Goal: Answer question/provide support: Share knowledge or assist other users

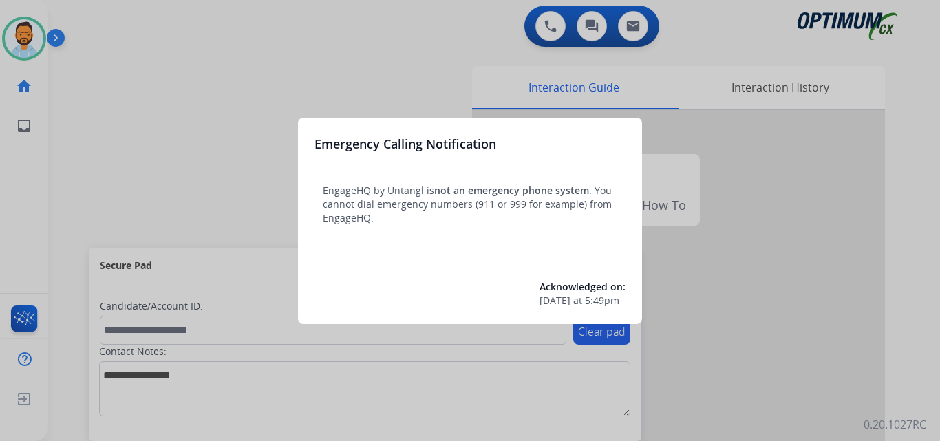
click at [212, 112] on div at bounding box center [470, 220] width 940 height 441
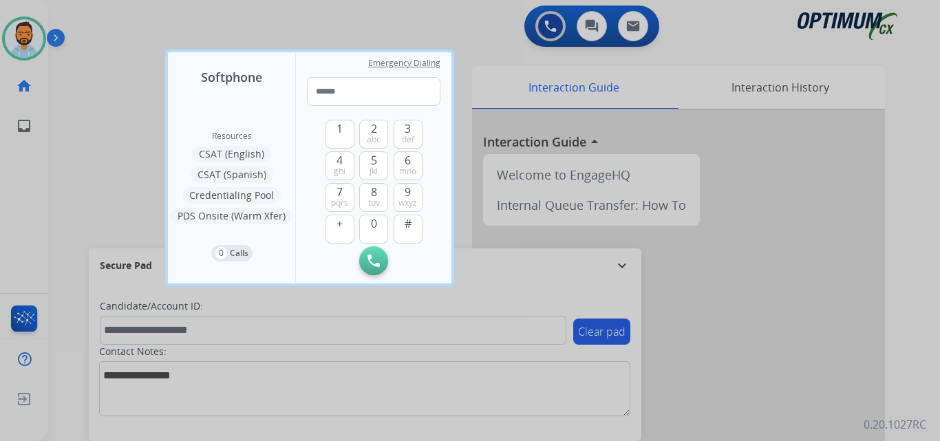
click at [124, 129] on div at bounding box center [470, 220] width 940 height 441
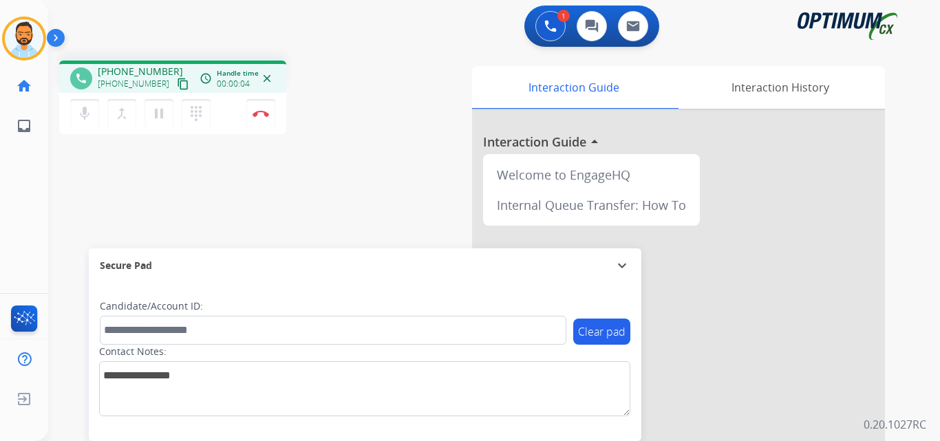
click at [175, 83] on button "content_copy" at bounding box center [183, 84] width 17 height 17
click at [254, 118] on button "Disconnect" at bounding box center [260, 113] width 29 height 29
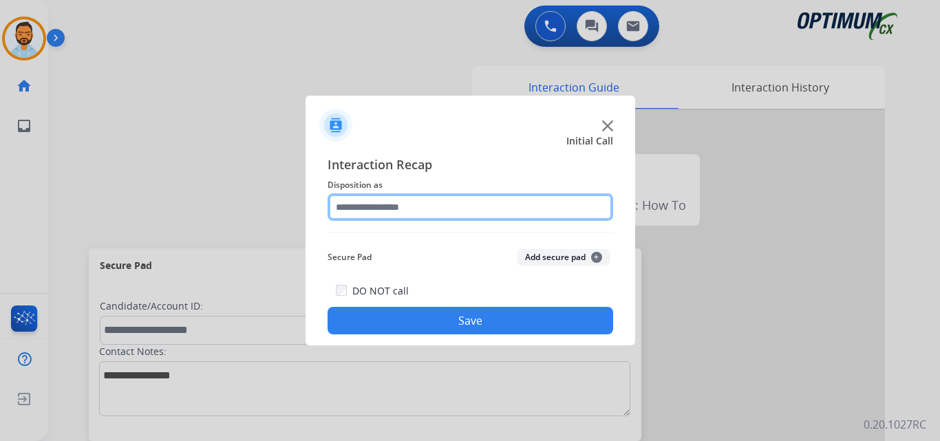
click at [373, 217] on input "text" at bounding box center [469, 207] width 285 height 28
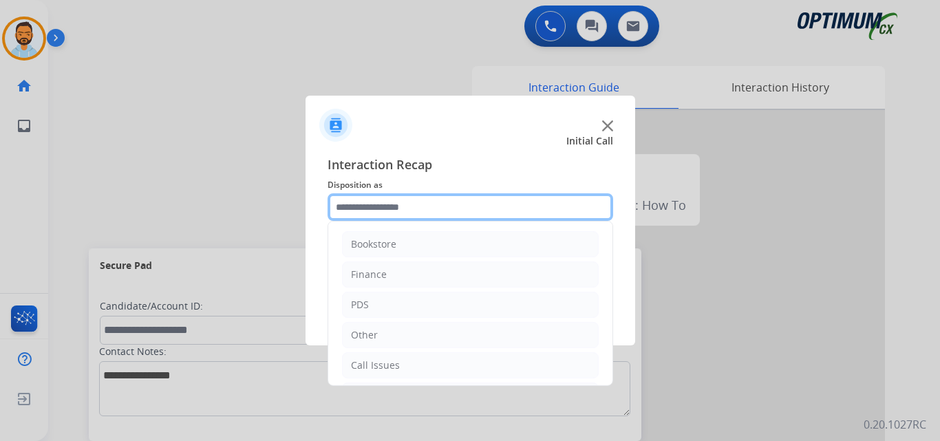
scroll to position [94, 0]
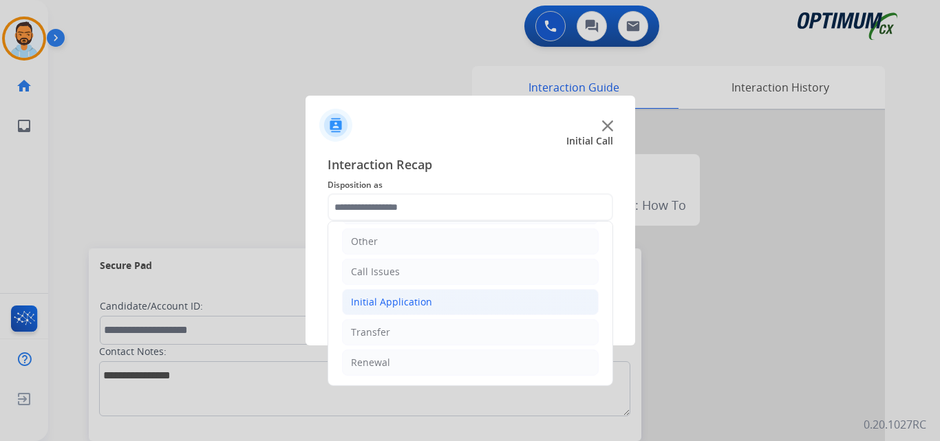
click at [436, 298] on li "Initial Application" at bounding box center [470, 302] width 257 height 26
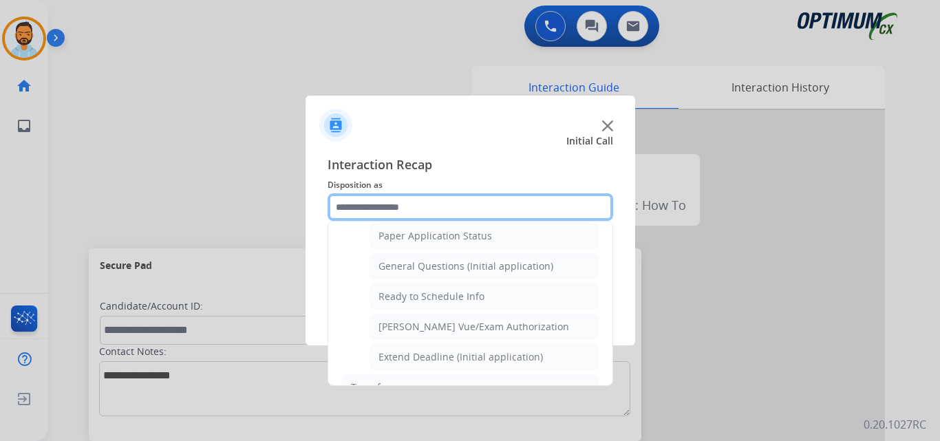
scroll to position [769, 0]
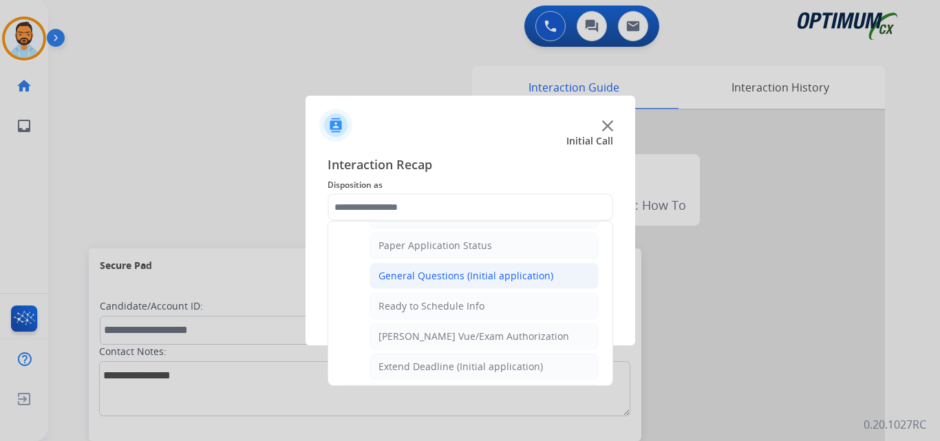
click at [504, 280] on div "General Questions (Initial application)" at bounding box center [465, 276] width 175 height 14
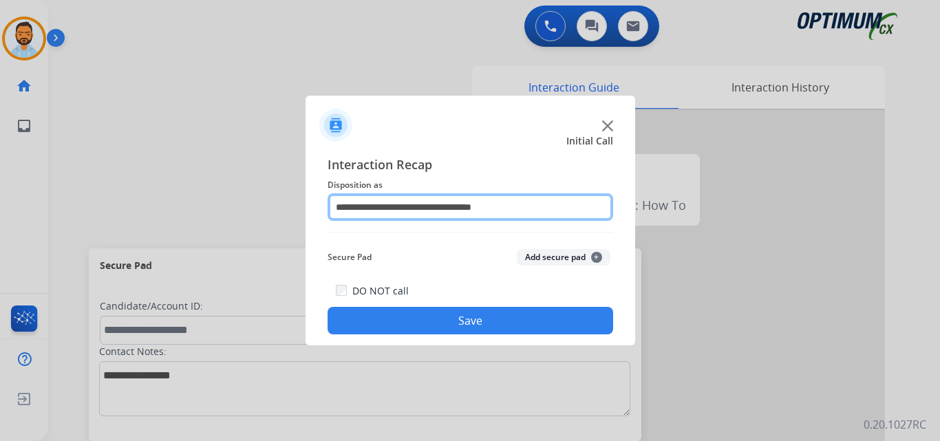
click at [465, 202] on input "**********" at bounding box center [469, 207] width 285 height 28
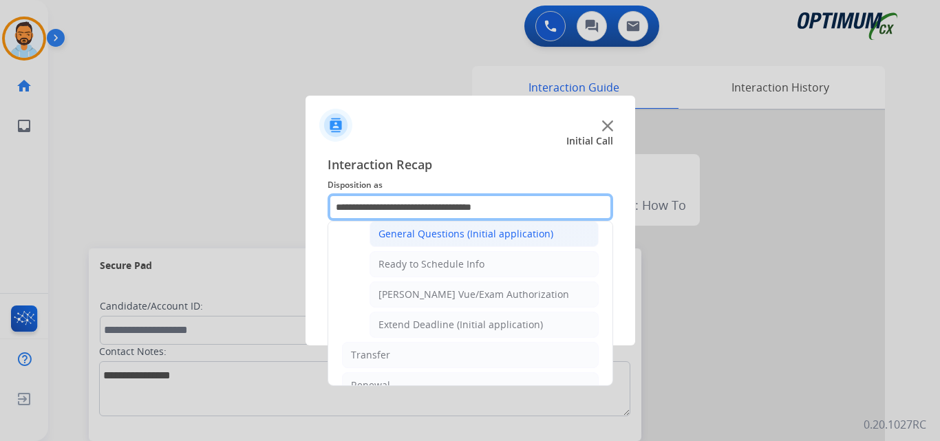
scroll to position [797, 0]
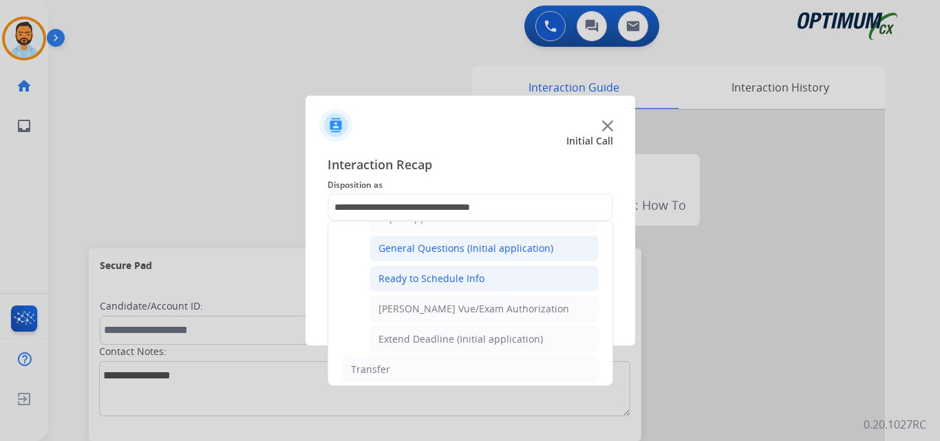
click at [473, 275] on div "Ready to Schedule Info" at bounding box center [431, 279] width 106 height 14
type input "**********"
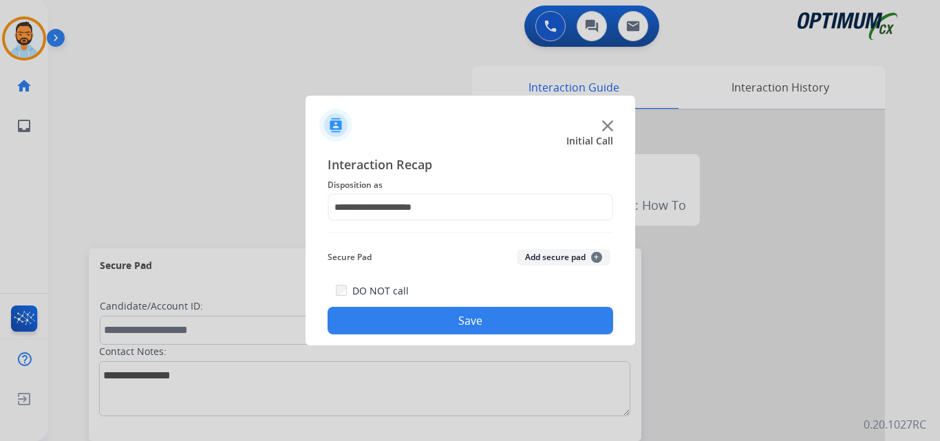
click at [460, 317] on button "Save" at bounding box center [469, 321] width 285 height 28
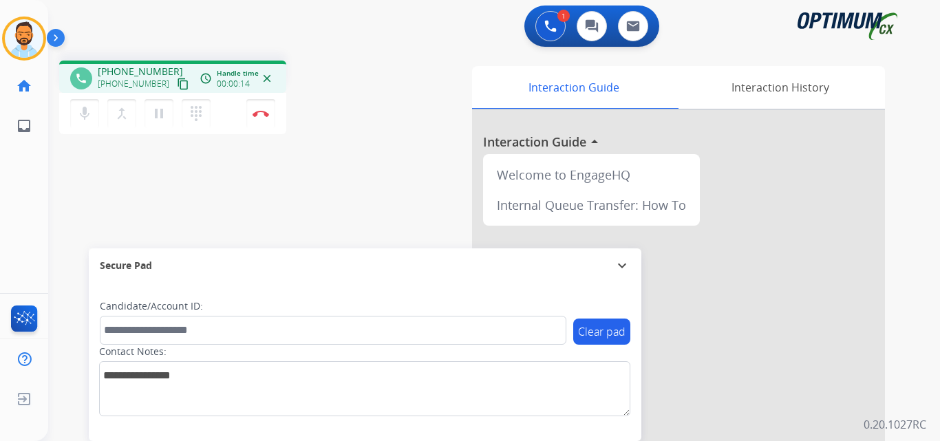
click at [177, 87] on mat-icon "content_copy" at bounding box center [183, 84] width 12 height 12
click at [264, 120] on button "Disconnect" at bounding box center [260, 113] width 29 height 29
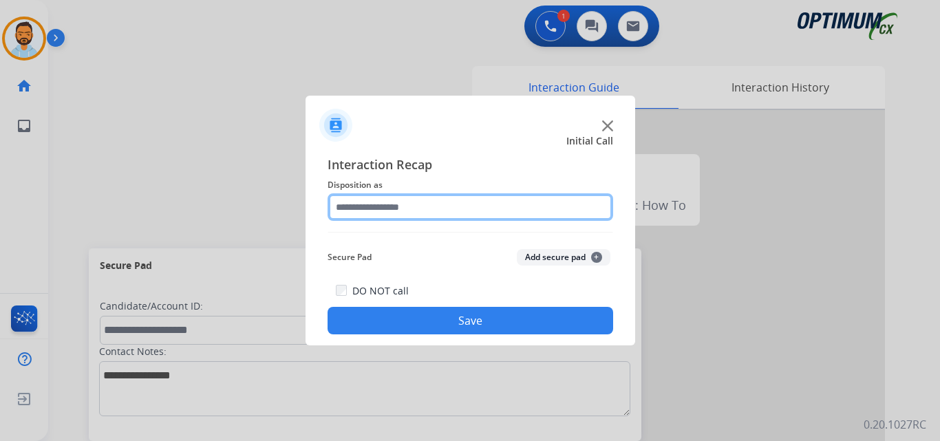
click at [420, 203] on input "text" at bounding box center [469, 207] width 285 height 28
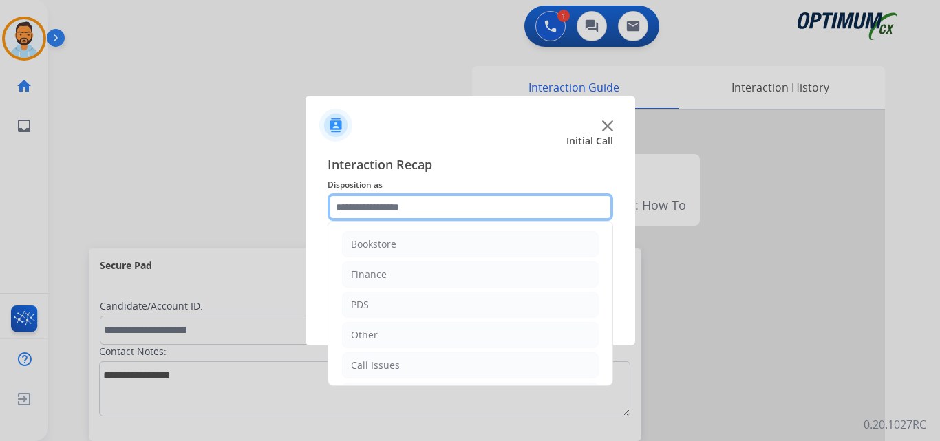
scroll to position [94, 0]
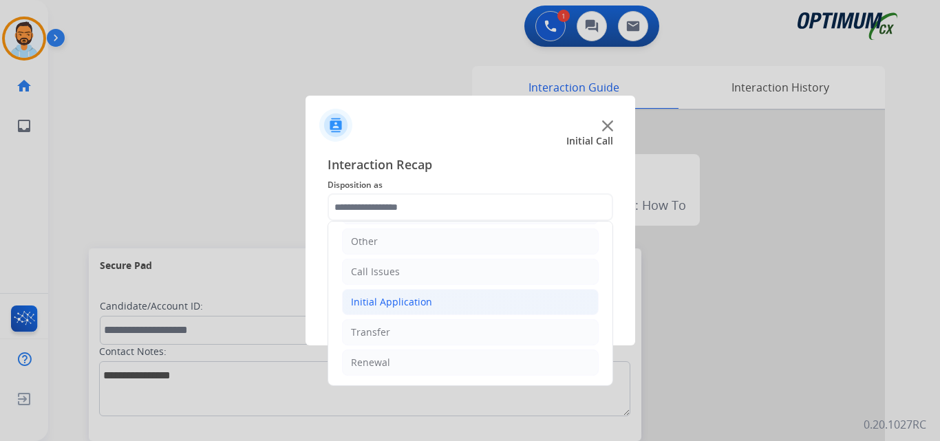
click at [435, 294] on li "Initial Application" at bounding box center [470, 302] width 257 height 26
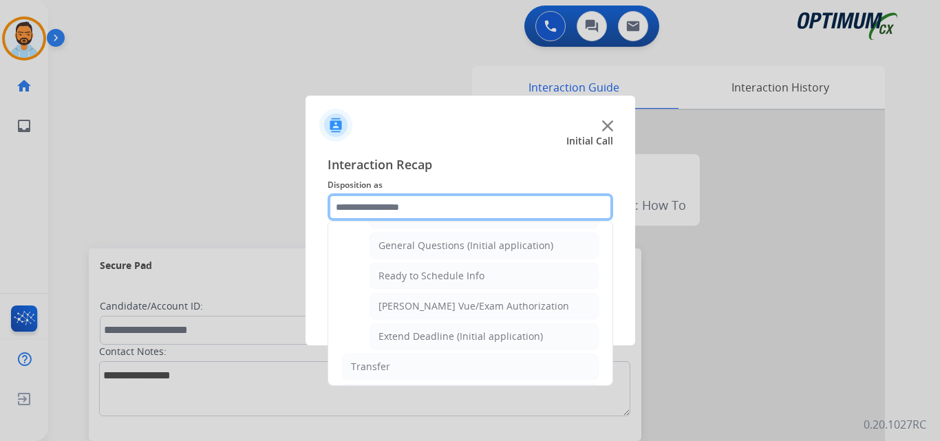
scroll to position [797, 0]
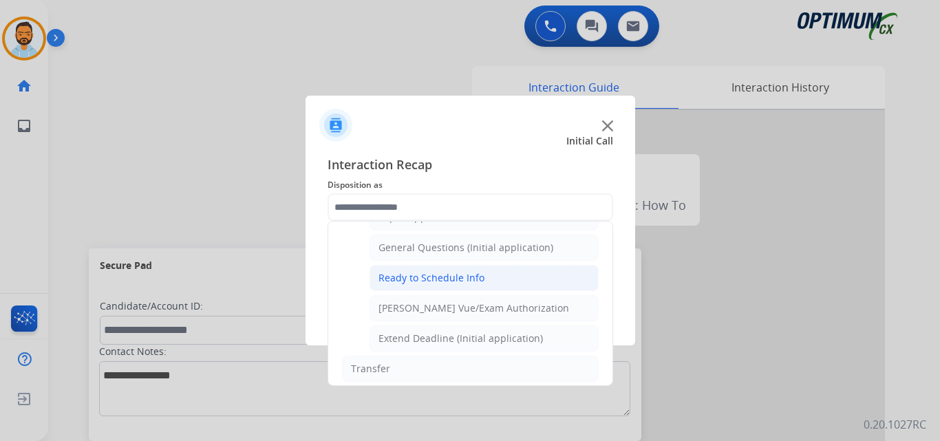
click at [466, 276] on div "Ready to Schedule Info" at bounding box center [431, 278] width 106 height 14
type input "**********"
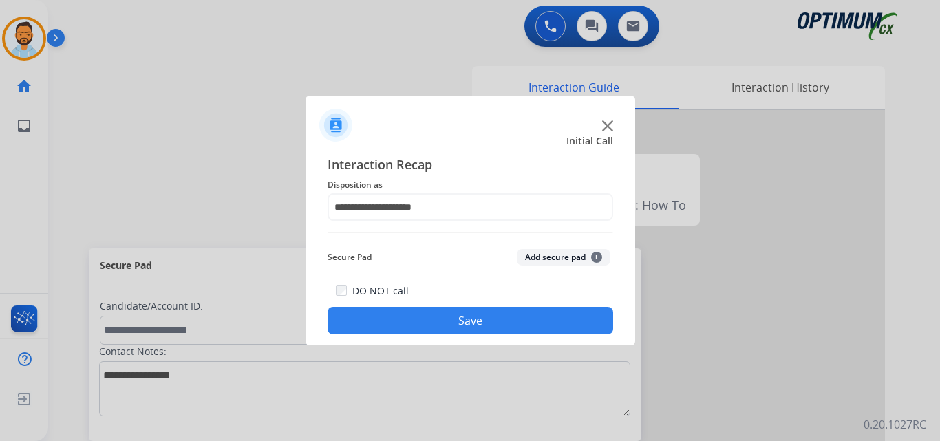
click at [446, 318] on button "Save" at bounding box center [469, 321] width 285 height 28
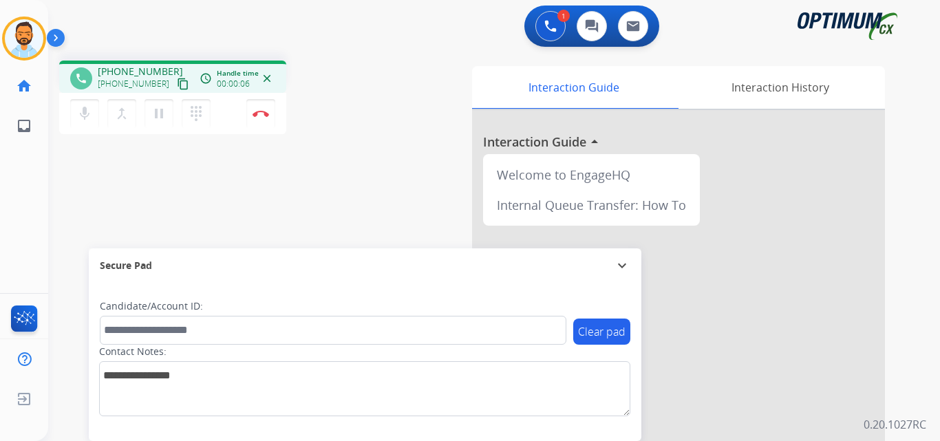
click at [177, 81] on mat-icon "content_copy" at bounding box center [183, 84] width 12 height 12
click at [256, 108] on button "Disconnect" at bounding box center [260, 113] width 29 height 29
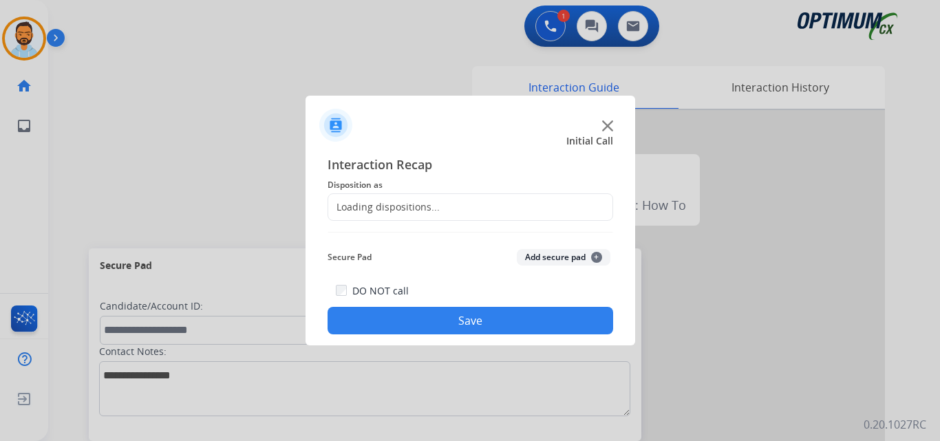
click at [259, 108] on div at bounding box center [470, 220] width 940 height 441
click at [427, 199] on div "Loading dispositions..." at bounding box center [469, 207] width 285 height 28
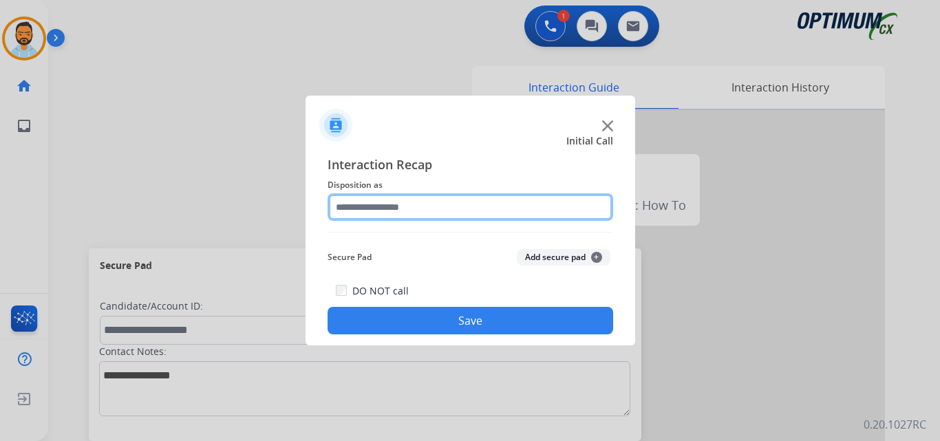
click at [429, 208] on input "text" at bounding box center [469, 207] width 285 height 28
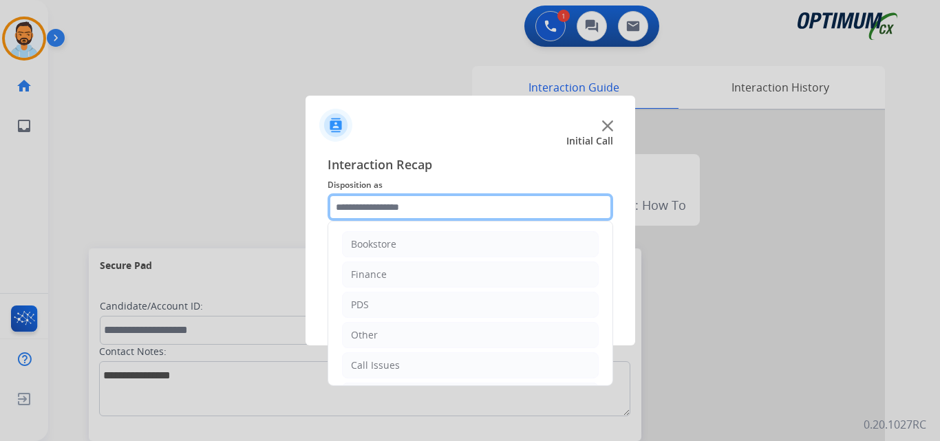
scroll to position [94, 0]
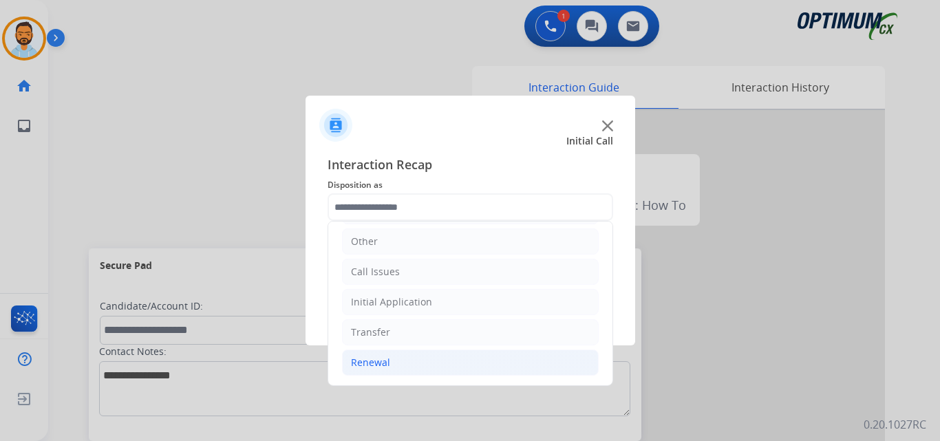
click at [385, 368] on div "Renewal" at bounding box center [370, 363] width 39 height 14
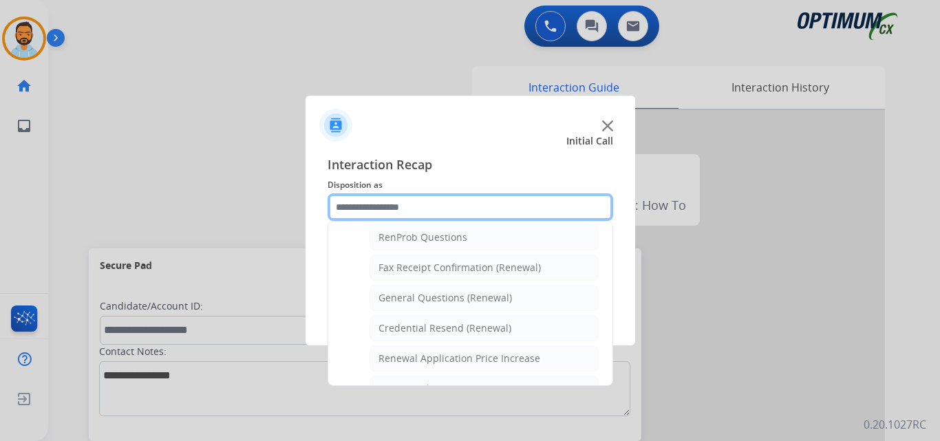
scroll to position [358, 0]
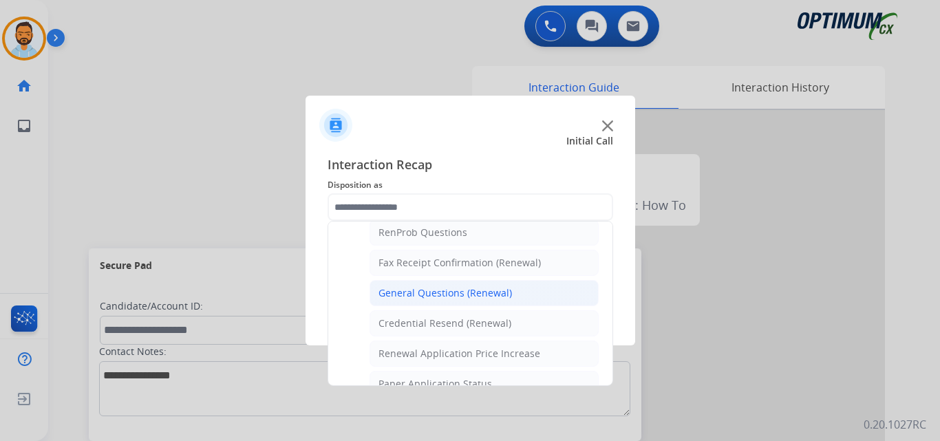
click at [451, 297] on div "General Questions (Renewal)" at bounding box center [444, 293] width 133 height 14
type input "**********"
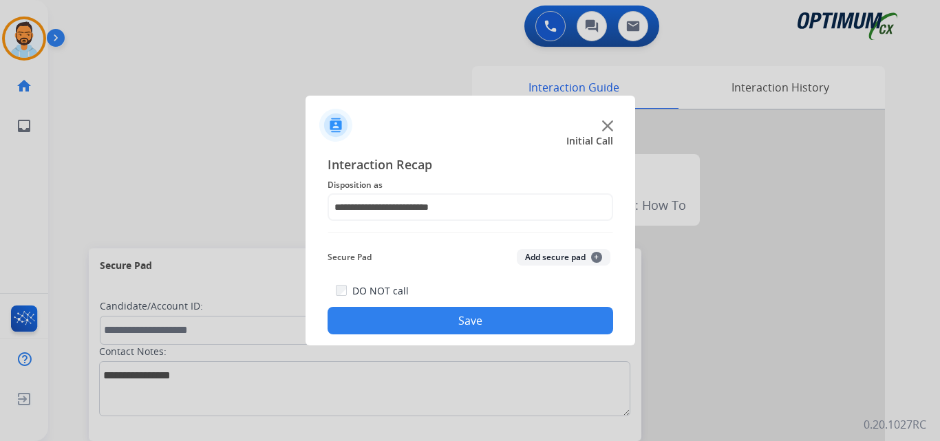
click at [415, 318] on button "Save" at bounding box center [469, 321] width 285 height 28
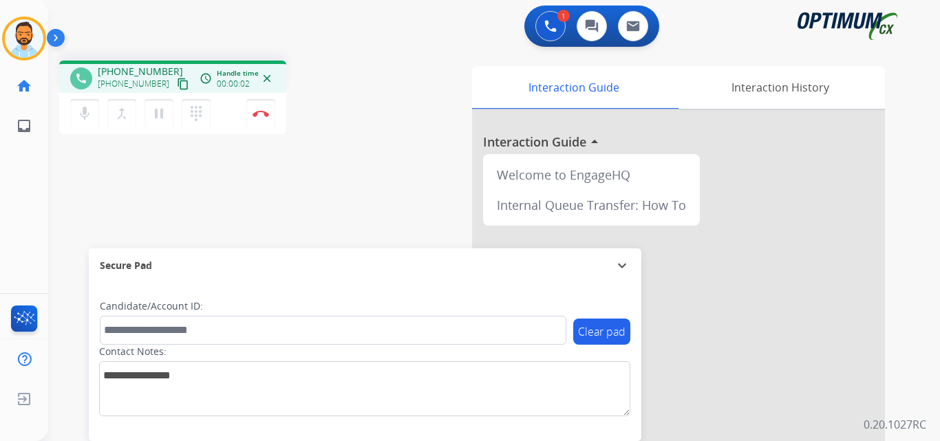
click at [177, 89] on mat-icon "content_copy" at bounding box center [183, 84] width 12 height 12
click at [259, 118] on button "Disconnect" at bounding box center [260, 113] width 29 height 29
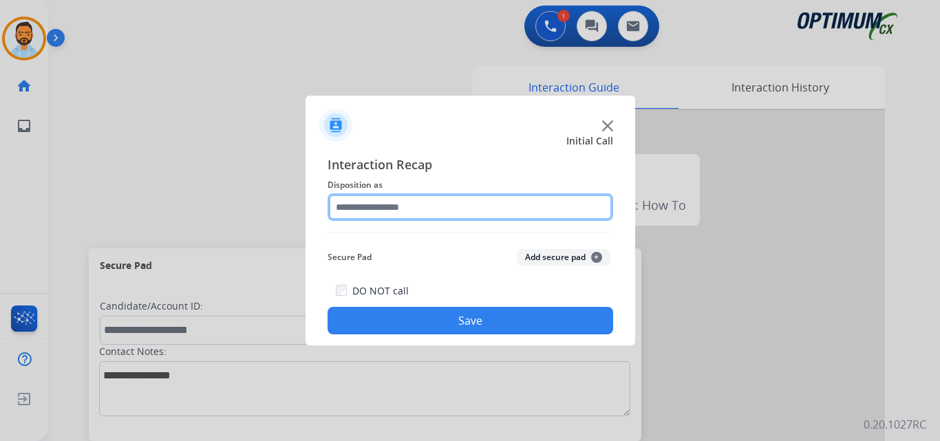
click at [420, 209] on input "text" at bounding box center [469, 207] width 285 height 28
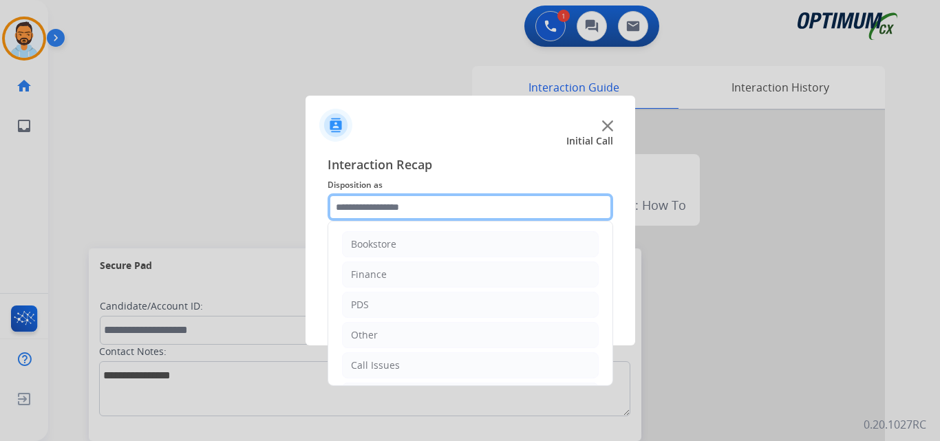
scroll to position [94, 0]
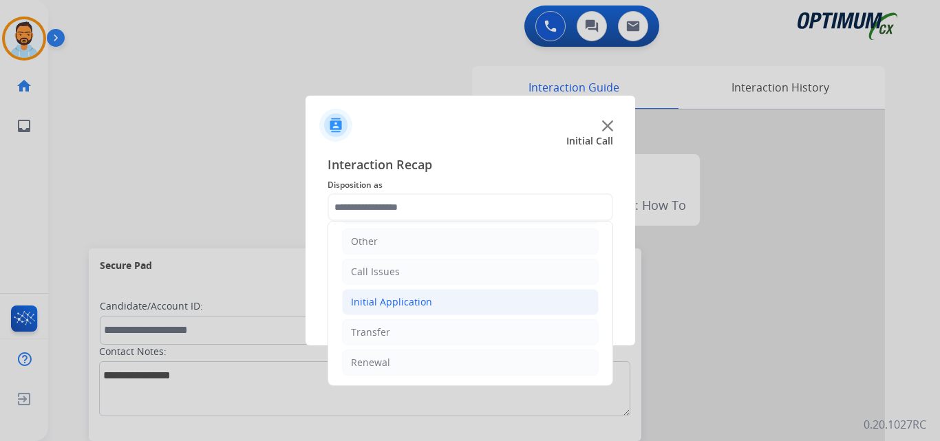
click at [416, 301] on div "Initial Application" at bounding box center [391, 302] width 81 height 14
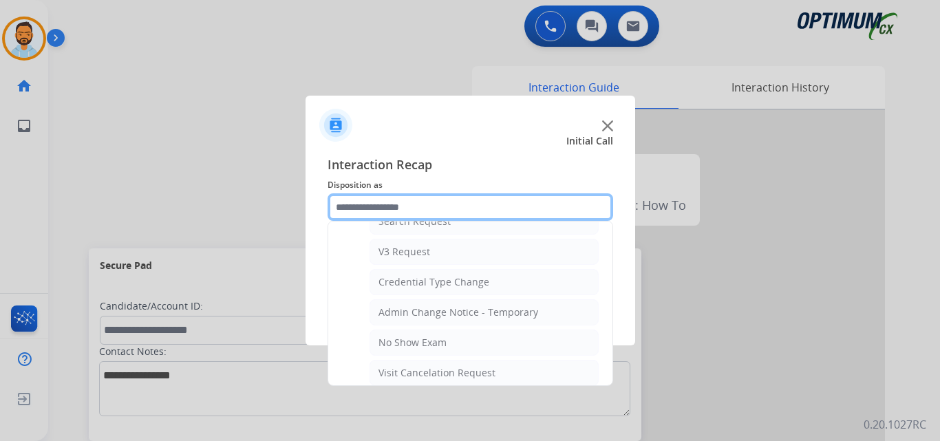
scroll to position [523, 0]
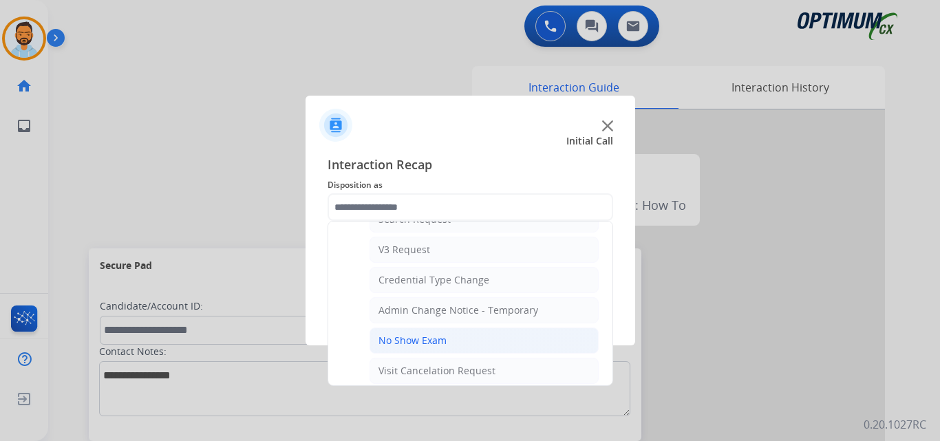
click at [454, 340] on li "No Show Exam" at bounding box center [483, 340] width 229 height 26
type input "**********"
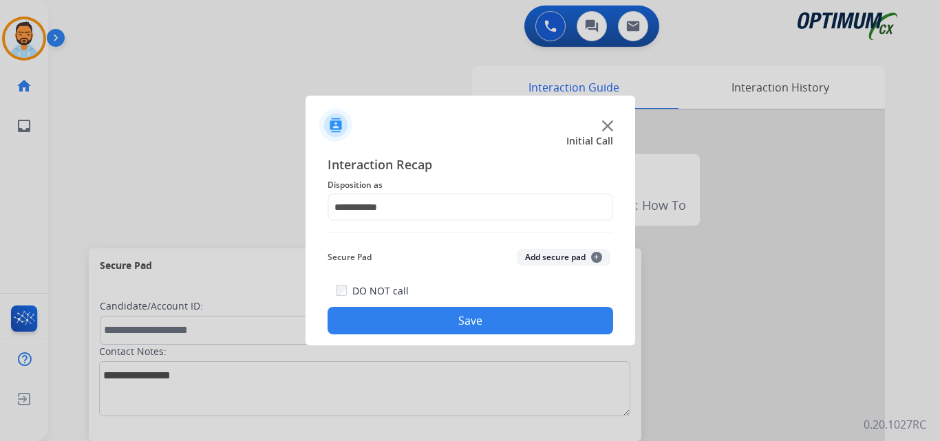
click at [443, 314] on button "Save" at bounding box center [469, 321] width 285 height 28
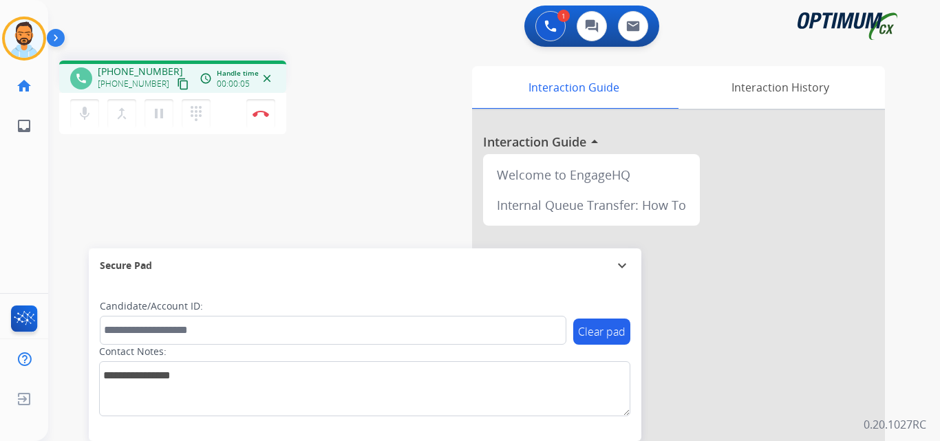
click at [177, 85] on mat-icon "content_copy" at bounding box center [183, 84] width 12 height 12
click at [259, 116] on img at bounding box center [260, 113] width 17 height 7
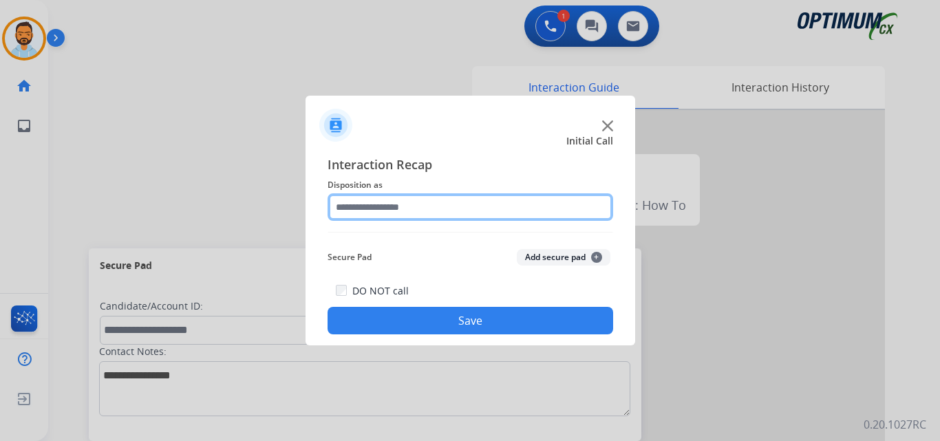
click at [428, 195] on input "text" at bounding box center [469, 207] width 285 height 28
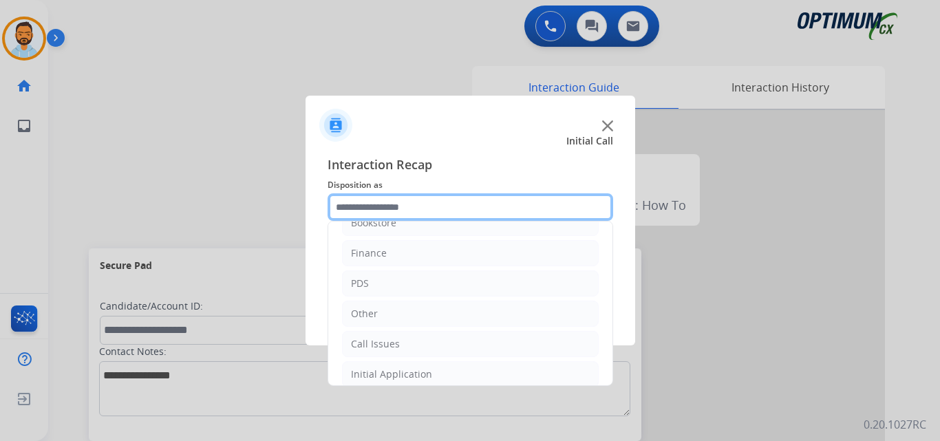
scroll to position [0, 0]
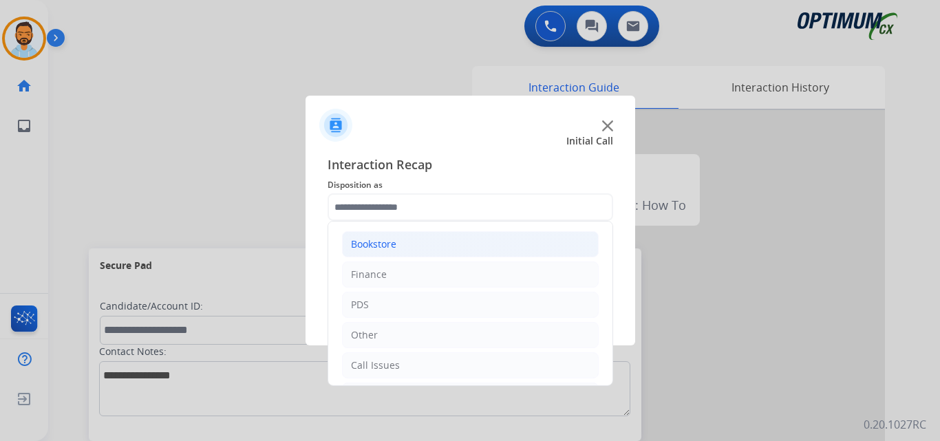
click at [405, 242] on li "Bookstore" at bounding box center [470, 244] width 257 height 26
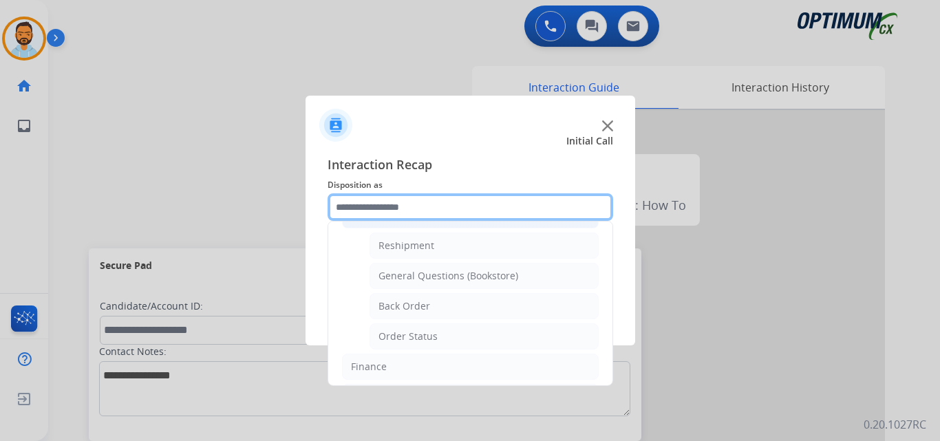
scroll to position [31, 0]
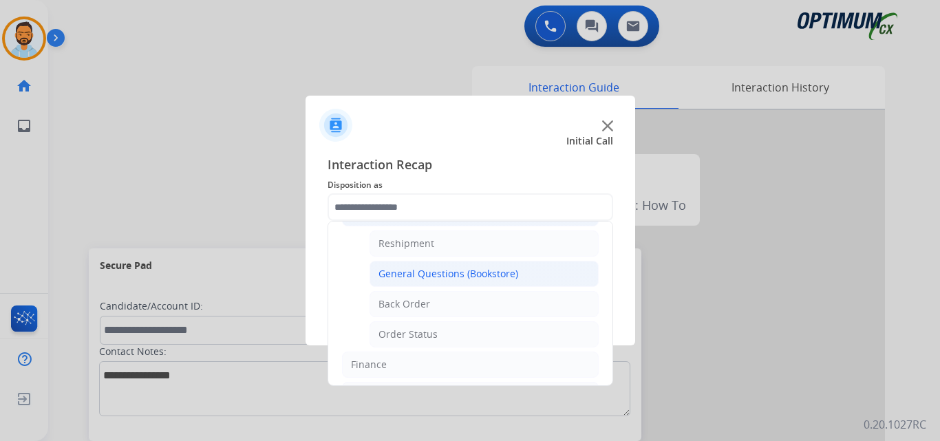
click at [485, 265] on li "General Questions (Bookstore)" at bounding box center [483, 274] width 229 height 26
type input "**********"
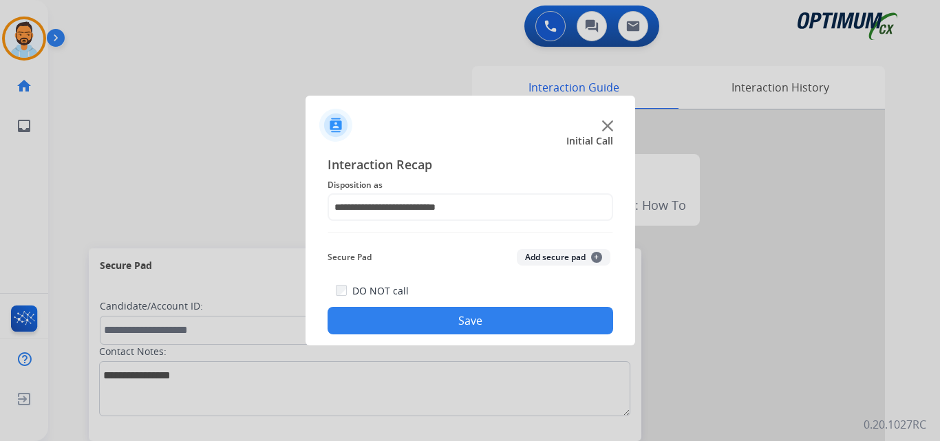
click at [444, 315] on button "Save" at bounding box center [469, 321] width 285 height 28
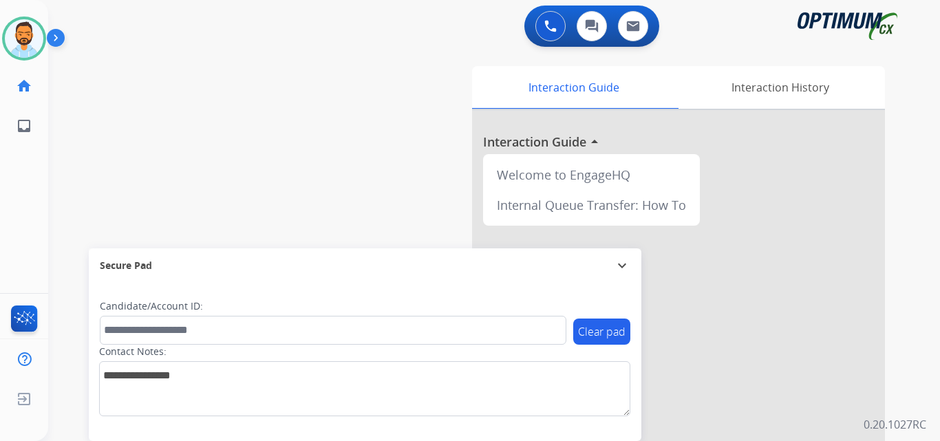
click at [57, 42] on img at bounding box center [58, 41] width 23 height 26
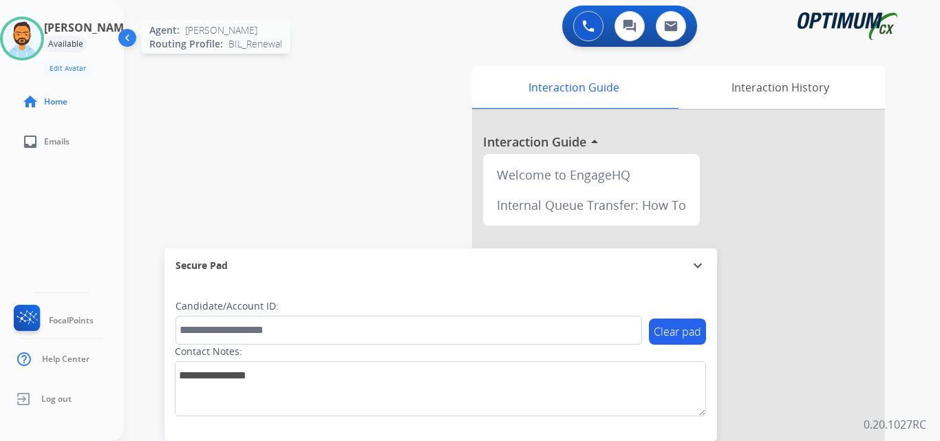
click at [44, 32] on div at bounding box center [22, 39] width 44 height 44
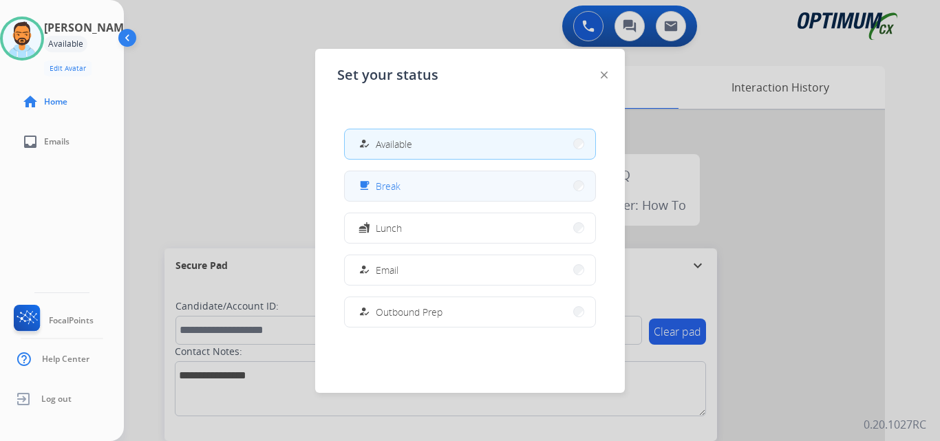
click at [387, 186] on span "Break" at bounding box center [388, 186] width 25 height 14
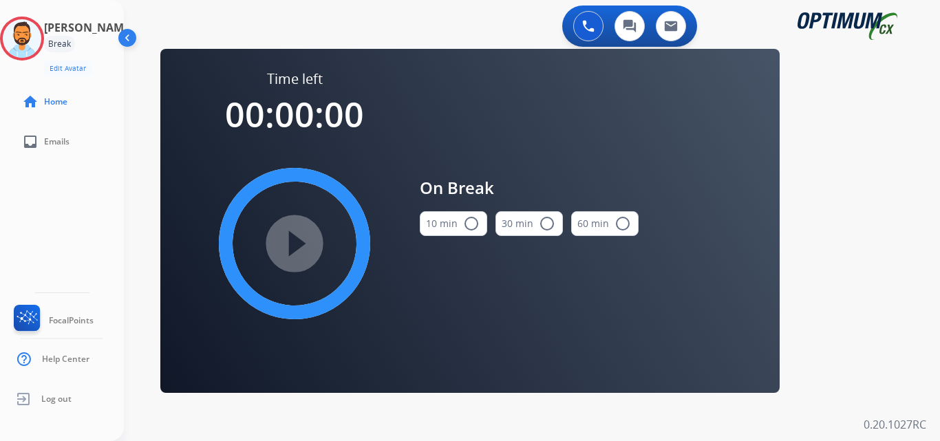
click at [468, 228] on mat-icon "radio_button_unchecked" at bounding box center [471, 223] width 17 height 17
click at [303, 242] on mat-icon "play_circle_filled" at bounding box center [294, 243] width 17 height 17
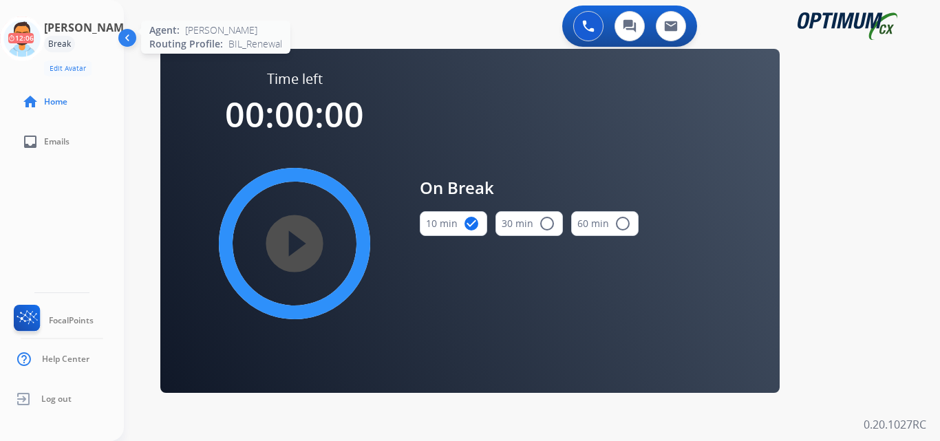
click at [36, 32] on icon at bounding box center [22, 39] width 45 height 45
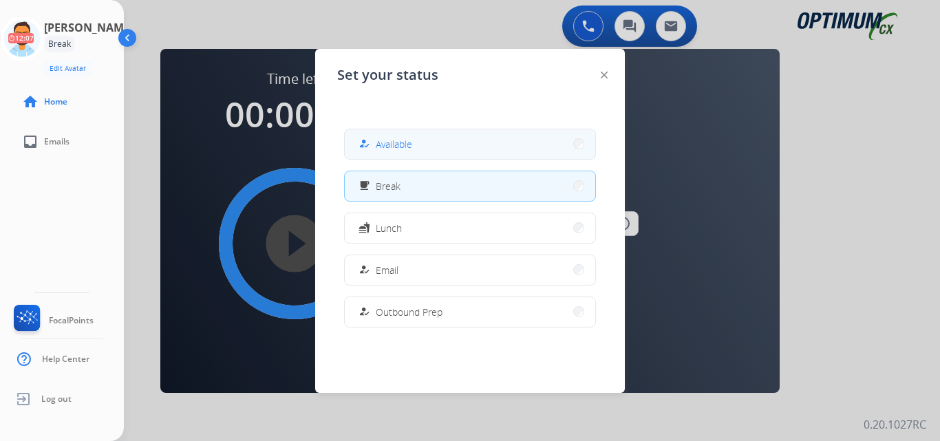
click at [394, 150] on span "Available" at bounding box center [394, 144] width 36 height 14
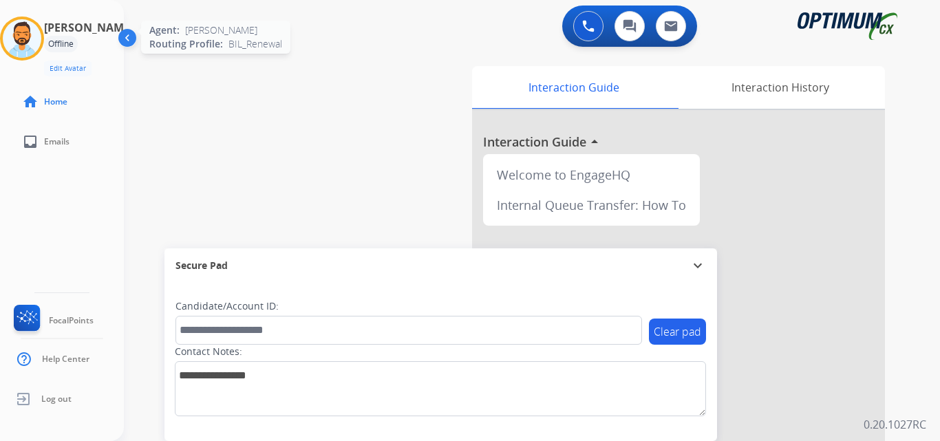
click at [20, 39] on img at bounding box center [22, 38] width 39 height 39
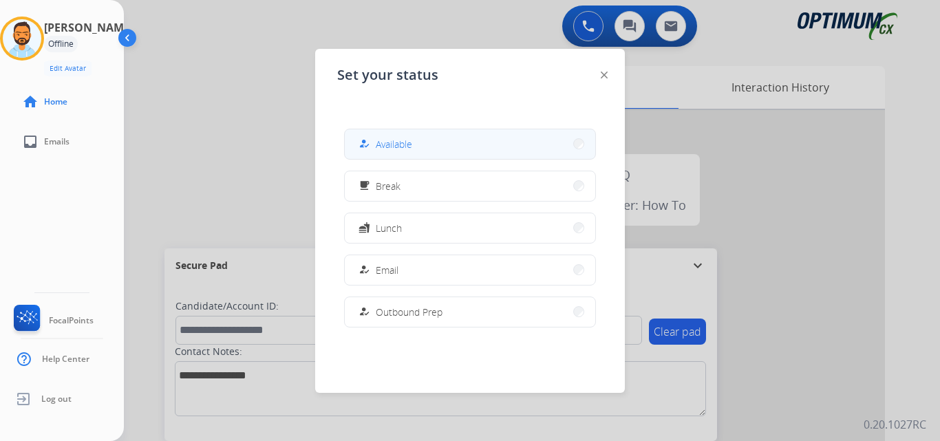
click at [436, 144] on button "how_to_reg Available" at bounding box center [470, 144] width 250 height 30
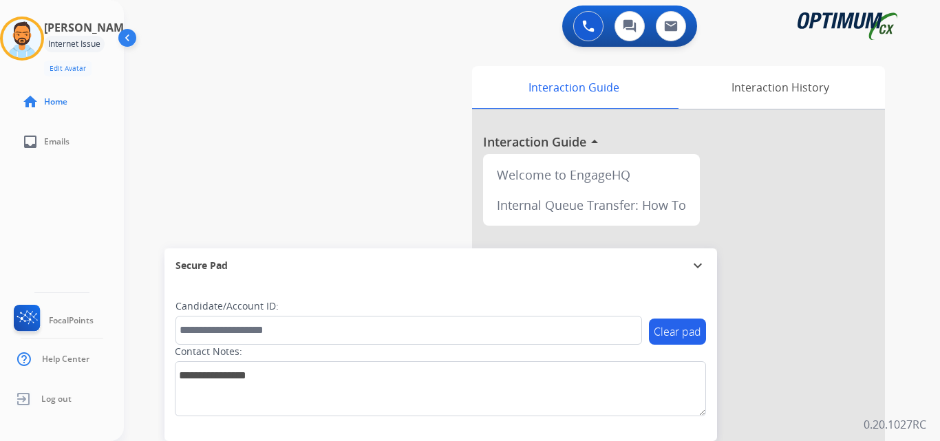
click at [1, 35] on div "[PERSON_NAME] Internet Issue Edit Avatar Agent: [PERSON_NAME] Profile: BIL_Rene…" at bounding box center [62, 47] width 124 height 60
click at [40, 43] on img at bounding box center [22, 38] width 39 height 39
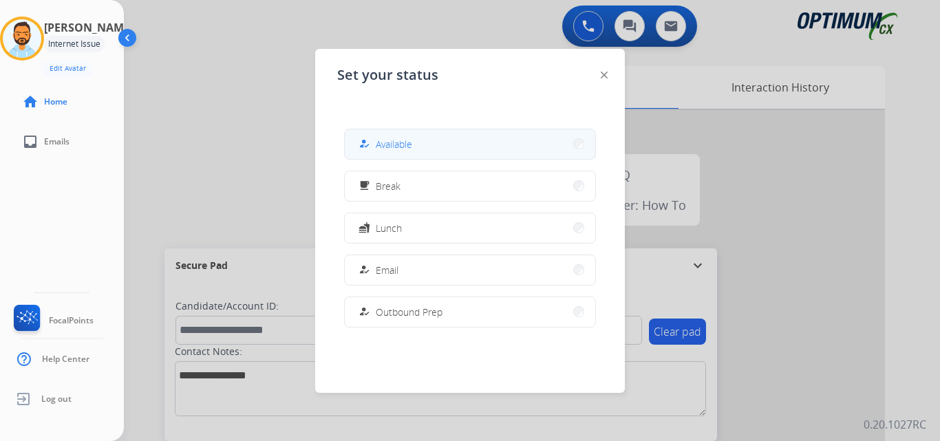
click at [412, 138] on span "Available" at bounding box center [394, 144] width 36 height 14
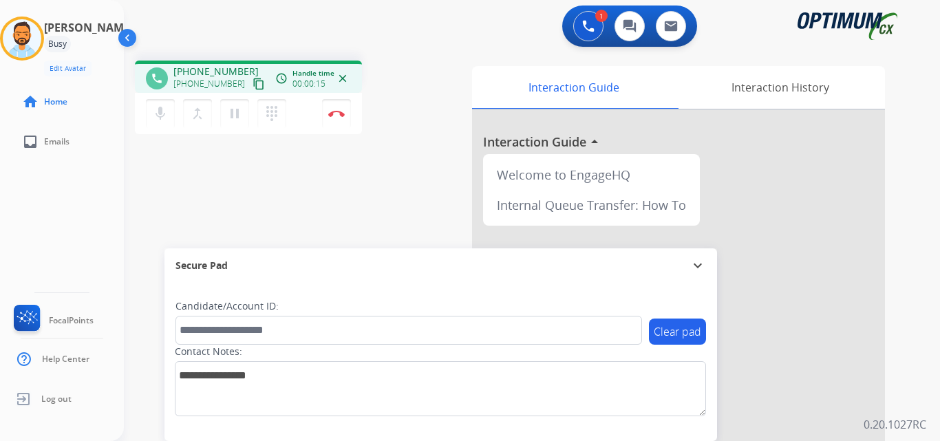
click at [252, 87] on mat-icon "content_copy" at bounding box center [258, 84] width 12 height 12
click at [337, 118] on button "Disconnect" at bounding box center [336, 113] width 29 height 29
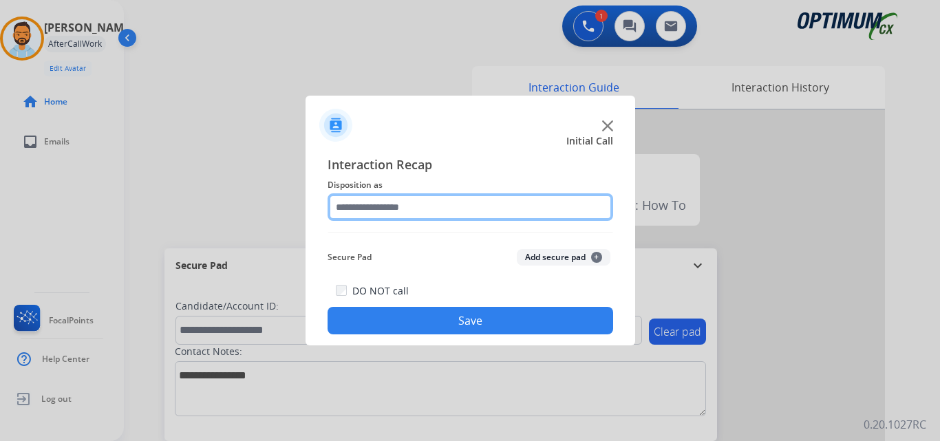
click at [447, 211] on input "text" at bounding box center [469, 207] width 285 height 28
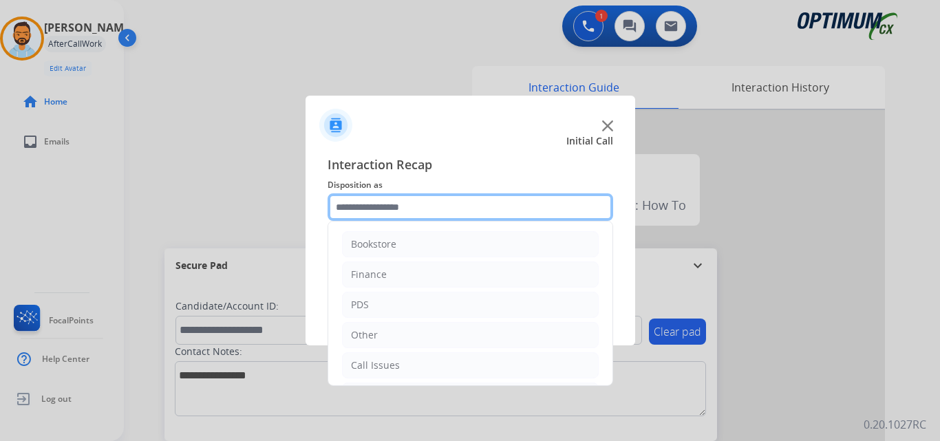
scroll to position [94, 0]
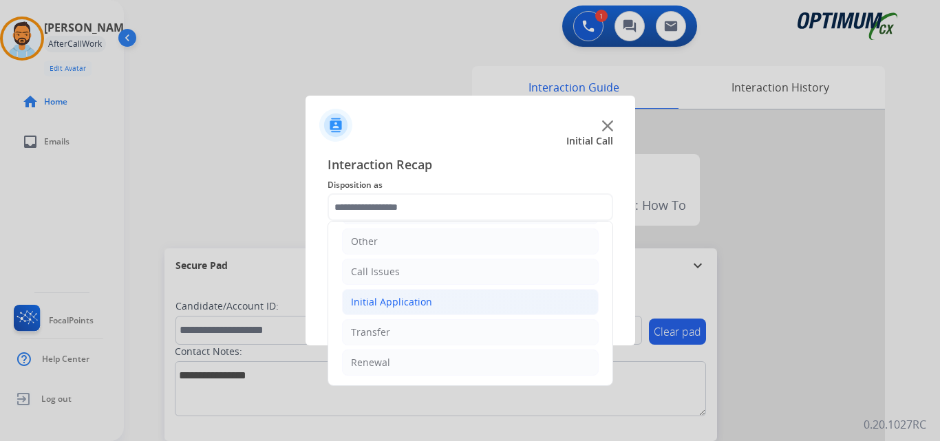
click at [432, 295] on li "Initial Application" at bounding box center [470, 302] width 257 height 26
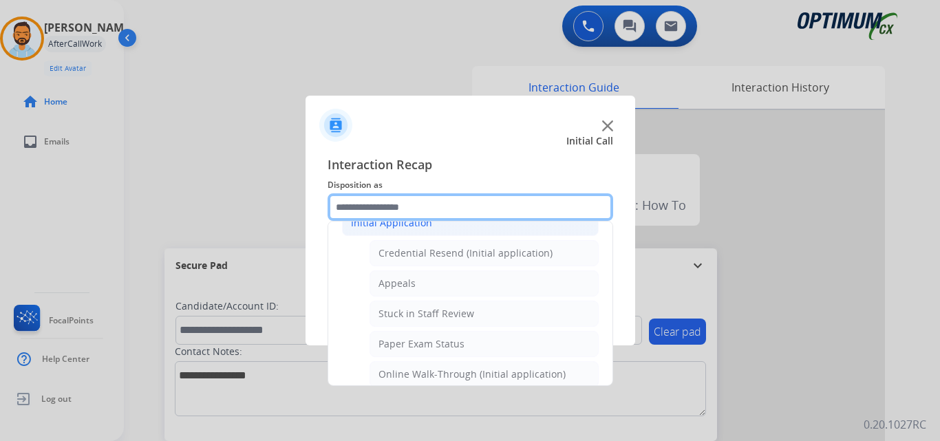
scroll to position [170, 0]
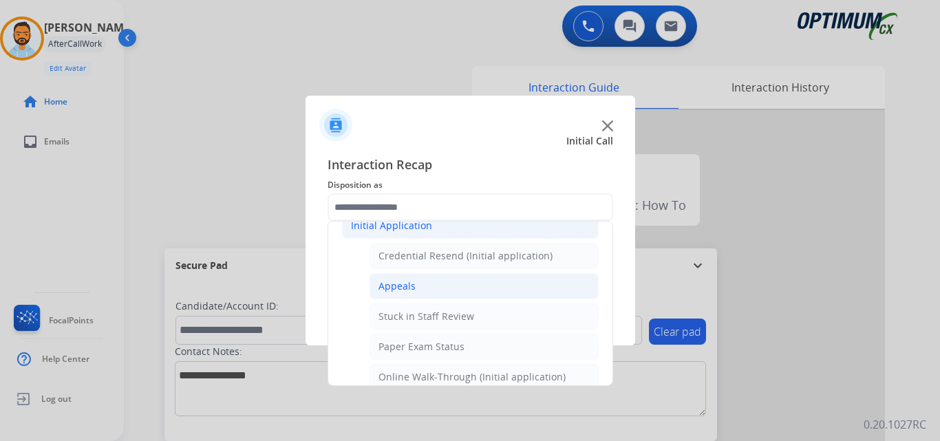
click at [419, 286] on li "Appeals" at bounding box center [483, 286] width 229 height 26
type input "*******"
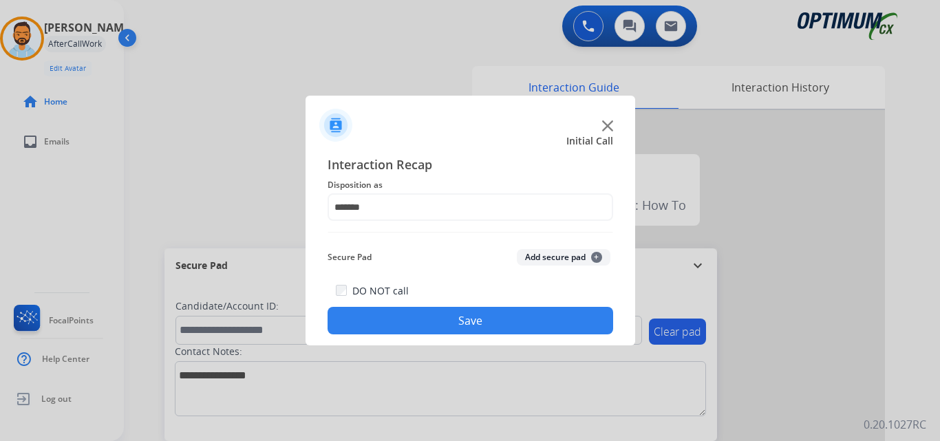
click at [450, 327] on button "Save" at bounding box center [469, 321] width 285 height 28
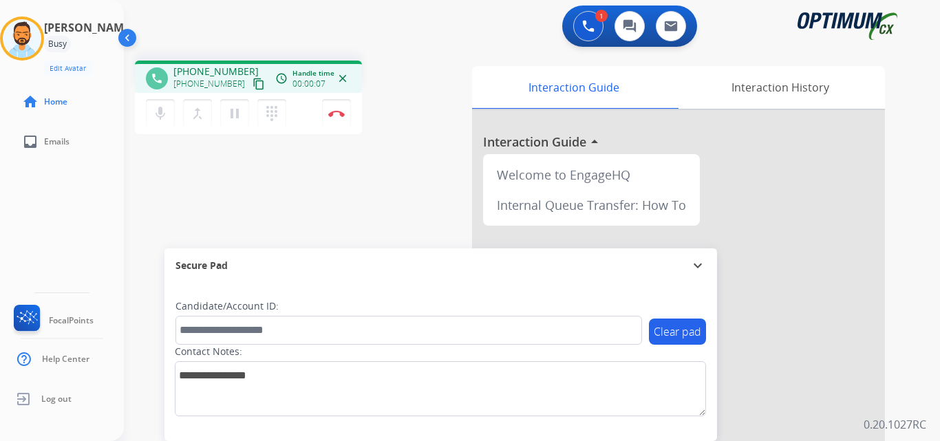
click at [252, 83] on mat-icon "content_copy" at bounding box center [258, 84] width 12 height 12
click at [336, 117] on button "Disconnect" at bounding box center [336, 113] width 29 height 29
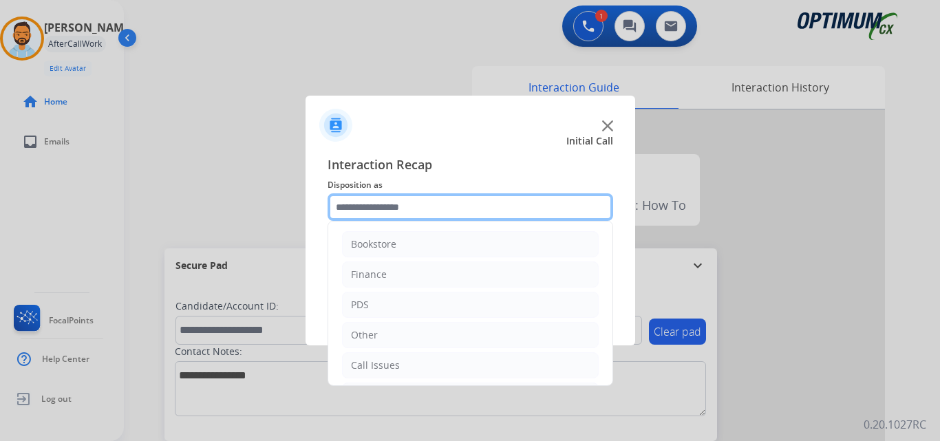
click at [389, 211] on input "text" at bounding box center [469, 207] width 285 height 28
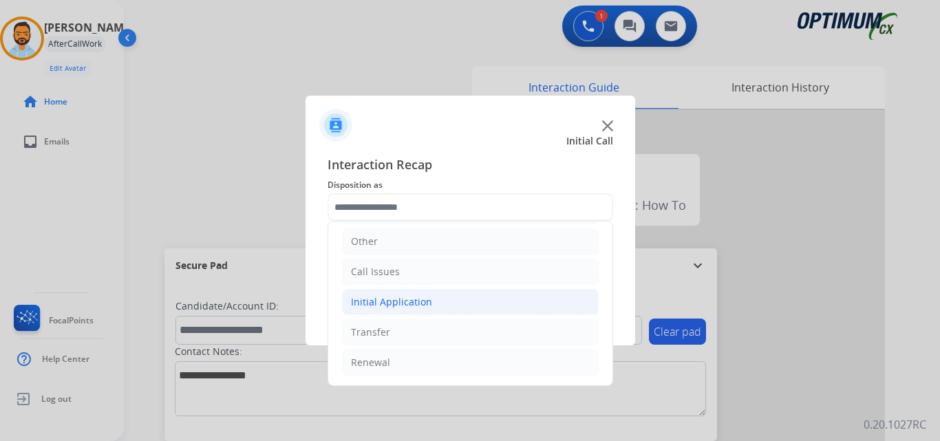
click at [433, 304] on li "Initial Application" at bounding box center [470, 302] width 257 height 26
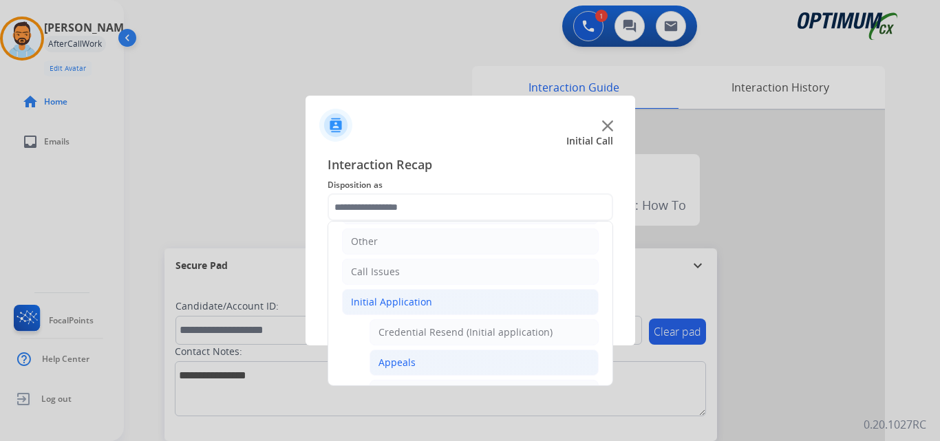
click at [409, 364] on div "Appeals" at bounding box center [396, 363] width 37 height 14
type input "*******"
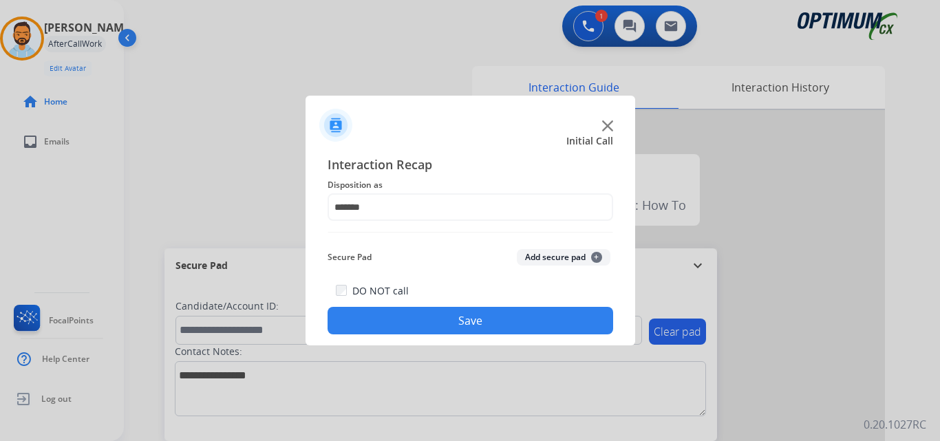
click at [428, 325] on button "Save" at bounding box center [469, 321] width 285 height 28
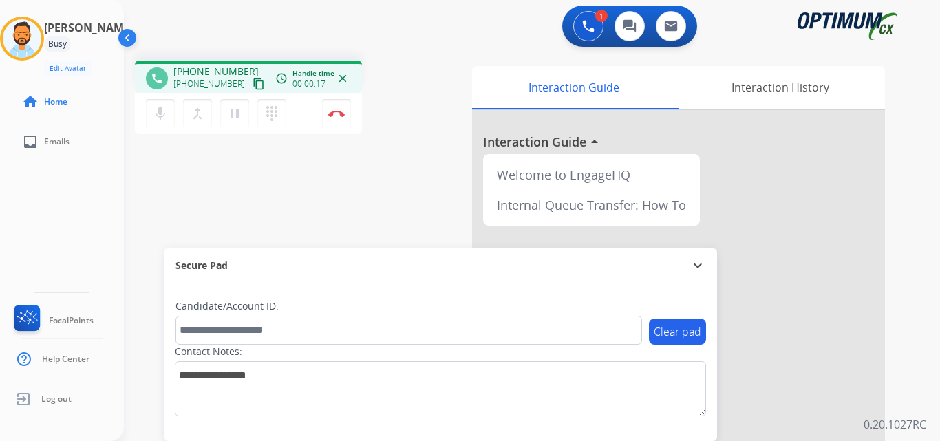
click at [252, 87] on mat-icon "content_copy" at bounding box center [258, 84] width 12 height 12
click at [343, 120] on button "Disconnect" at bounding box center [336, 113] width 29 height 29
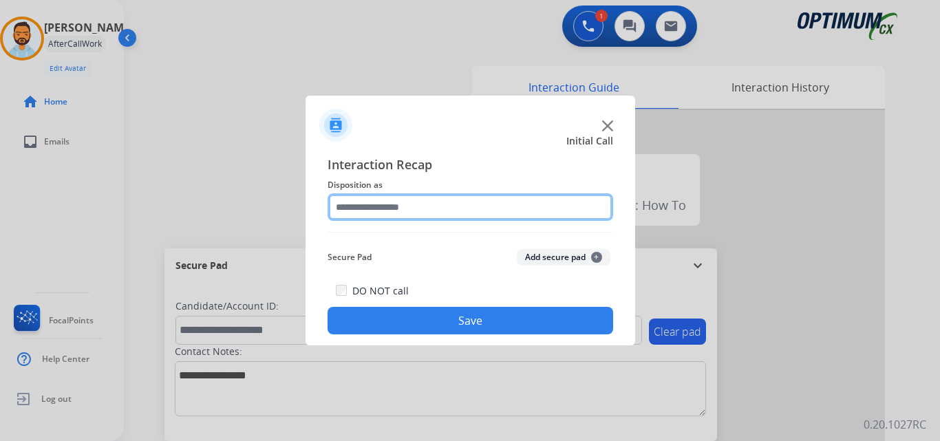
click at [446, 205] on input "text" at bounding box center [469, 207] width 285 height 28
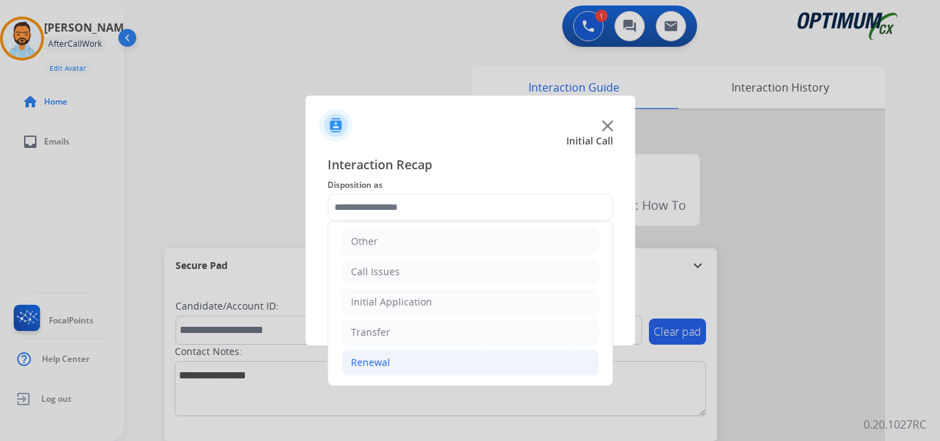
click at [411, 368] on li "Renewal" at bounding box center [470, 362] width 257 height 26
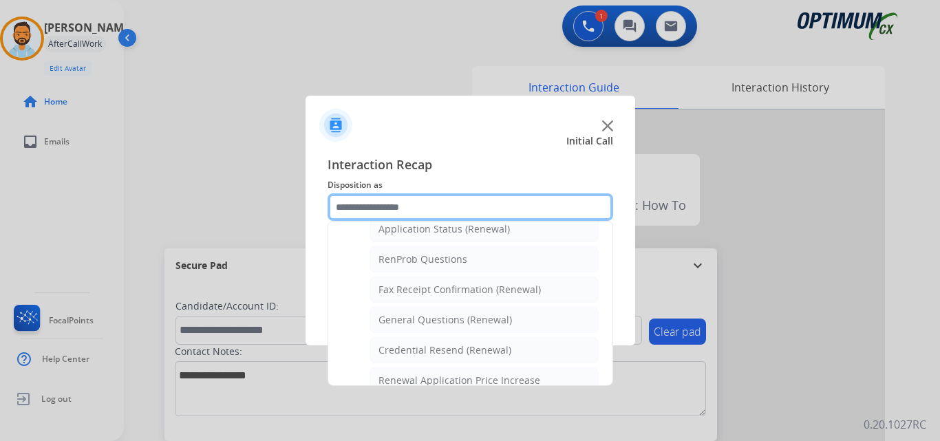
scroll to position [322, 0]
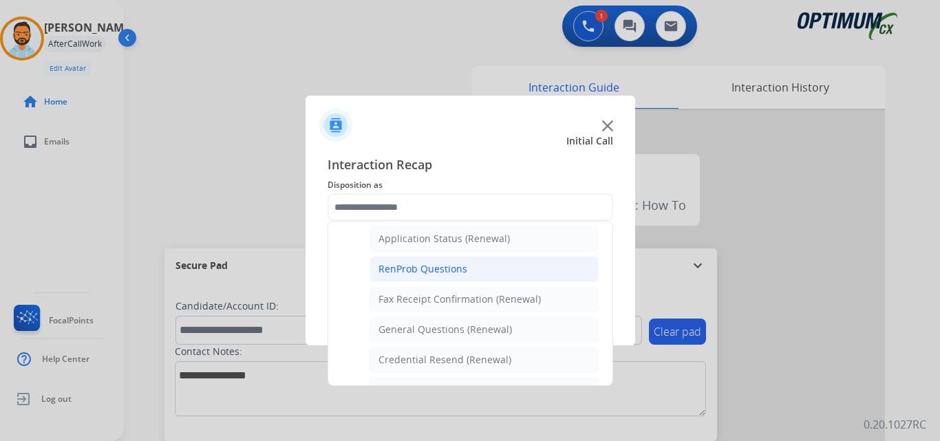
click at [451, 274] on div "RenProb Questions" at bounding box center [422, 269] width 89 height 14
type input "**********"
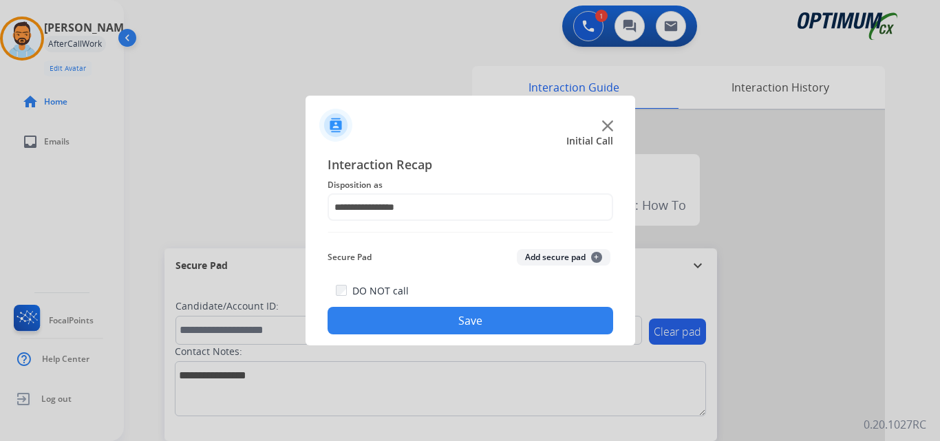
click at [462, 326] on button "Save" at bounding box center [469, 321] width 285 height 28
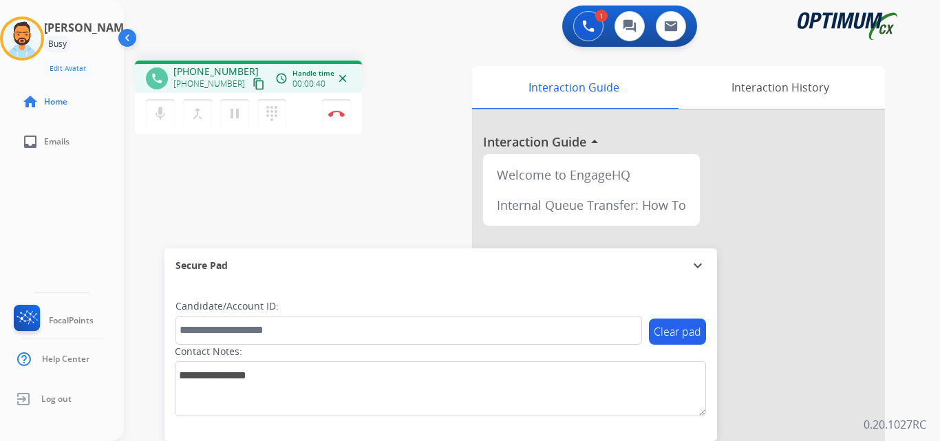
click at [252, 87] on mat-icon "content_copy" at bounding box center [258, 84] width 12 height 12
click at [243, 19] on div "1 Voice Interactions 0 Chat Interactions 0 Email Interactions" at bounding box center [523, 28] width 766 height 44
click at [338, 117] on button "Disconnect" at bounding box center [336, 113] width 29 height 29
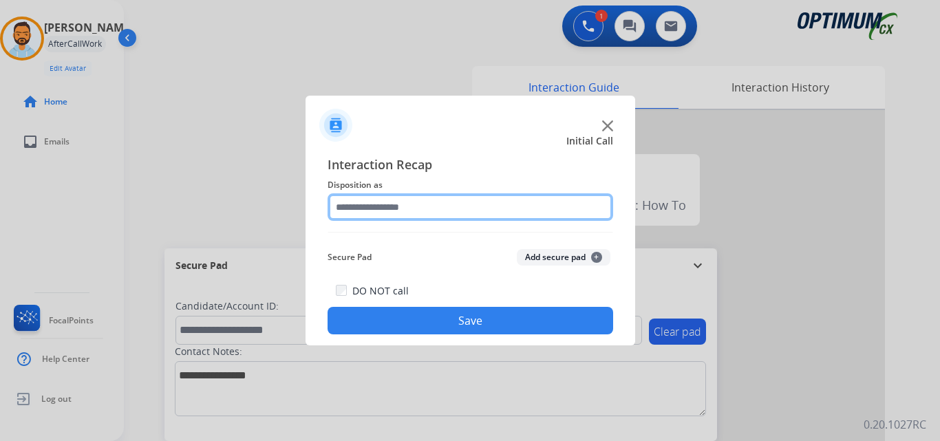
click at [424, 217] on input "text" at bounding box center [469, 207] width 285 height 28
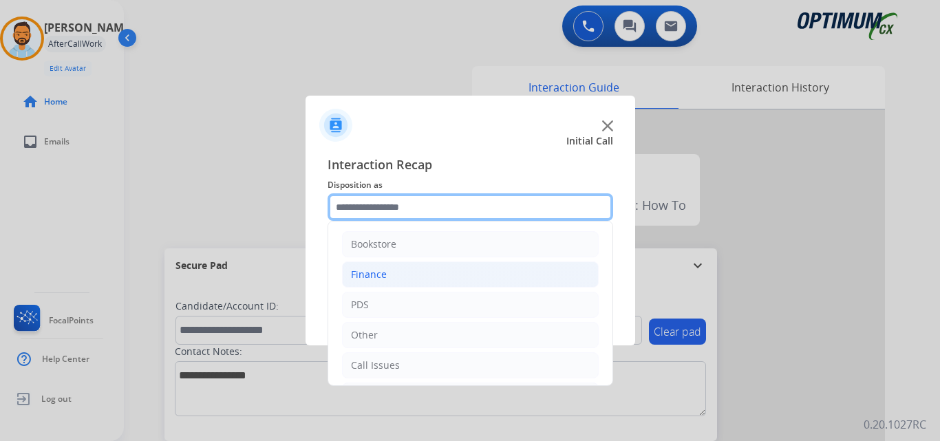
scroll to position [94, 0]
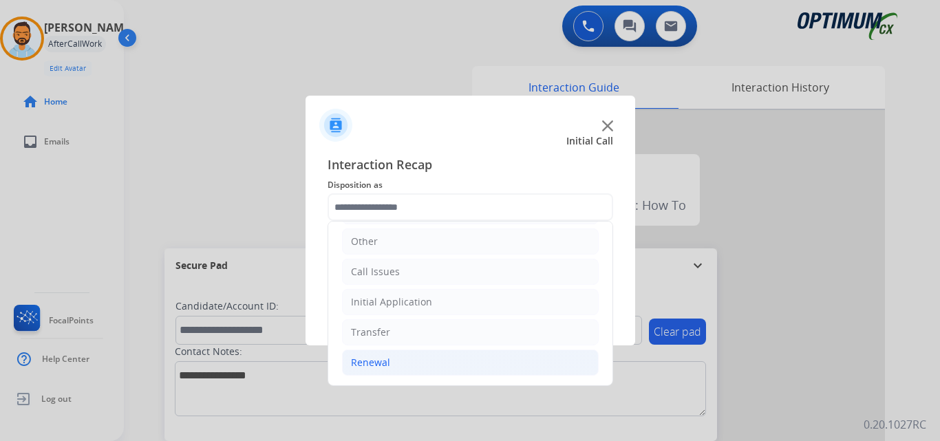
click at [449, 369] on li "Renewal" at bounding box center [470, 362] width 257 height 26
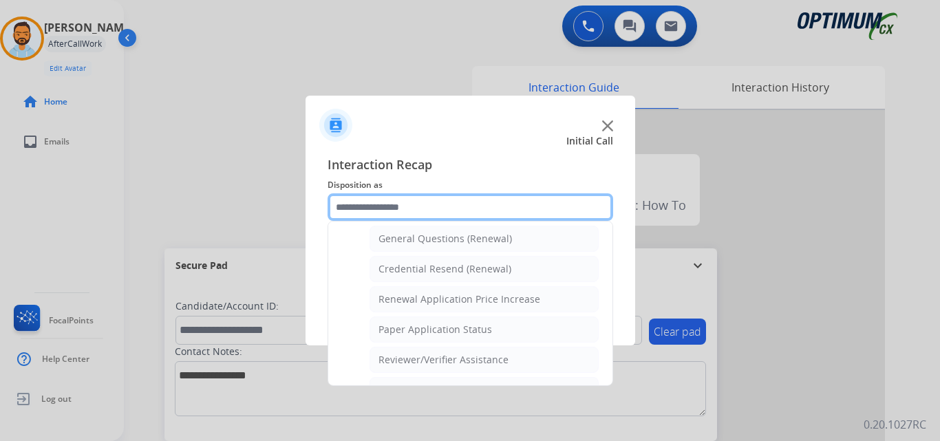
scroll to position [400, 0]
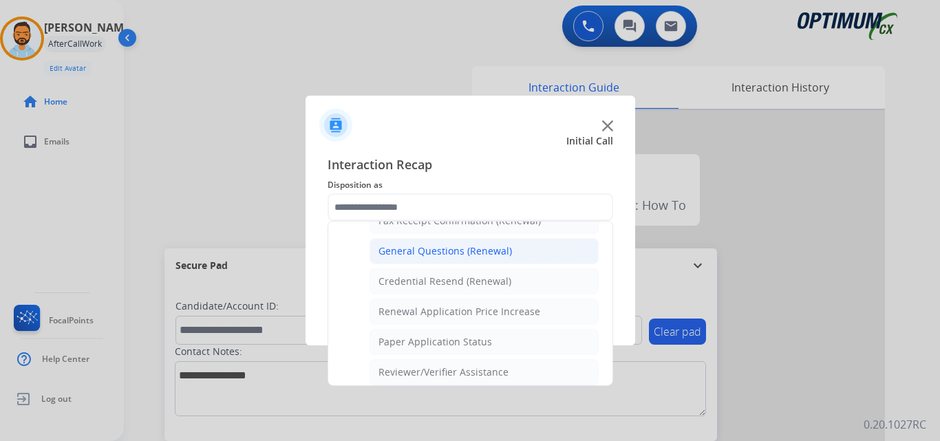
click at [487, 251] on div "General Questions (Renewal)" at bounding box center [444, 251] width 133 height 14
type input "**********"
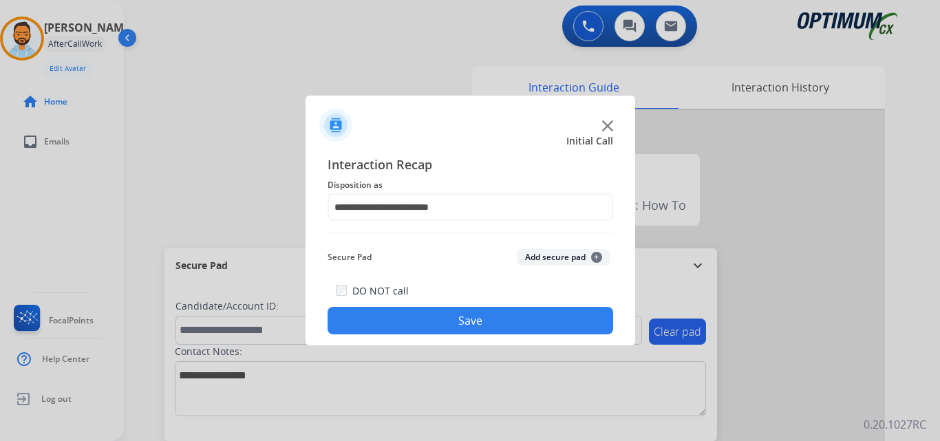
click at [479, 318] on button "Save" at bounding box center [469, 321] width 285 height 28
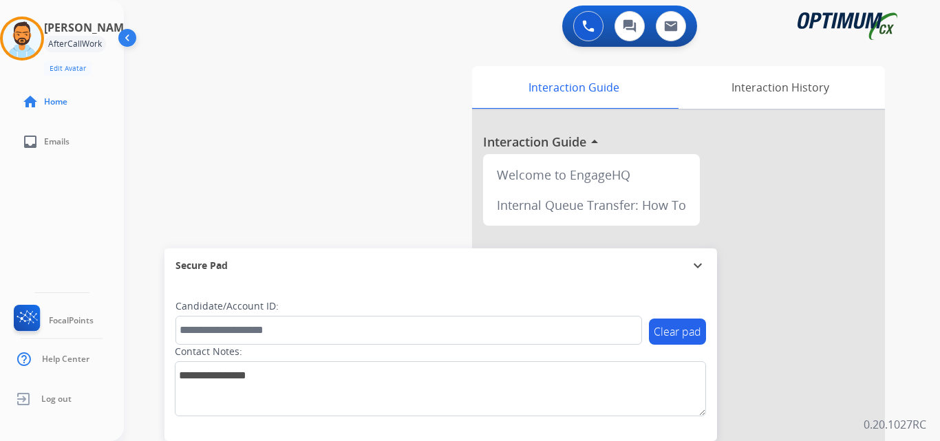
click at [218, 115] on div "swap_horiz Break voice bridge close_fullscreen Connect 3-Way Call merge_type Se…" at bounding box center [515, 337] width 783 height 574
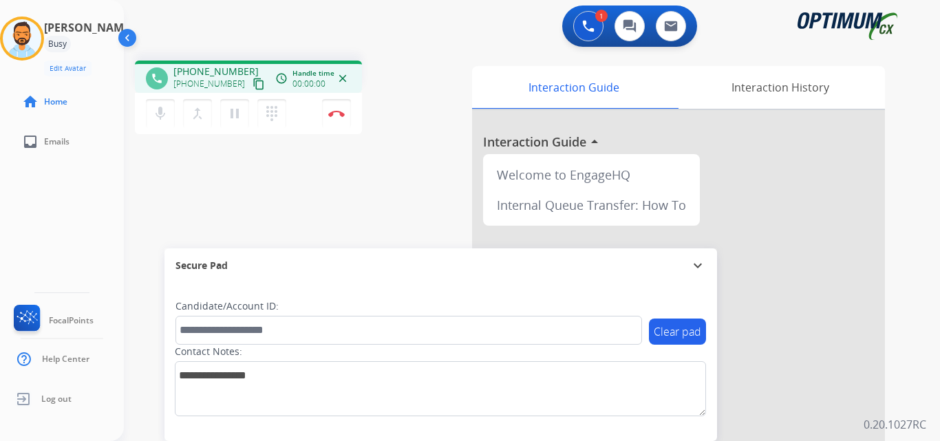
click at [252, 87] on mat-icon "content_copy" at bounding box center [258, 84] width 12 height 12
click at [341, 120] on button "Disconnect" at bounding box center [336, 113] width 29 height 29
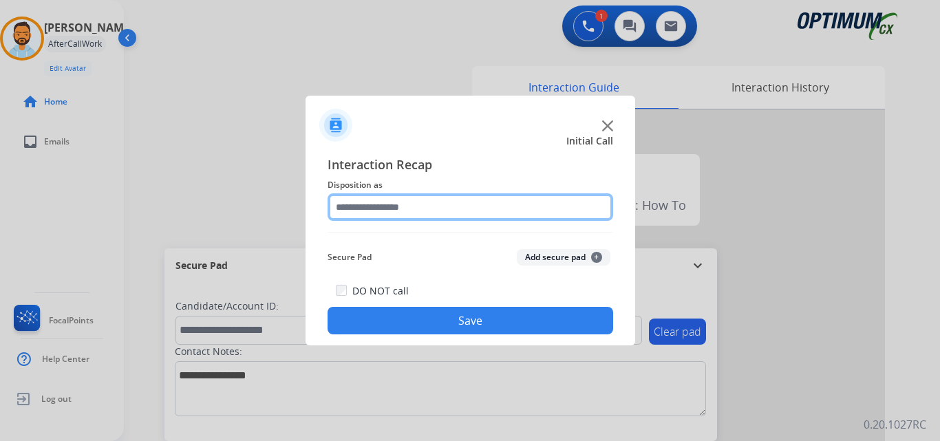
click at [510, 209] on input "text" at bounding box center [469, 207] width 285 height 28
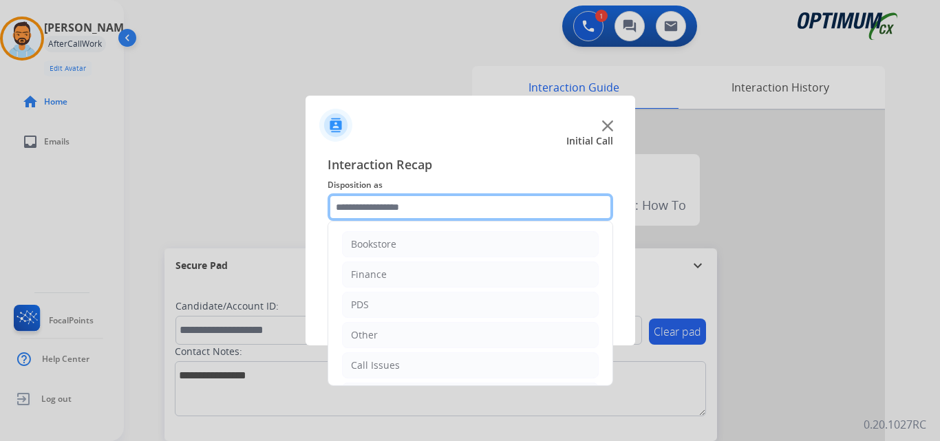
scroll to position [94, 0]
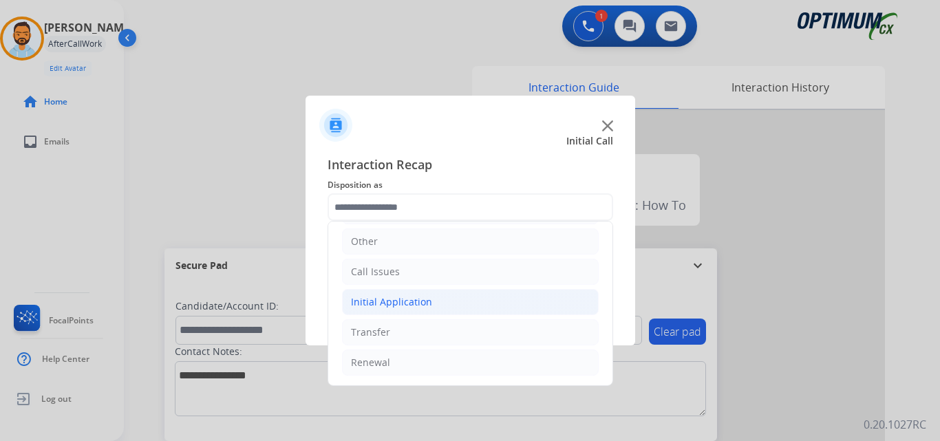
click at [435, 305] on li "Initial Application" at bounding box center [470, 302] width 257 height 26
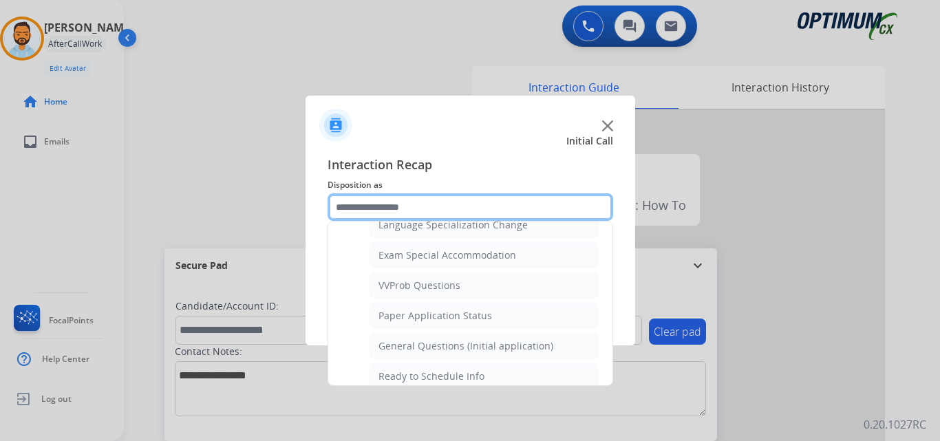
scroll to position [702, 0]
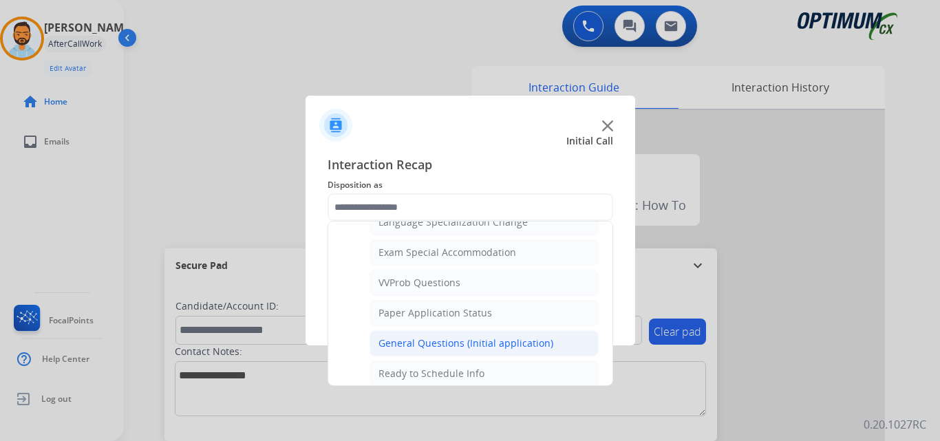
click at [483, 345] on div "General Questions (Initial application)" at bounding box center [465, 343] width 175 height 14
type input "**********"
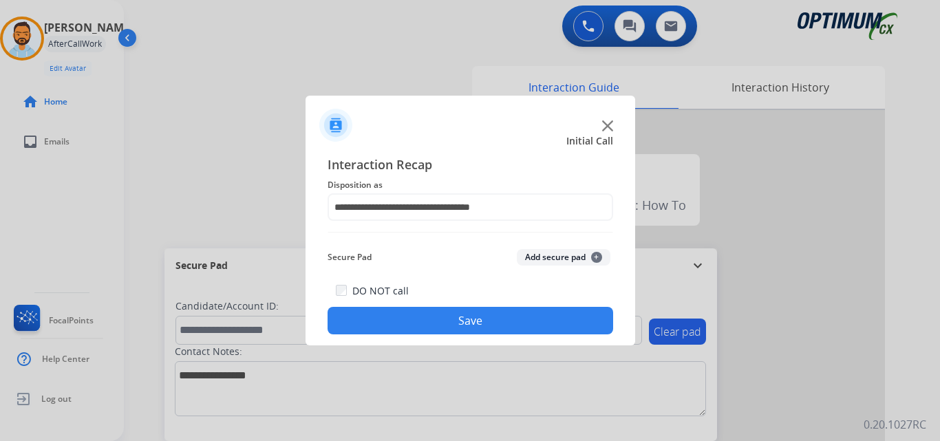
click at [476, 325] on button "Save" at bounding box center [469, 321] width 285 height 28
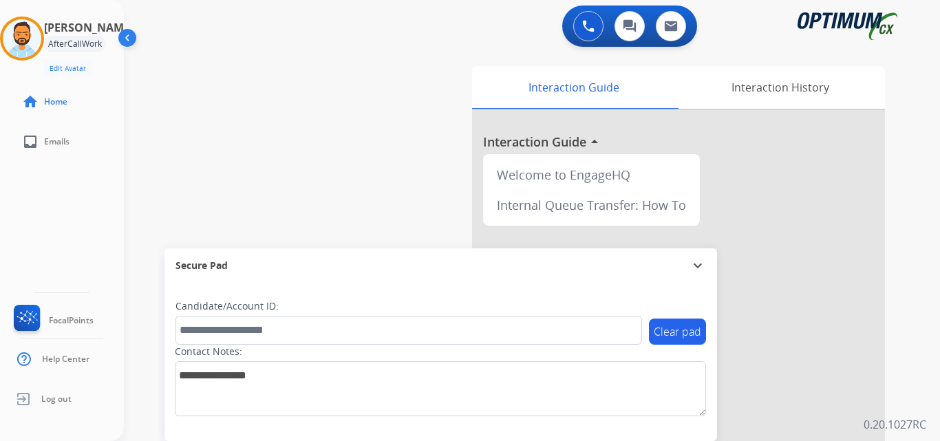
click at [257, 127] on div "swap_horiz Break voice bridge close_fullscreen Connect 3-Way Call merge_type Se…" at bounding box center [515, 337] width 783 height 574
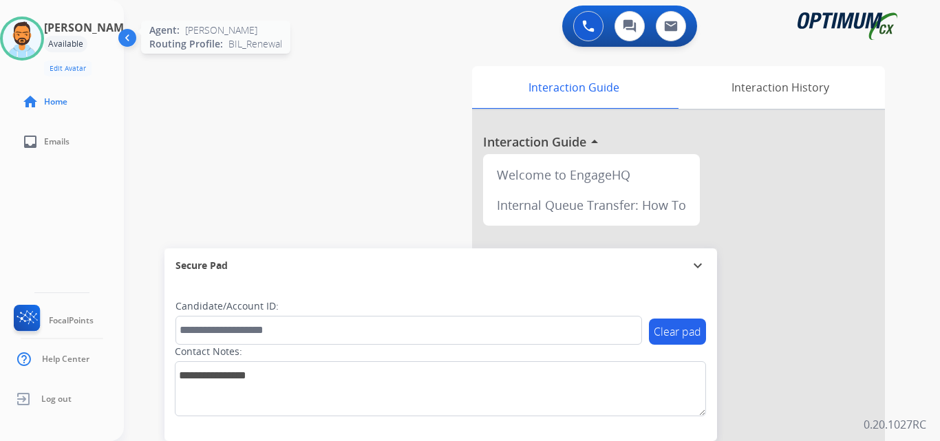
click at [38, 44] on img at bounding box center [22, 38] width 39 height 39
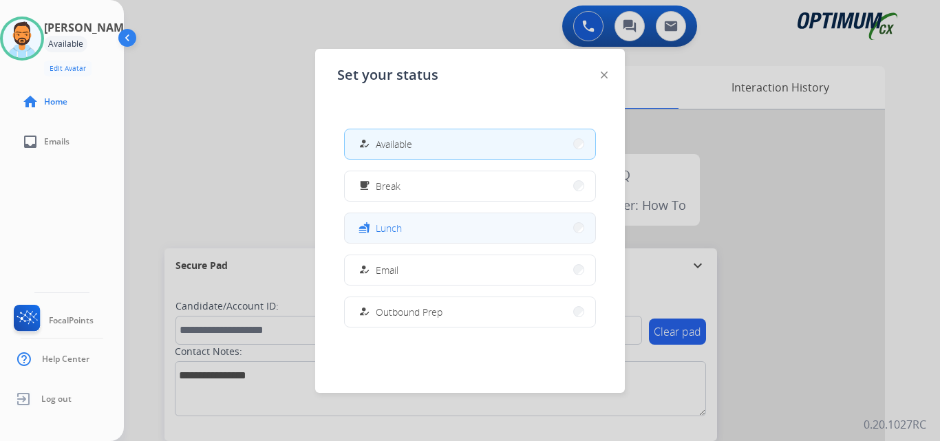
click at [421, 228] on button "fastfood Lunch" at bounding box center [470, 228] width 250 height 30
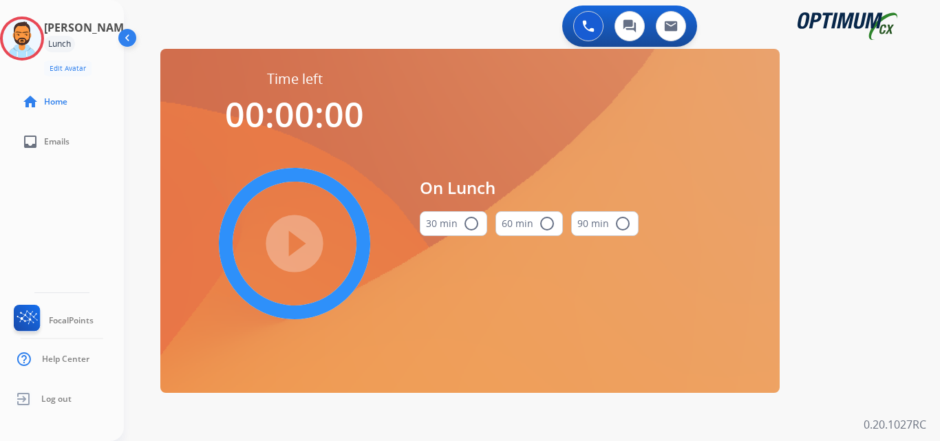
click at [471, 222] on mat-icon "radio_button_unchecked" at bounding box center [471, 223] width 17 height 17
click at [298, 235] on mat-icon "play_circle_filled" at bounding box center [294, 243] width 17 height 17
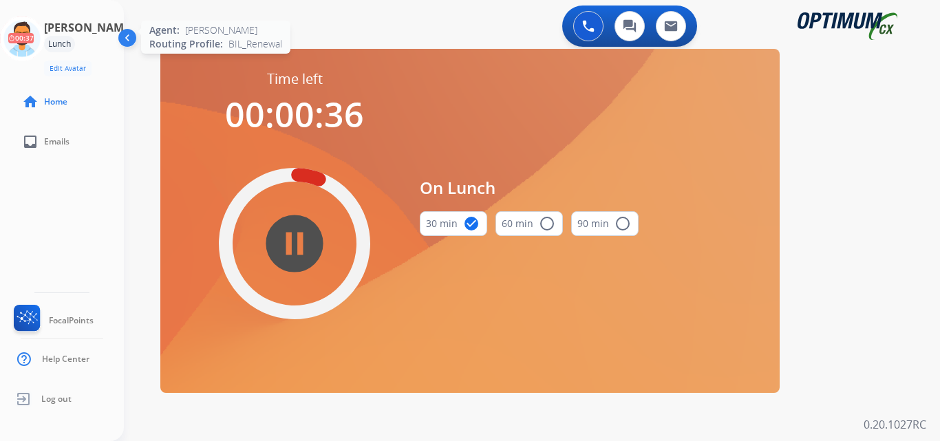
click at [21, 50] on icon at bounding box center [22, 39] width 45 height 45
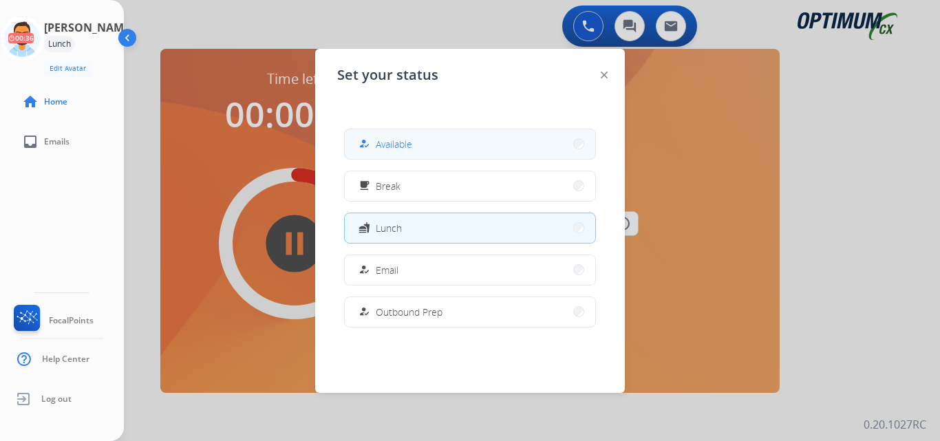
click at [400, 143] on span "Available" at bounding box center [394, 144] width 36 height 14
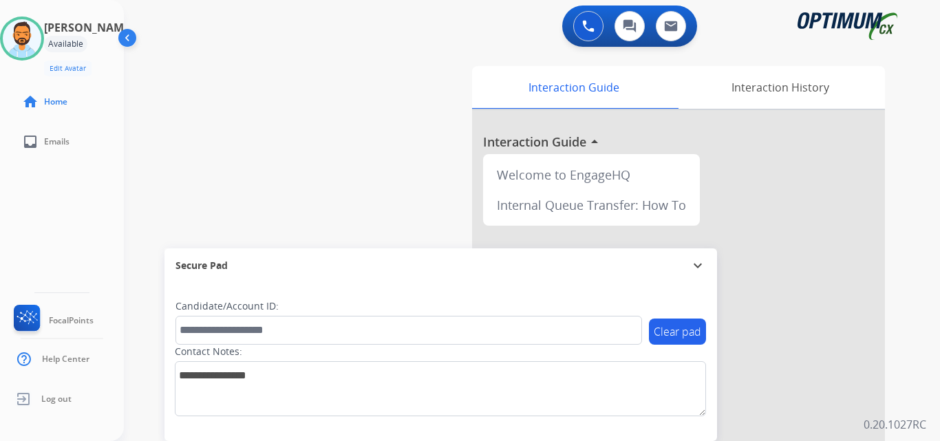
drag, startPoint x: 377, startPoint y: 235, endPoint x: 206, endPoint y: 91, distance: 223.1
click at [206, 91] on div "swap_horiz Break voice bridge close_fullscreen Connect 3-Way Call merge_type Se…" at bounding box center [515, 337] width 783 height 574
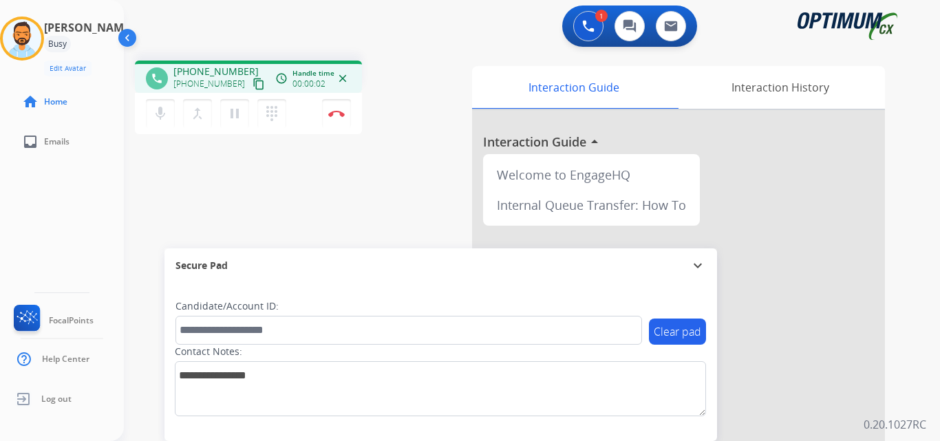
click at [252, 82] on mat-icon "content_copy" at bounding box center [258, 84] width 12 height 12
click at [344, 110] on img at bounding box center [336, 113] width 17 height 7
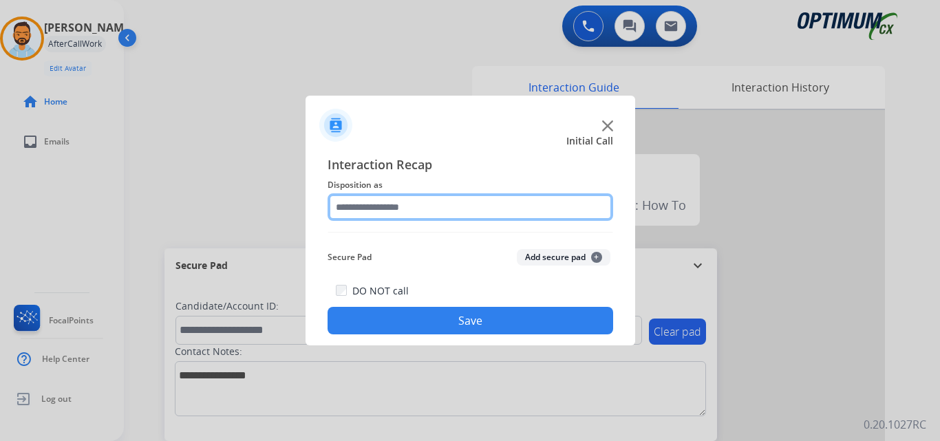
click at [418, 195] on input "text" at bounding box center [469, 207] width 285 height 28
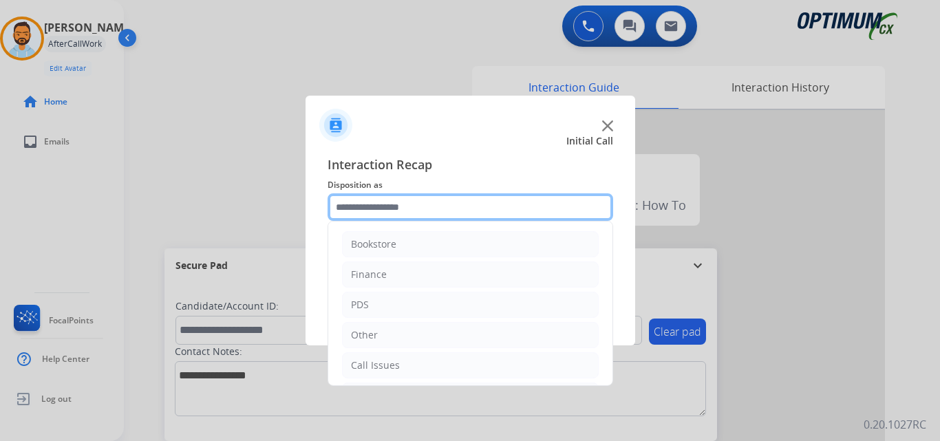
scroll to position [94, 0]
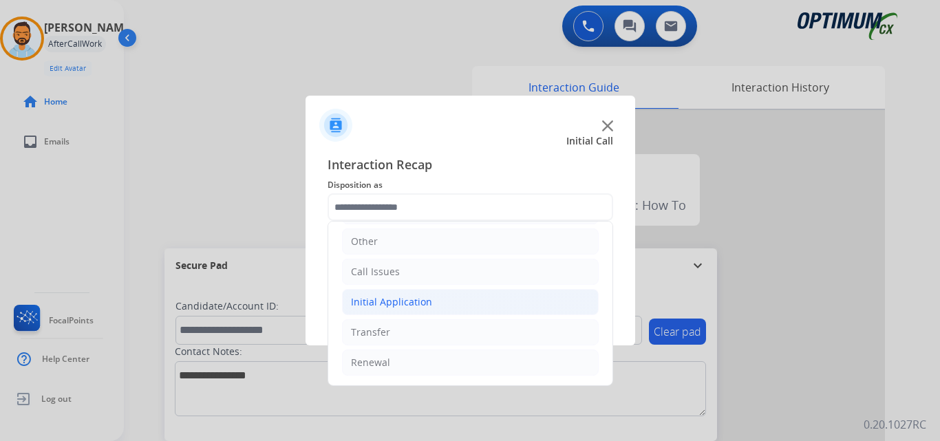
click at [413, 302] on div "Initial Application" at bounding box center [391, 302] width 81 height 14
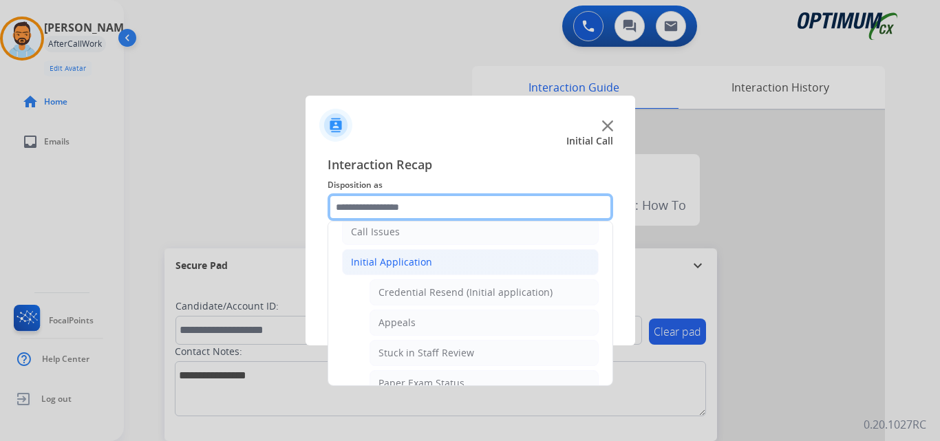
scroll to position [144, 0]
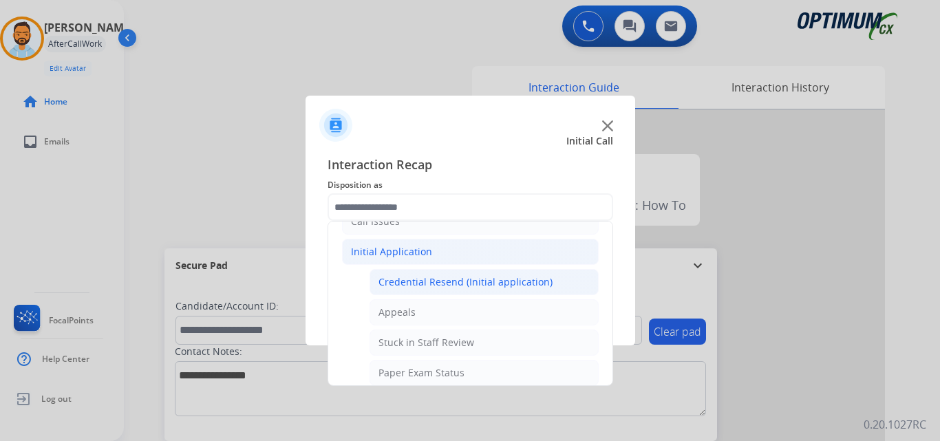
click at [482, 282] on div "Credential Resend (Initial application)" at bounding box center [465, 282] width 174 height 14
type input "**********"
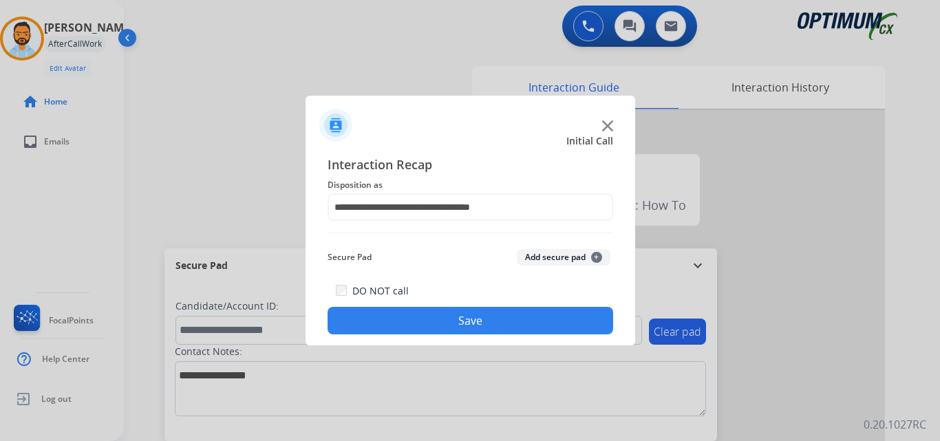
click at [446, 318] on button "Save" at bounding box center [469, 321] width 285 height 28
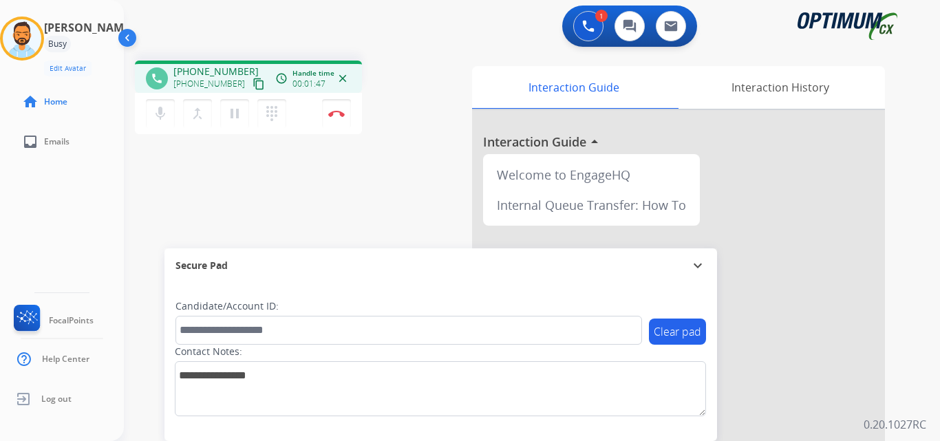
click at [252, 85] on mat-icon "content_copy" at bounding box center [258, 84] width 12 height 12
click at [338, 116] on img at bounding box center [336, 113] width 17 height 7
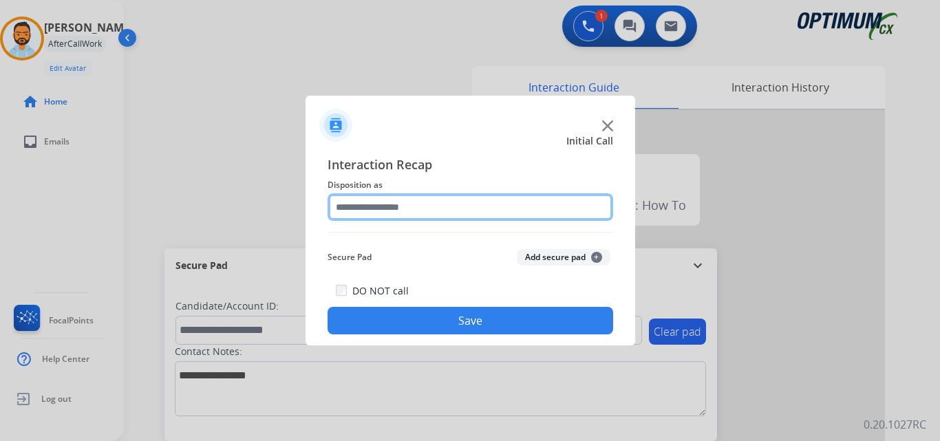
click at [446, 208] on input "text" at bounding box center [469, 207] width 285 height 28
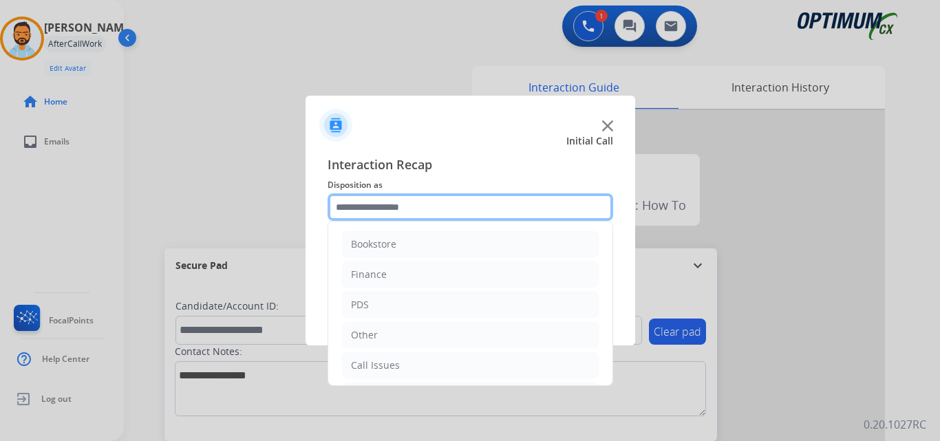
scroll to position [94, 0]
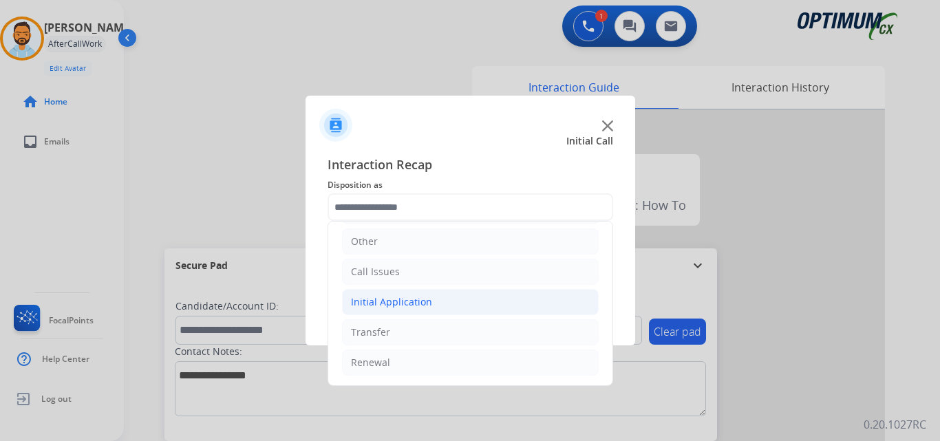
click at [431, 301] on li "Initial Application" at bounding box center [470, 302] width 257 height 26
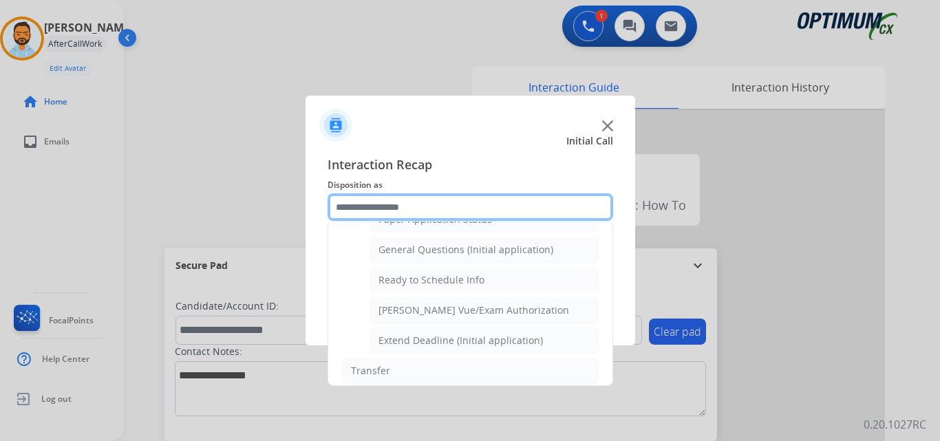
scroll to position [789, 0]
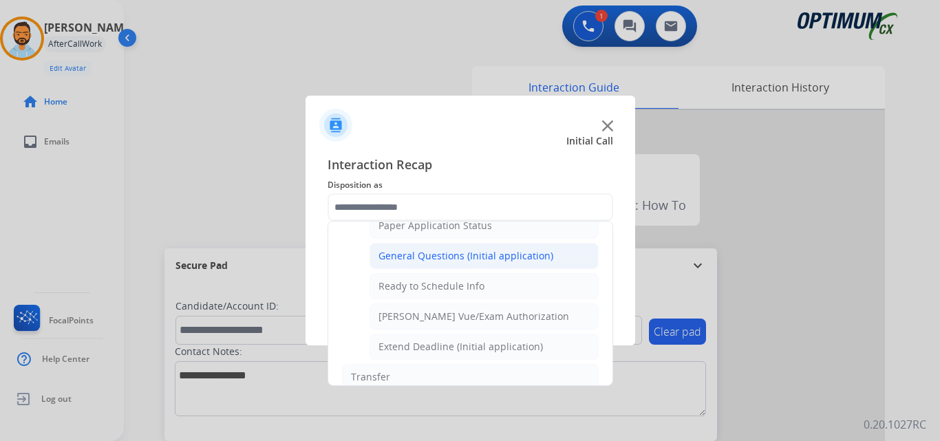
click at [445, 256] on div "General Questions (Initial application)" at bounding box center [465, 256] width 175 height 14
type input "**********"
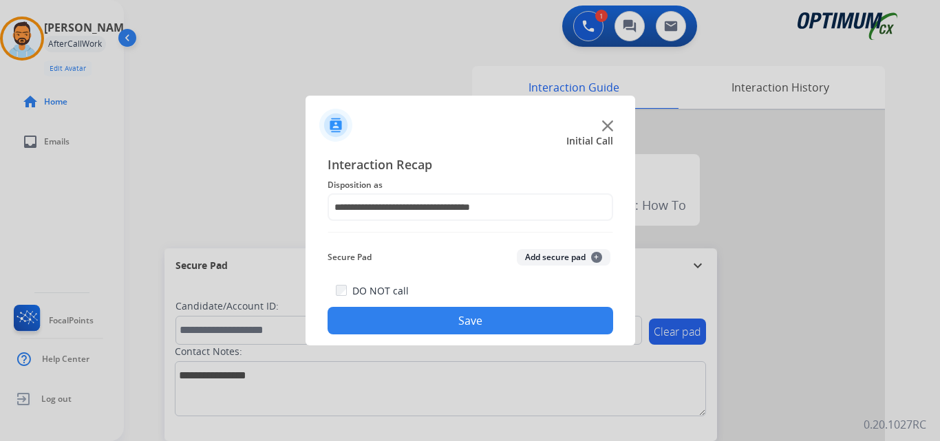
click at [435, 325] on button "Save" at bounding box center [469, 321] width 285 height 28
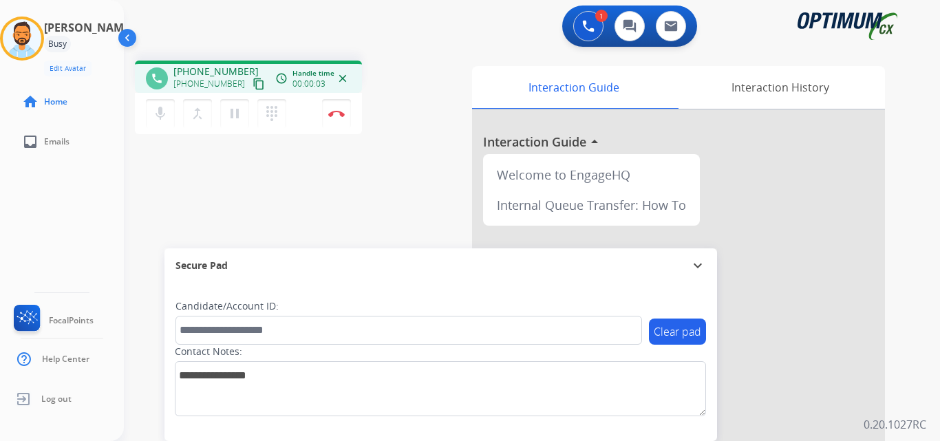
click at [252, 83] on mat-icon "content_copy" at bounding box center [258, 84] width 12 height 12
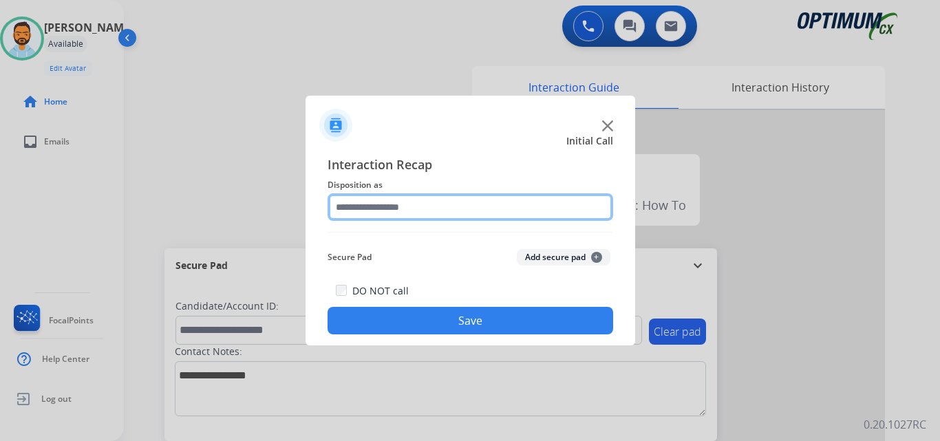
click at [379, 204] on input "text" at bounding box center [469, 207] width 285 height 28
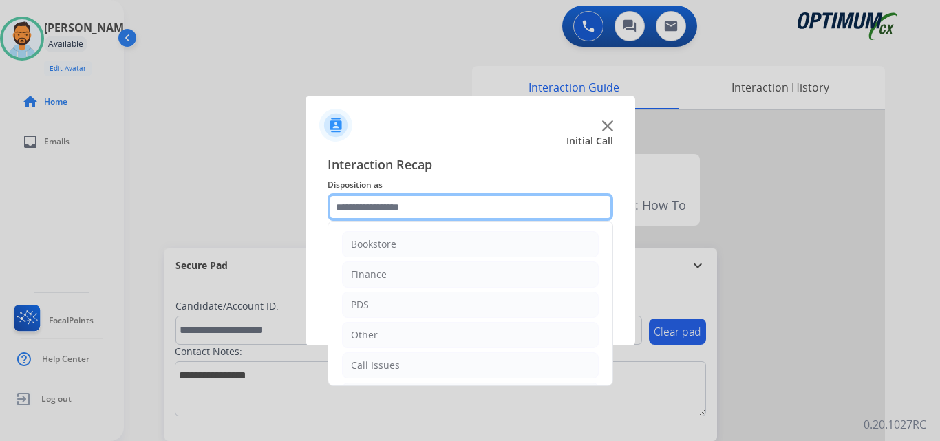
scroll to position [94, 0]
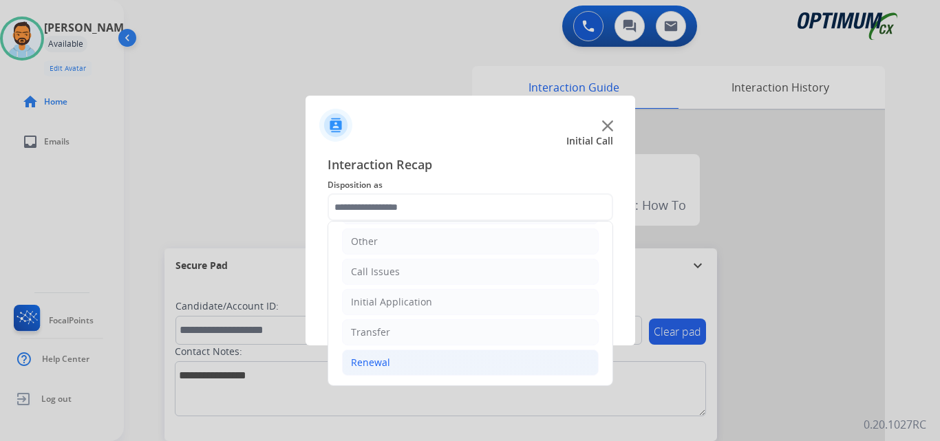
click at [396, 371] on li "Renewal" at bounding box center [470, 362] width 257 height 26
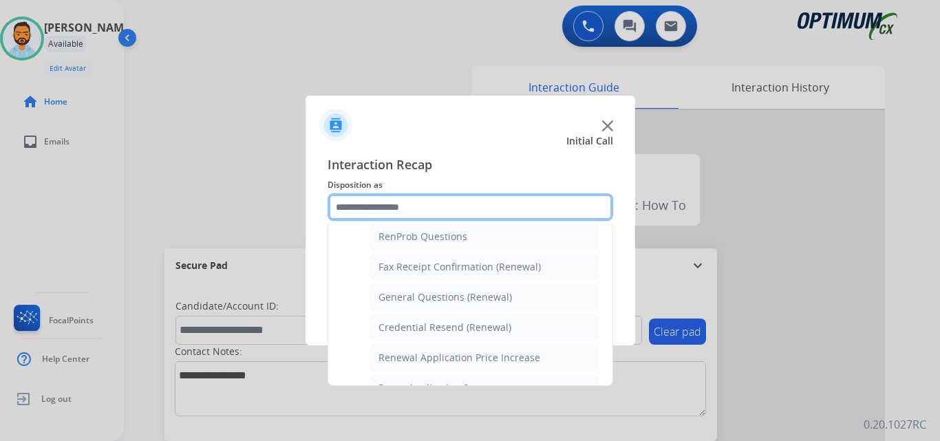
scroll to position [373, 0]
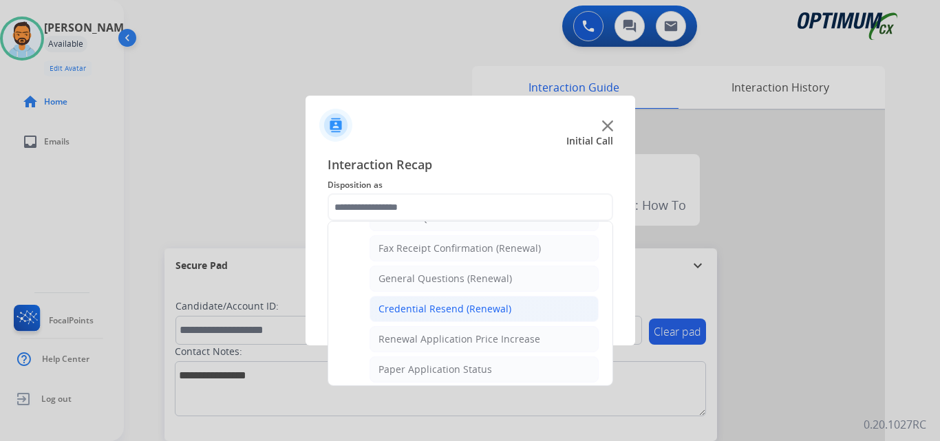
click at [461, 315] on div "Credential Resend (Renewal)" at bounding box center [444, 309] width 133 height 14
type input "**********"
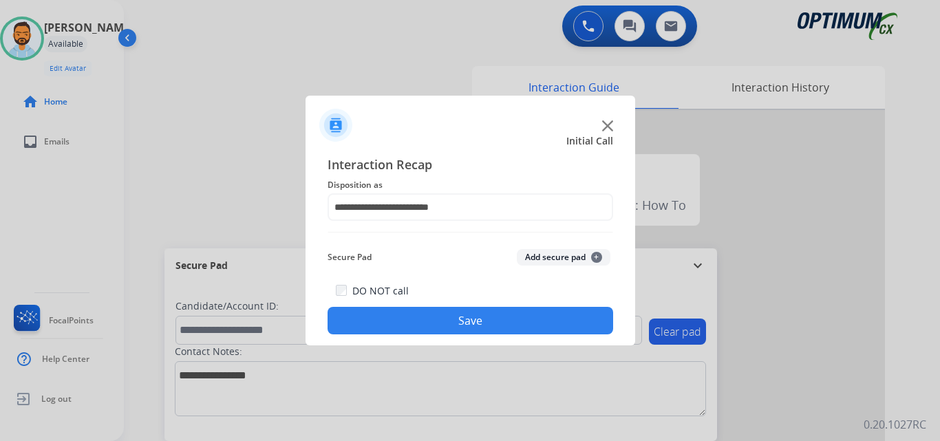
click at [441, 320] on button "Save" at bounding box center [469, 321] width 285 height 28
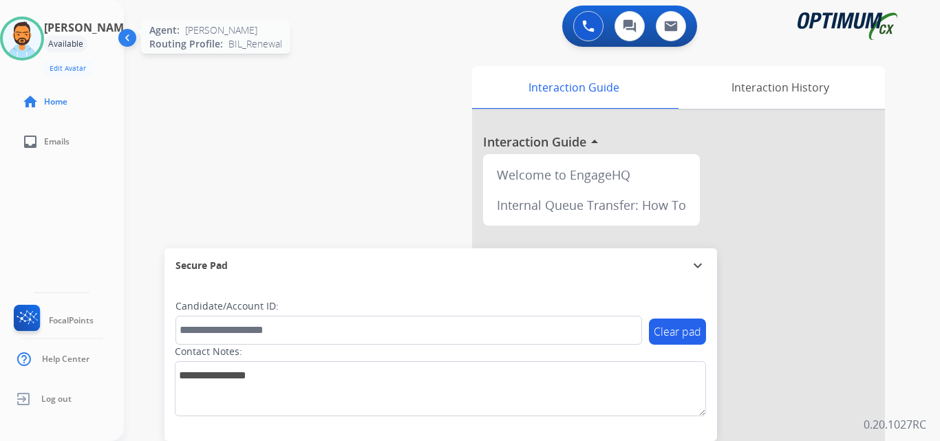
click at [41, 45] on img at bounding box center [22, 38] width 39 height 39
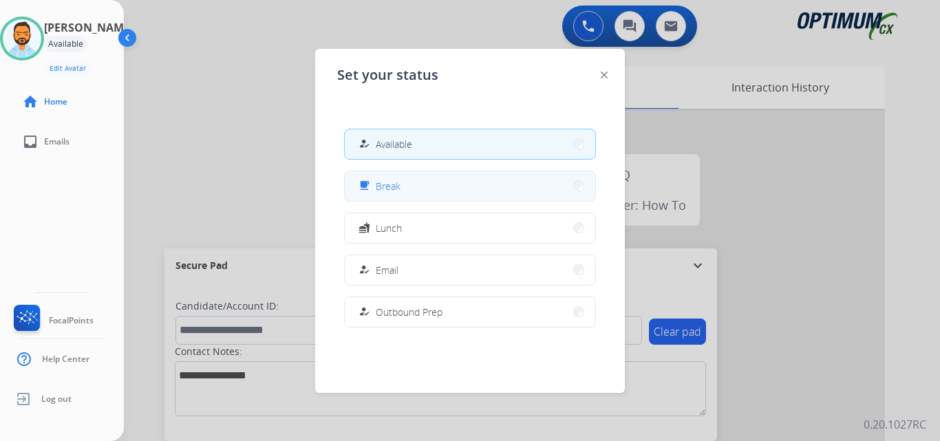
click at [391, 185] on span "Break" at bounding box center [388, 186] width 25 height 14
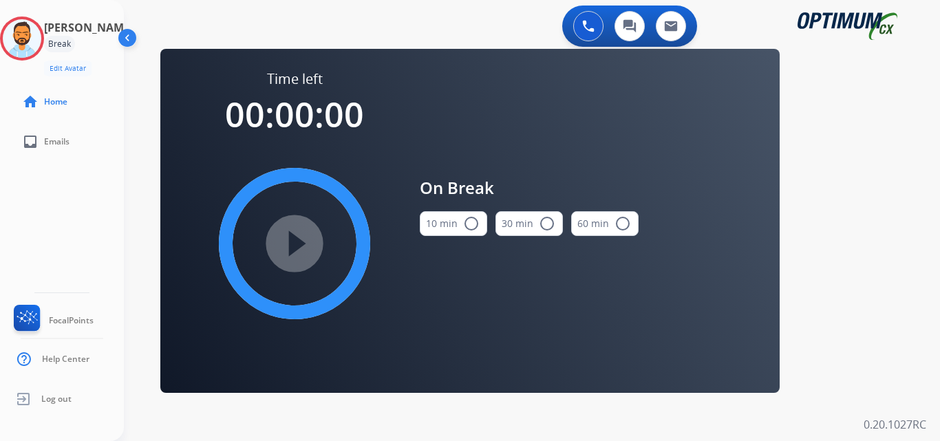
click at [433, 227] on button "10 min radio_button_unchecked" at bounding box center [453, 223] width 67 height 25
click at [252, 248] on div "play_circle_filled" at bounding box center [294, 243] width 206 height 206
click at [286, 248] on mat-icon "play_circle_filled" at bounding box center [294, 243] width 17 height 17
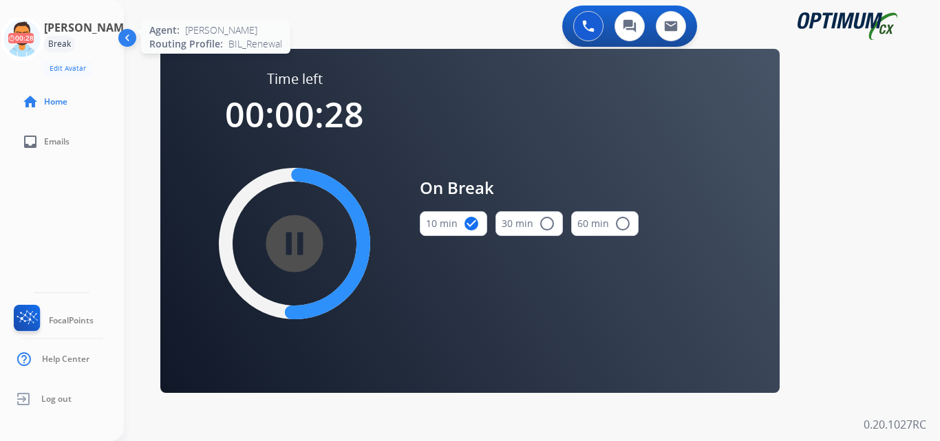
click at [26, 35] on icon at bounding box center [22, 39] width 45 height 45
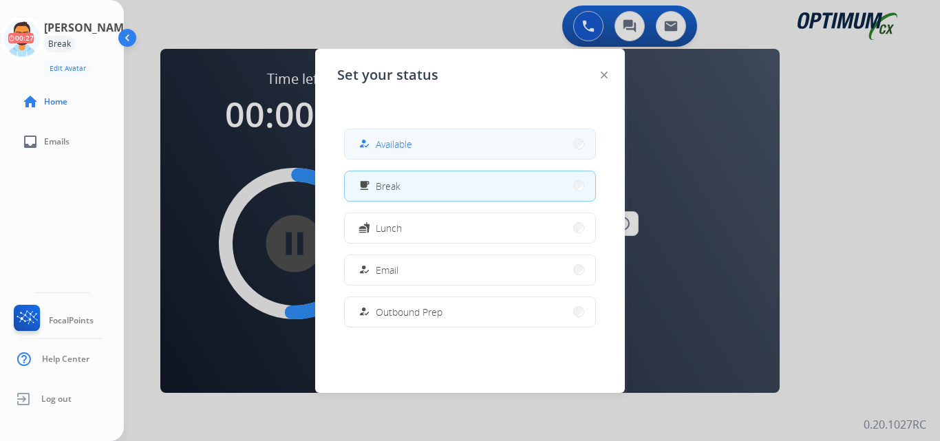
click at [428, 147] on button "how_to_reg Available" at bounding box center [470, 144] width 250 height 30
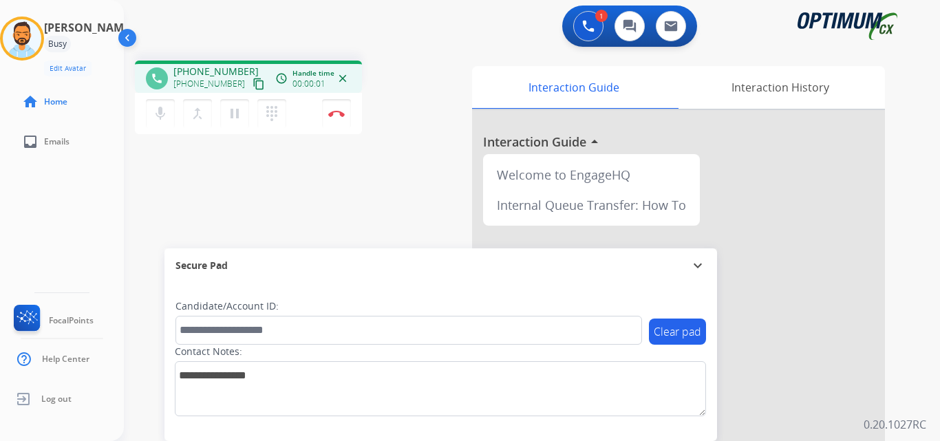
click at [250, 83] on button "content_copy" at bounding box center [258, 84] width 17 height 17
click at [333, 115] on img at bounding box center [336, 113] width 17 height 7
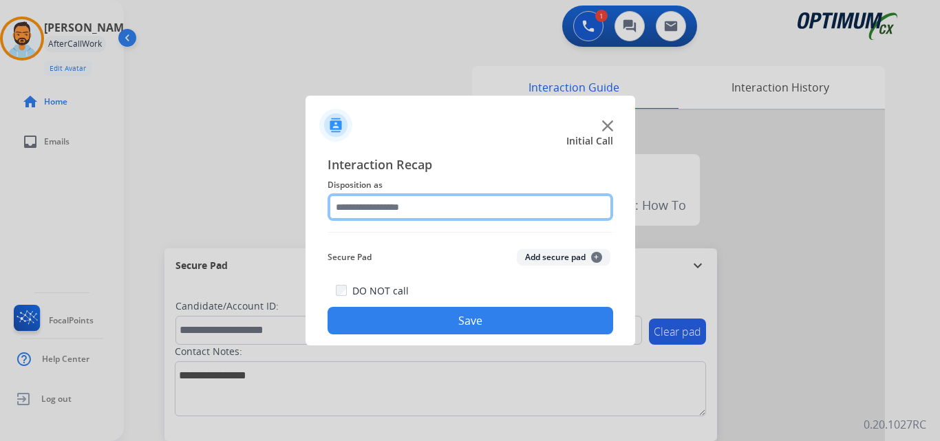
click at [418, 211] on input "text" at bounding box center [469, 207] width 285 height 28
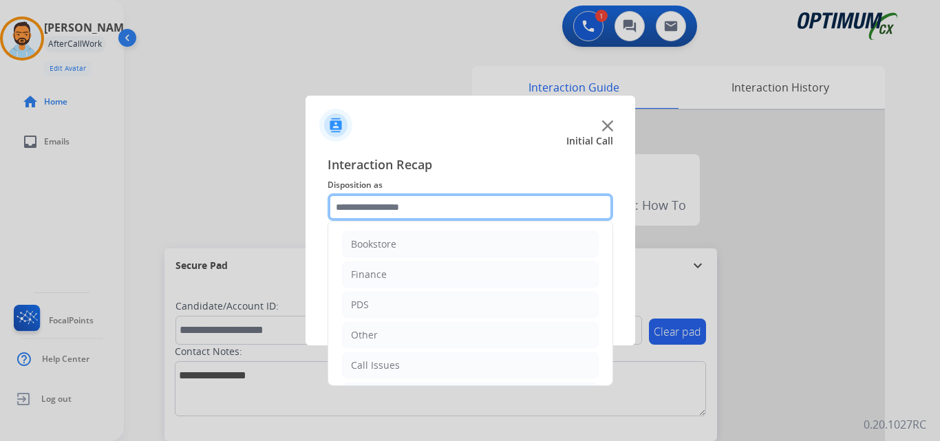
scroll to position [94, 0]
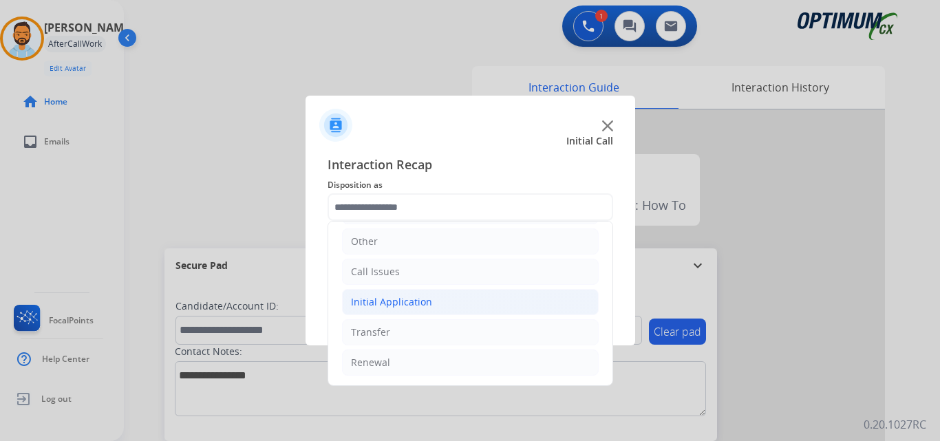
click at [430, 309] on li "Initial Application" at bounding box center [470, 302] width 257 height 26
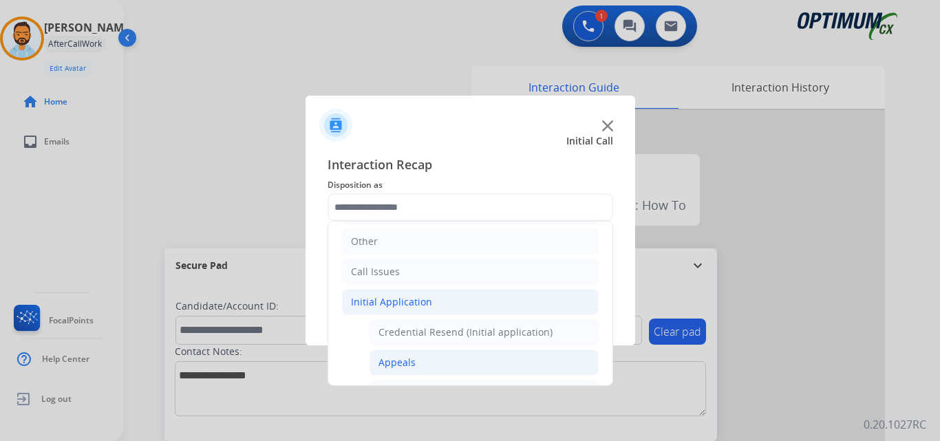
click at [424, 365] on li "Appeals" at bounding box center [483, 362] width 229 height 26
type input "*******"
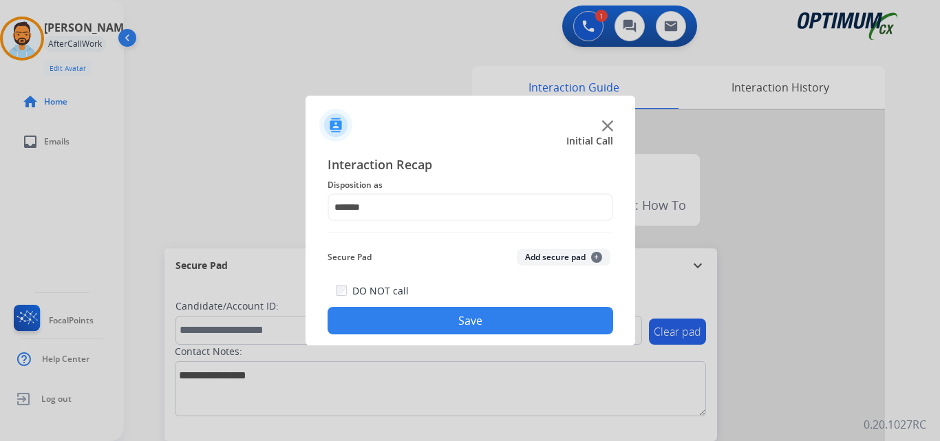
click at [460, 326] on button "Save" at bounding box center [469, 321] width 285 height 28
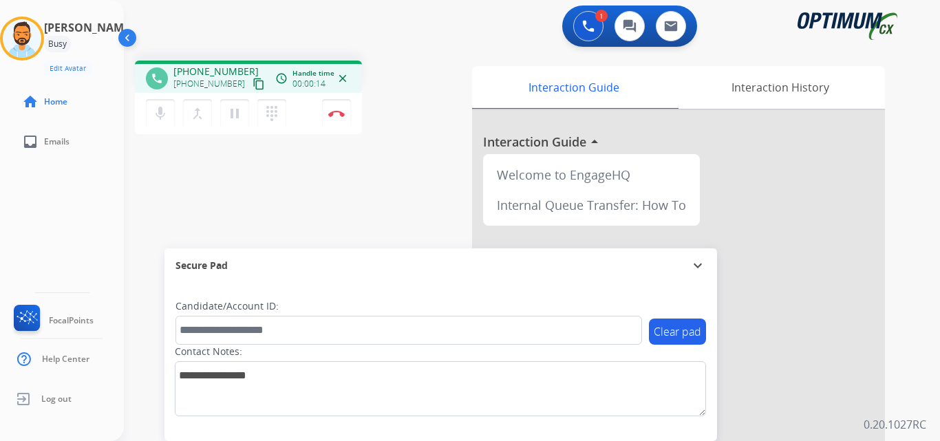
click at [252, 87] on mat-icon "content_copy" at bounding box center [258, 84] width 12 height 12
click at [341, 112] on img at bounding box center [336, 113] width 17 height 7
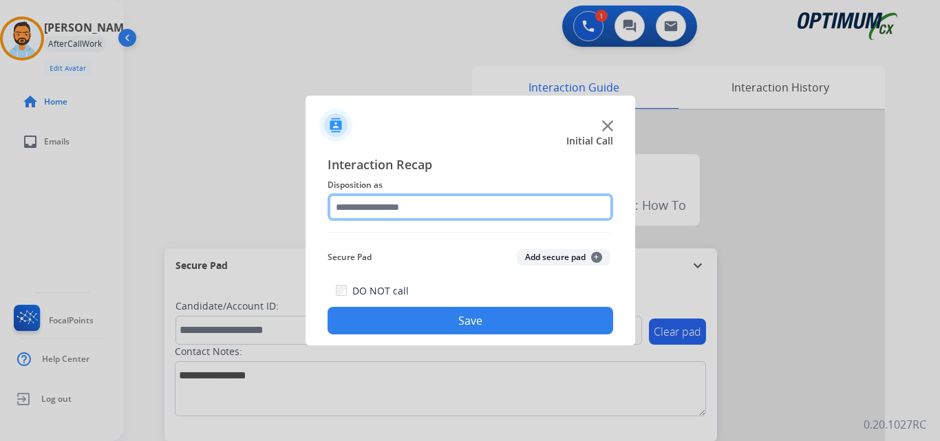
click at [512, 204] on input "text" at bounding box center [469, 207] width 285 height 28
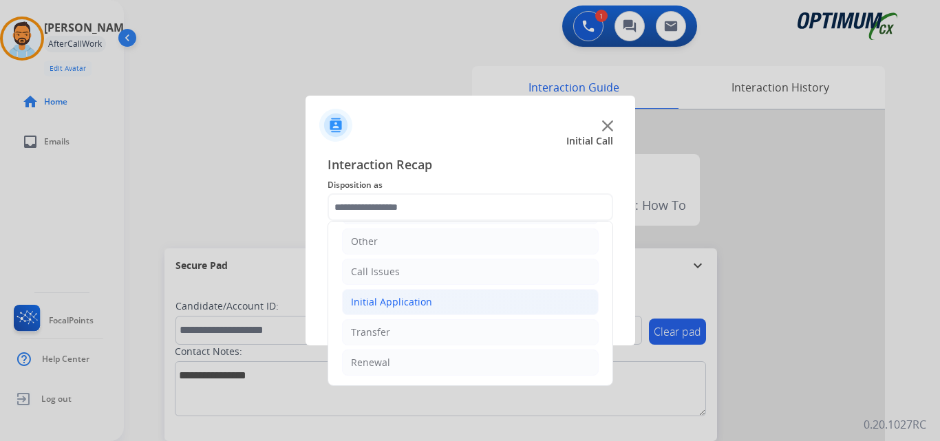
click at [466, 305] on li "Initial Application" at bounding box center [470, 302] width 257 height 26
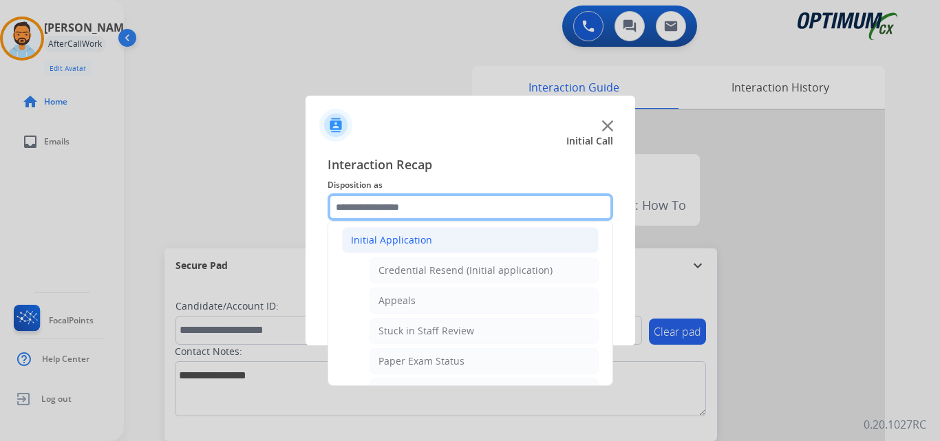
scroll to position [156, 0]
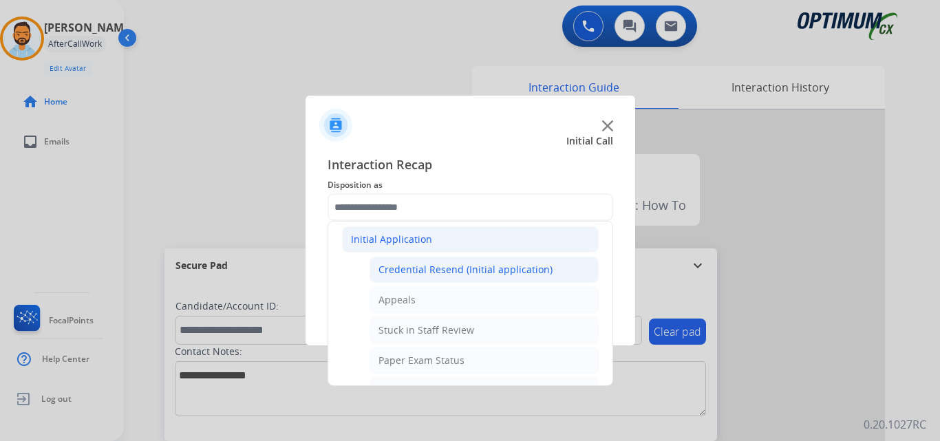
click at [486, 266] on div "Credential Resend (Initial application)" at bounding box center [465, 270] width 174 height 14
type input "**********"
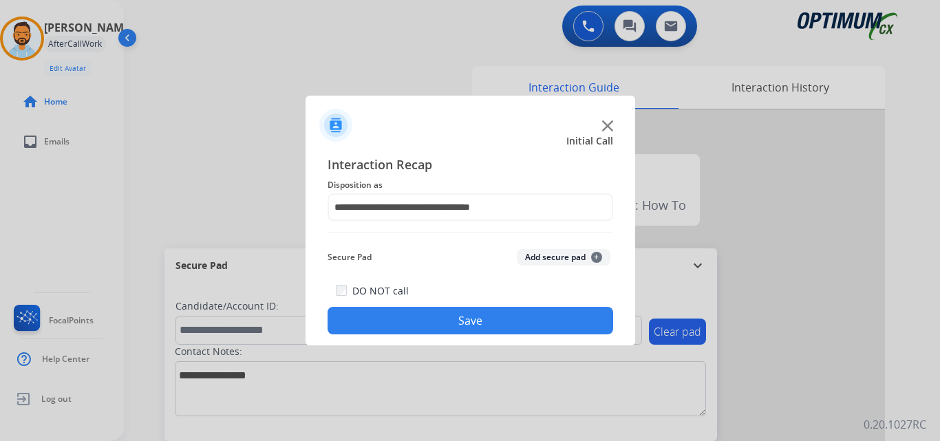
click at [467, 325] on button "Save" at bounding box center [469, 321] width 285 height 28
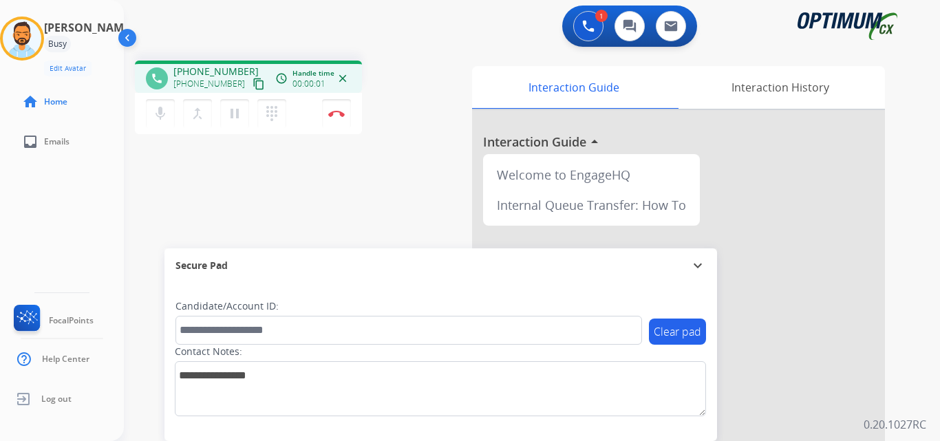
click at [252, 87] on mat-icon "content_copy" at bounding box center [258, 84] width 12 height 12
click at [339, 110] on img at bounding box center [336, 113] width 17 height 7
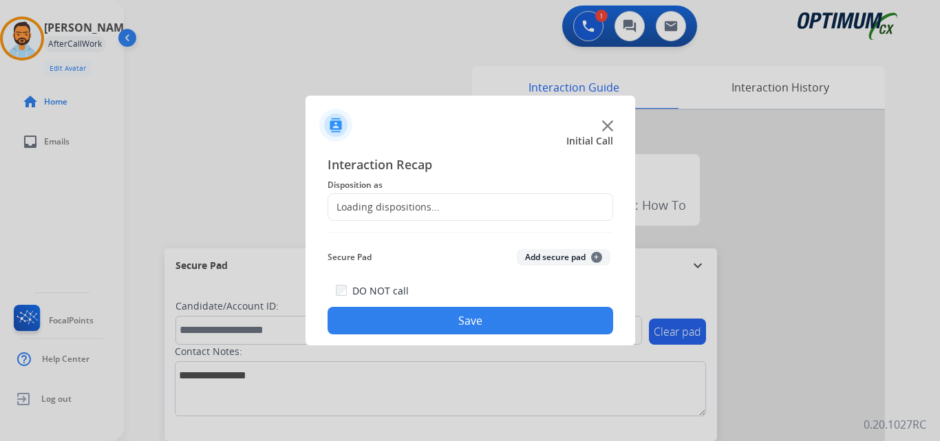
click at [478, 202] on div "Loading dispositions..." at bounding box center [469, 207] width 285 height 28
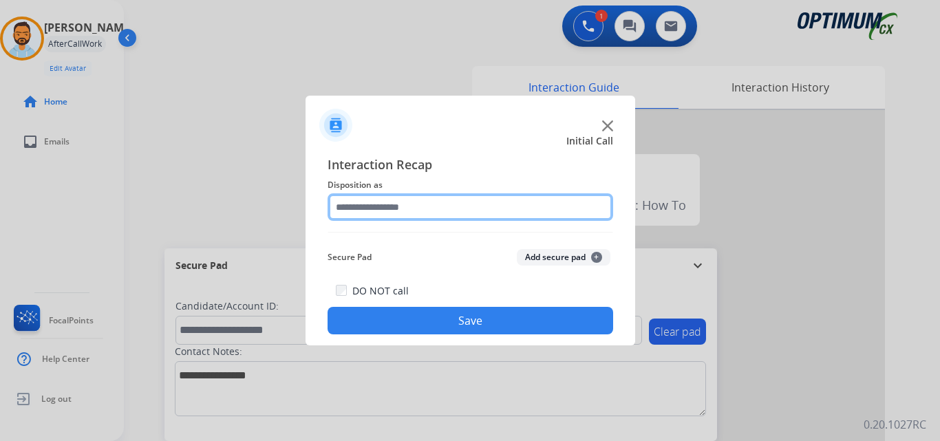
click at [510, 202] on input "text" at bounding box center [469, 207] width 285 height 28
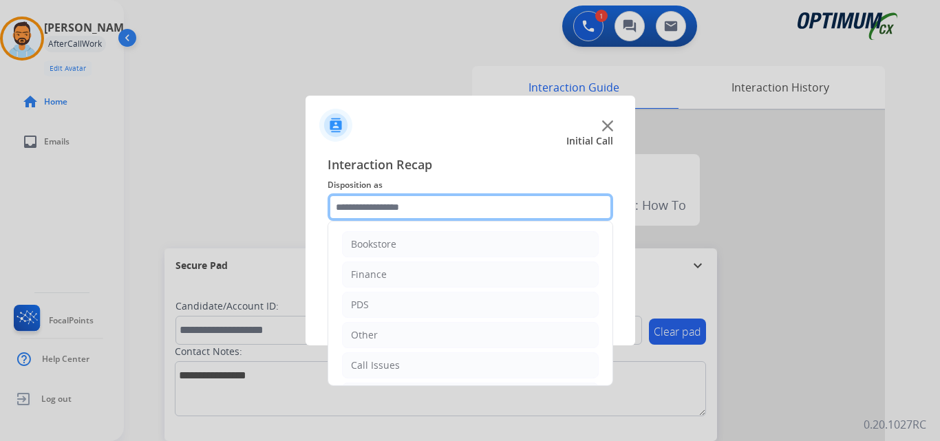
scroll to position [94, 0]
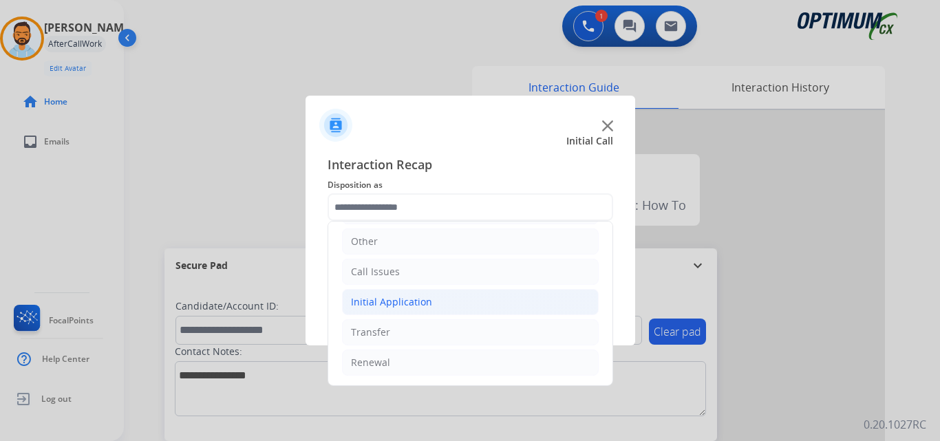
click at [436, 305] on li "Initial Application" at bounding box center [470, 302] width 257 height 26
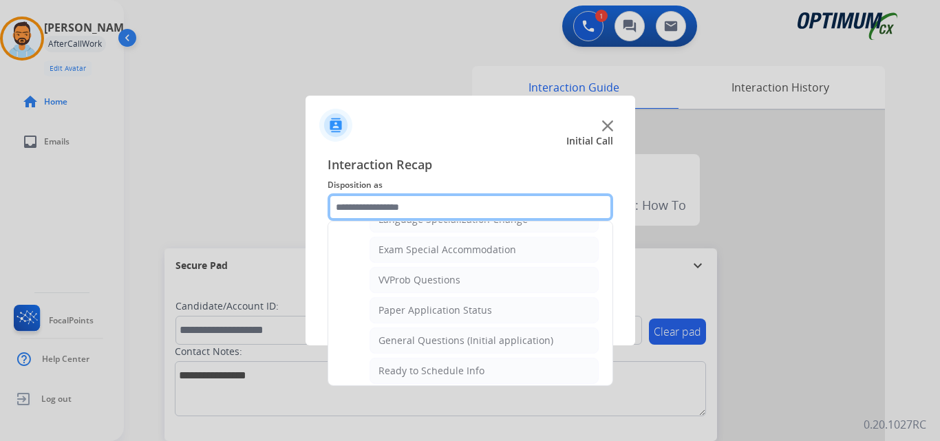
scroll to position [704, 0]
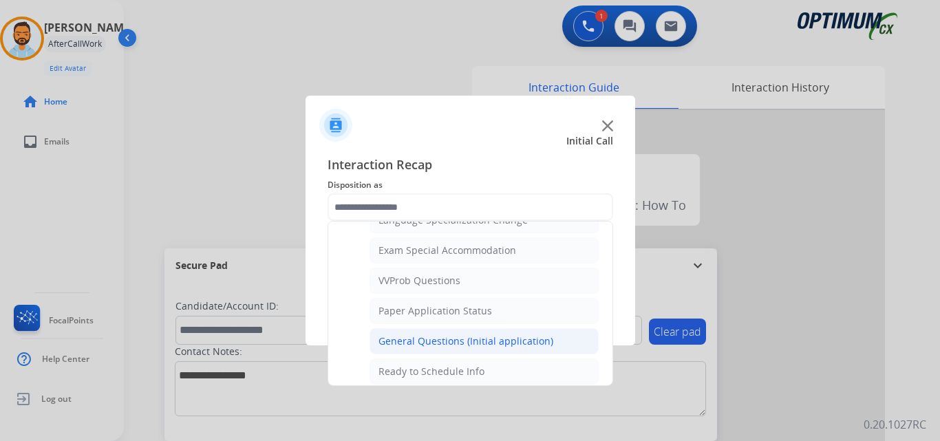
click at [484, 342] on div "General Questions (Initial application)" at bounding box center [465, 341] width 175 height 14
type input "**********"
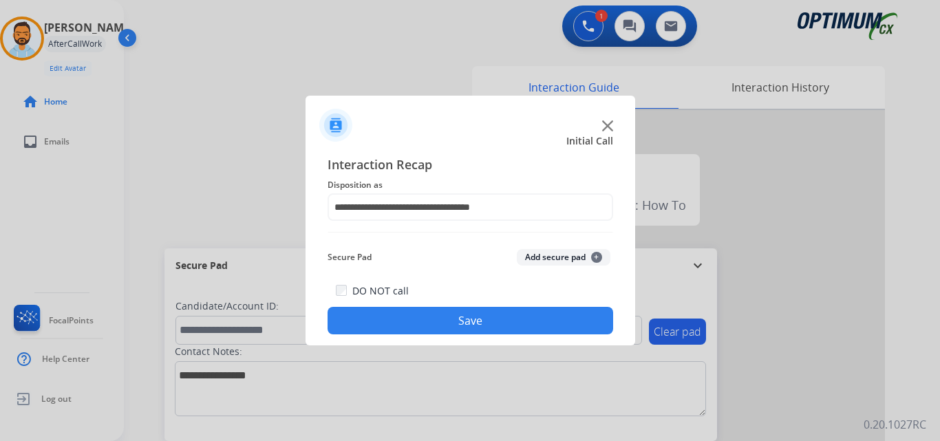
click at [467, 321] on button "Save" at bounding box center [469, 321] width 285 height 28
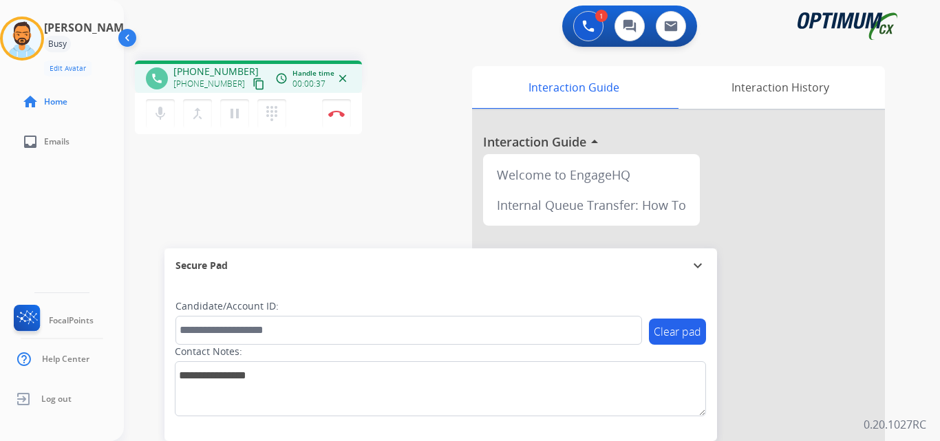
click at [252, 87] on mat-icon "content_copy" at bounding box center [258, 84] width 12 height 12
click at [339, 112] on img at bounding box center [336, 113] width 17 height 7
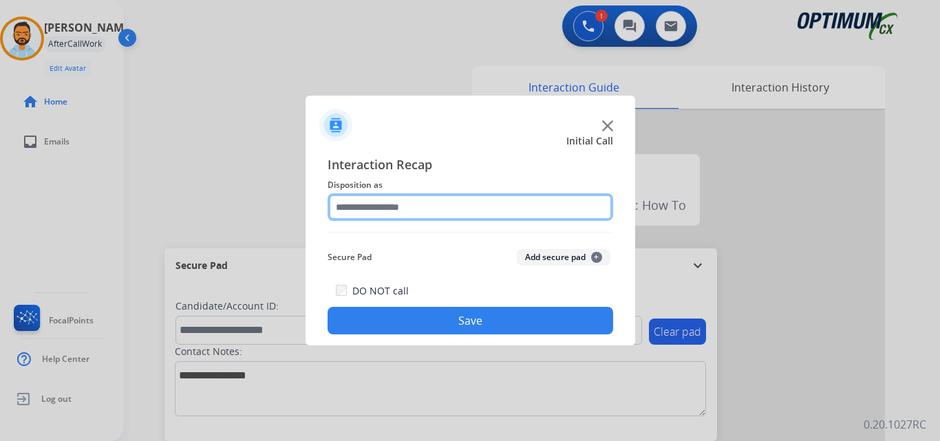
click at [473, 213] on input "text" at bounding box center [469, 207] width 285 height 28
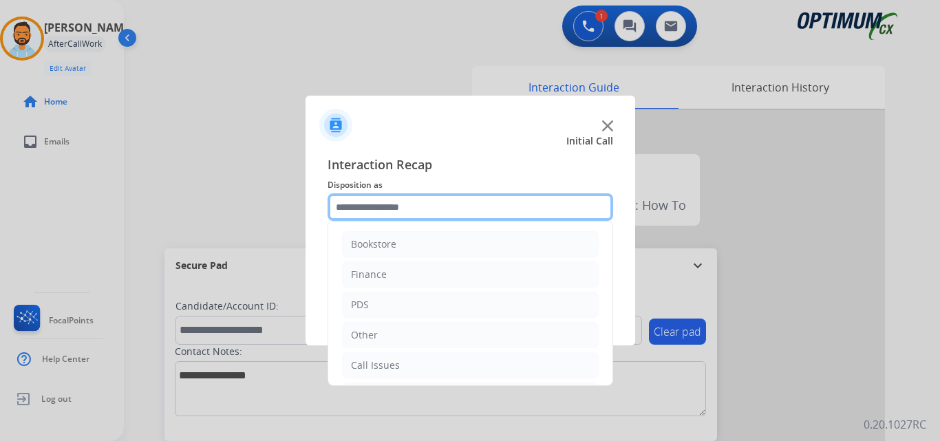
scroll to position [94, 0]
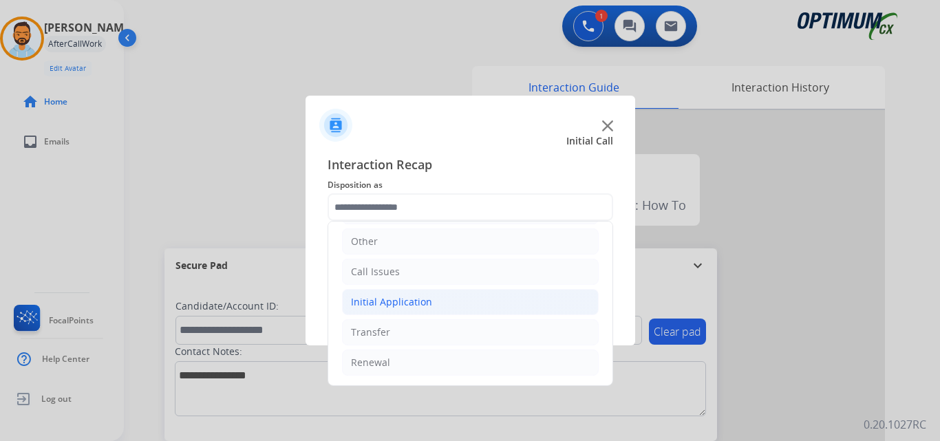
click at [442, 304] on li "Initial Application" at bounding box center [470, 302] width 257 height 26
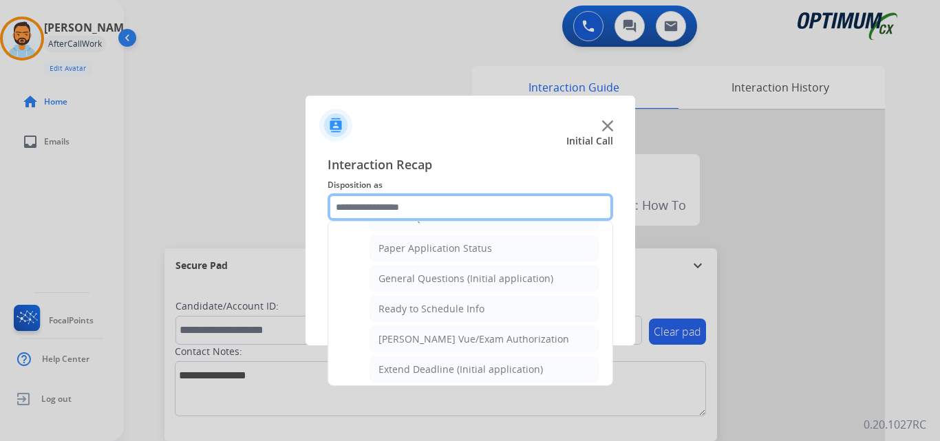
scroll to position [767, 0]
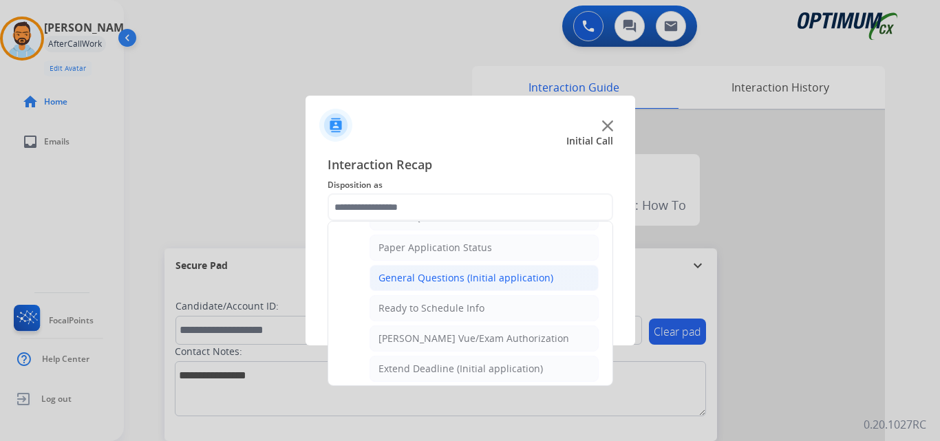
click at [493, 281] on div "General Questions (Initial application)" at bounding box center [465, 278] width 175 height 14
type input "**********"
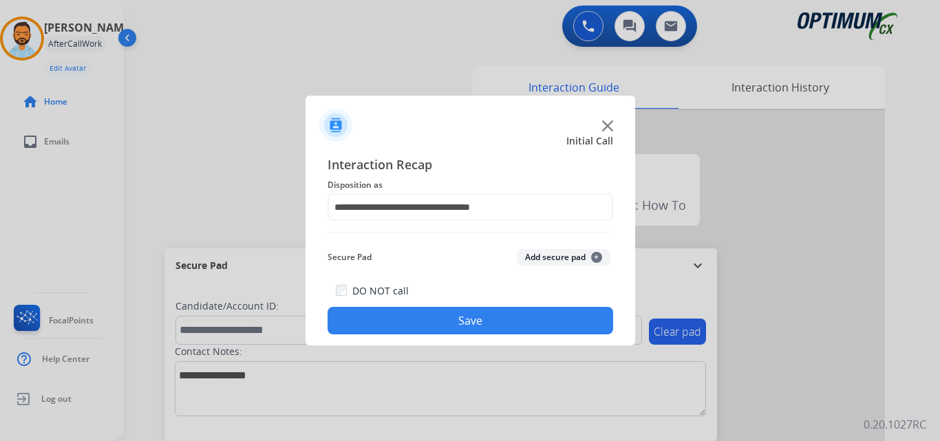
click at [490, 325] on button "Save" at bounding box center [469, 321] width 285 height 28
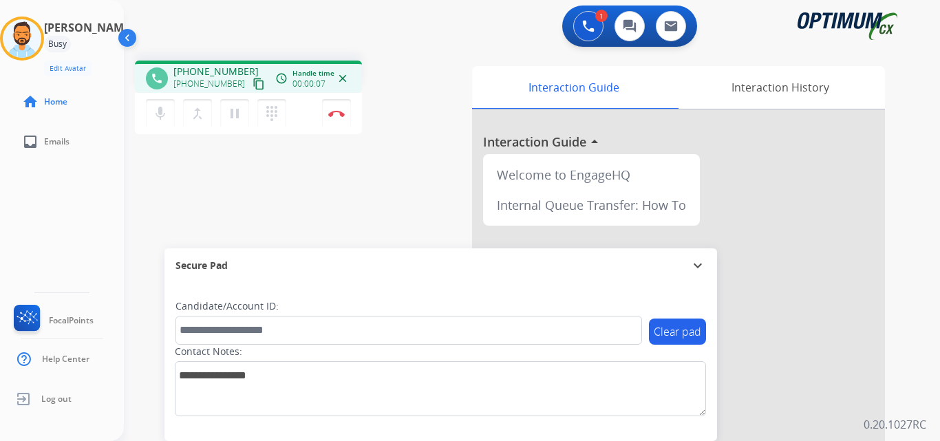
click at [252, 80] on mat-icon "content_copy" at bounding box center [258, 84] width 12 height 12
click at [371, 19] on div "1 Voice Interactions 0 Chat Interactions 0 Email Interactions" at bounding box center [523, 28] width 766 height 44
click at [292, 181] on div "phone [PHONE_NUMBER] [PHONE_NUMBER] content_copy access_time Call metrics Queue…" at bounding box center [515, 337] width 783 height 574
click at [401, 41] on div "1 Voice Interactions 0 Chat Interactions 0 Email Interactions" at bounding box center [523, 28] width 766 height 44
click at [402, 87] on div "phone [PHONE_NUMBER] [PHONE_NUMBER] content_copy access_time Call metrics Queue…" at bounding box center [298, 100] width 327 height 78
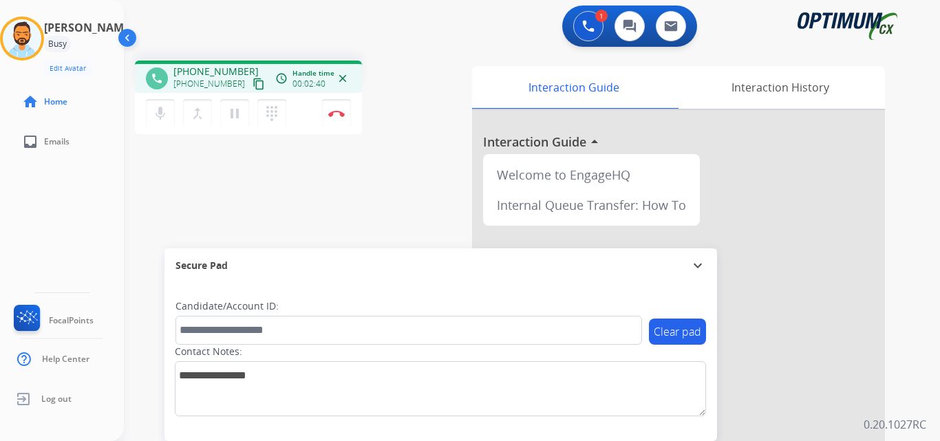
click at [382, 46] on div "1 Voice Interactions 0 Chat Interactions 0 Email Interactions" at bounding box center [523, 28] width 766 height 44
click at [301, 47] on div "1 Voice Interactions 0 Chat Interactions 0 Email Interactions" at bounding box center [523, 28] width 766 height 44
click at [328, 39] on div "1 Voice Interactions 0 Chat Interactions 0 Email Interactions" at bounding box center [523, 28] width 766 height 44
click at [195, 33] on div "1 Voice Interactions 0 Chat Interactions 0 Email Interactions" at bounding box center [523, 28] width 766 height 44
click at [250, 34] on div "1 Voice Interactions 0 Chat Interactions 0 Email Interactions" at bounding box center [523, 28] width 766 height 44
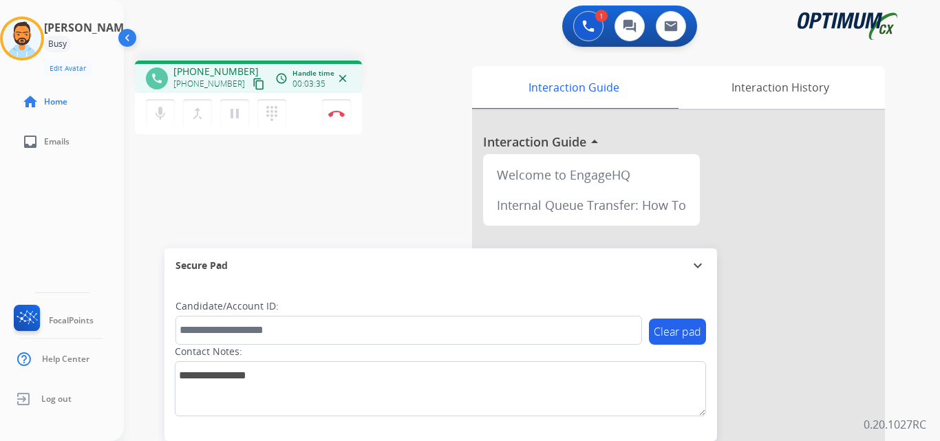
click at [393, 61] on div "phone [PHONE_NUMBER] [PHONE_NUMBER] content_copy access_time Call metrics Queue…" at bounding box center [298, 100] width 327 height 78
click at [415, 218] on div "phone [PHONE_NUMBER] [PHONE_NUMBER] content_copy access_time Call metrics Queue…" at bounding box center [515, 337] width 783 height 574
click at [365, 173] on div "phone [PHONE_NUMBER] [PHONE_NUMBER] content_copy access_time Call metrics Queue…" at bounding box center [515, 337] width 783 height 574
click at [437, 175] on div "phone [PHONE_NUMBER] [PHONE_NUMBER] content_copy access_time Call metrics Queue…" at bounding box center [515, 337] width 783 height 574
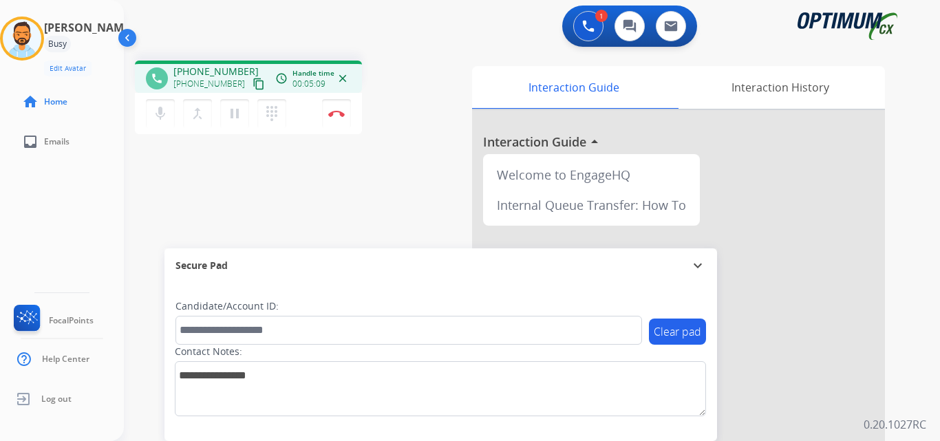
click at [411, 173] on div "phone [PHONE_NUMBER] [PHONE_NUMBER] content_copy access_time Call metrics Queue…" at bounding box center [515, 337] width 783 height 574
click at [341, 118] on button "Disconnect" at bounding box center [336, 113] width 29 height 29
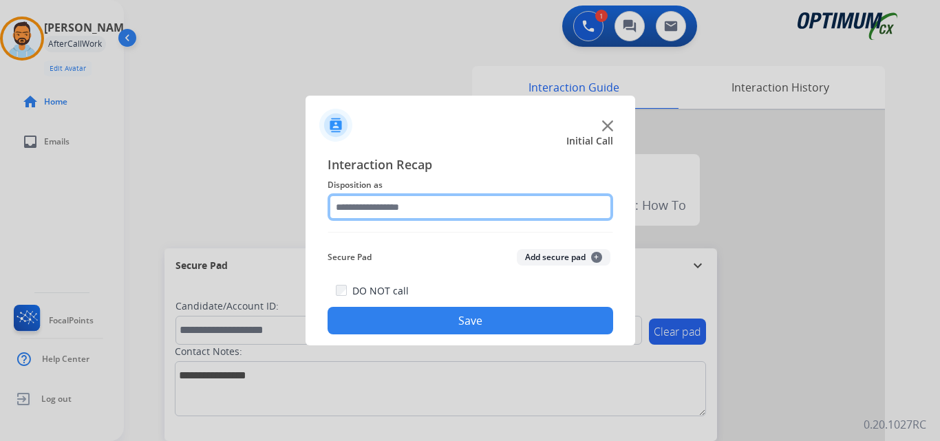
click at [478, 206] on input "text" at bounding box center [469, 207] width 285 height 28
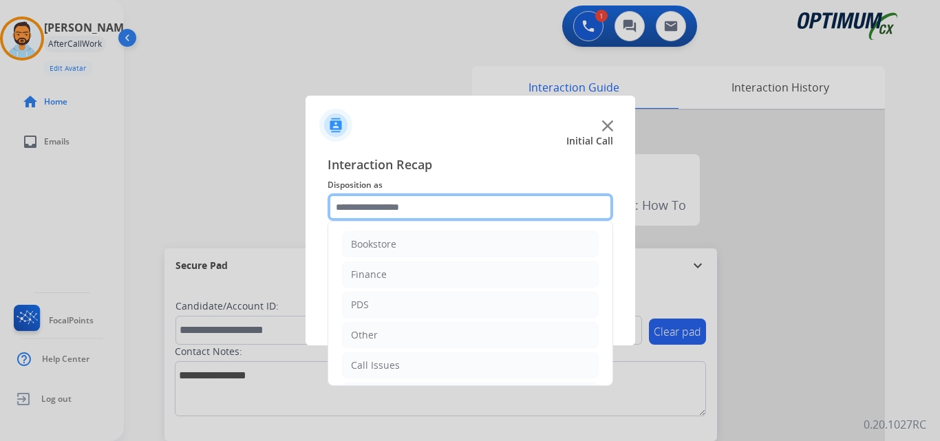
scroll to position [94, 0]
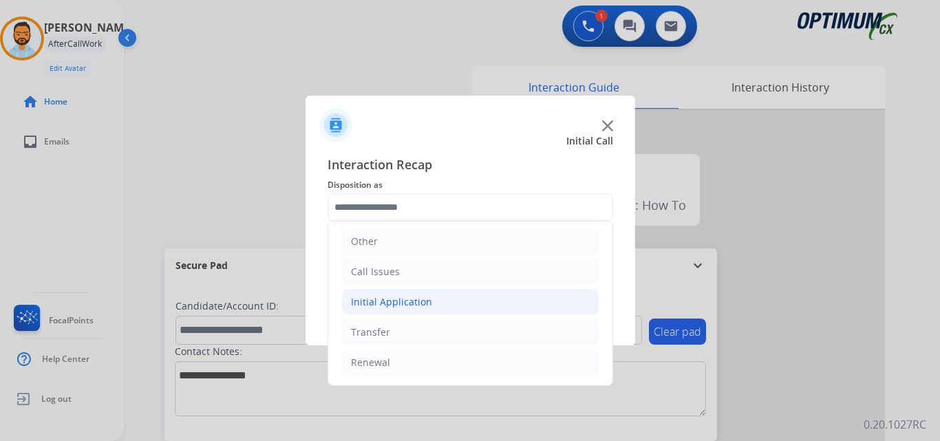
click at [451, 307] on li "Initial Application" at bounding box center [470, 302] width 257 height 26
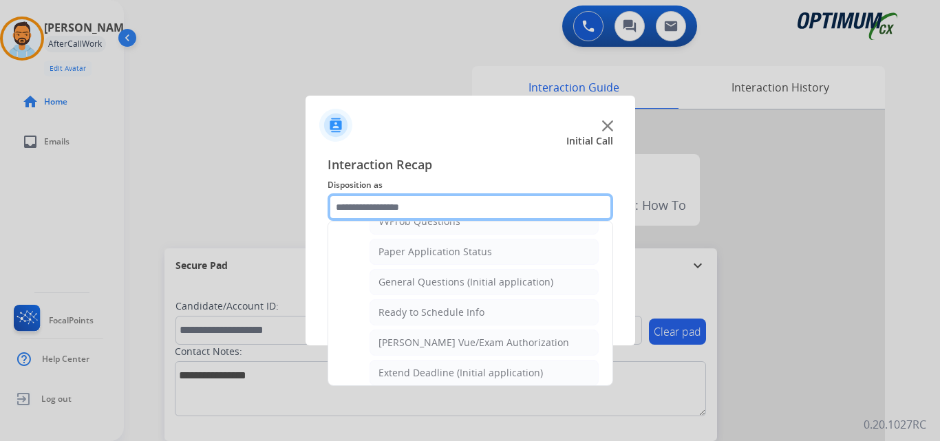
scroll to position [764, 0]
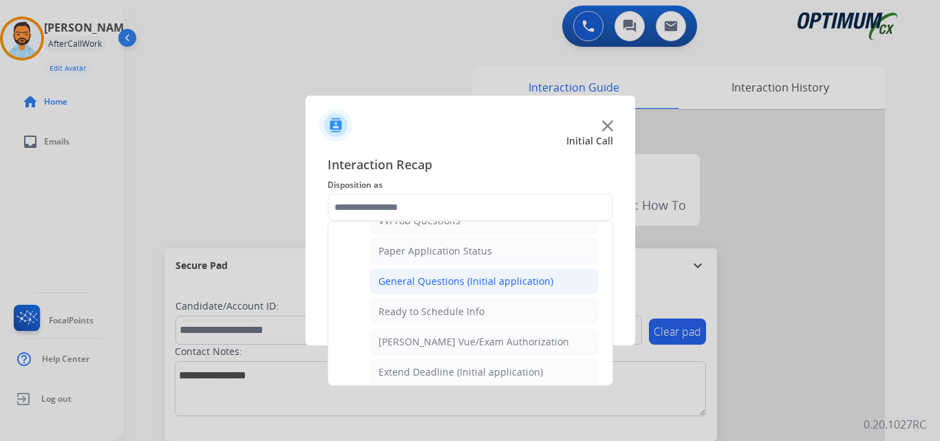
click at [508, 286] on div "General Questions (Initial application)" at bounding box center [465, 281] width 175 height 14
type input "**********"
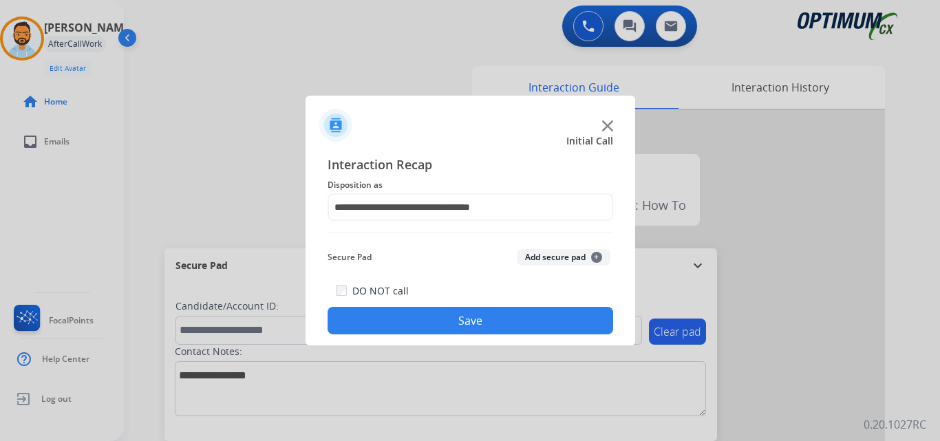
click at [481, 318] on button "Save" at bounding box center [469, 321] width 285 height 28
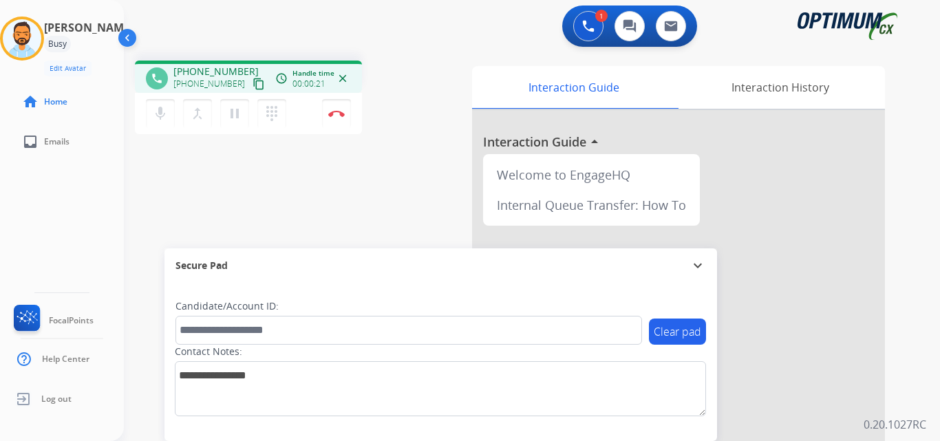
click at [252, 88] on mat-icon "content_copy" at bounding box center [258, 84] width 12 height 12
click at [334, 114] on img at bounding box center [336, 113] width 17 height 7
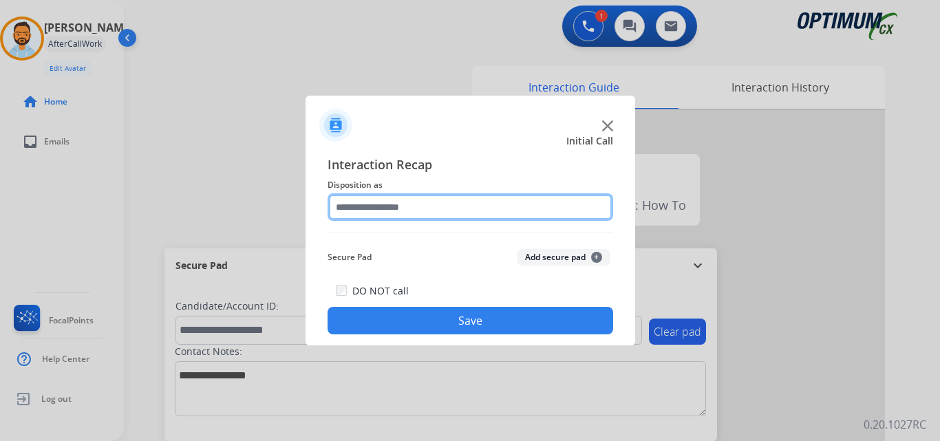
click at [437, 206] on input "text" at bounding box center [469, 207] width 285 height 28
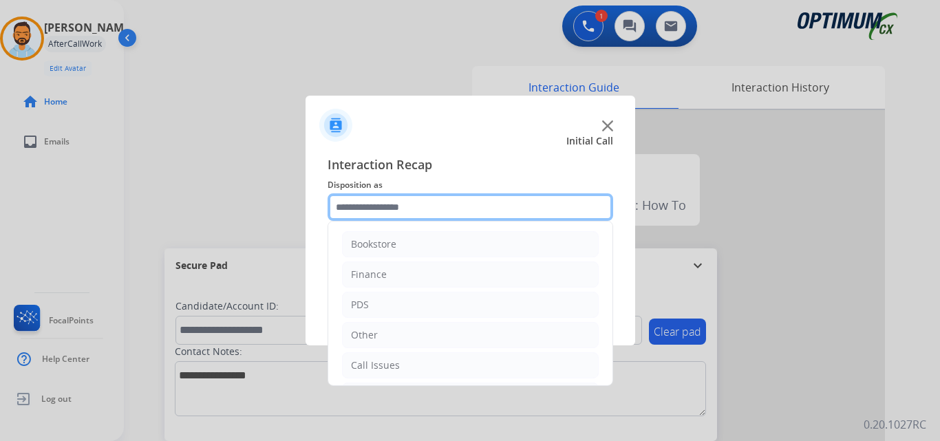
scroll to position [94, 0]
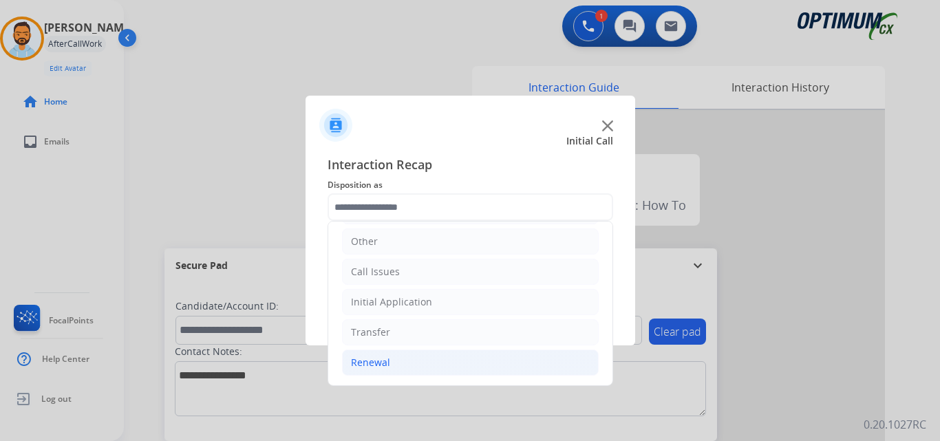
click at [415, 371] on li "Renewal" at bounding box center [470, 362] width 257 height 26
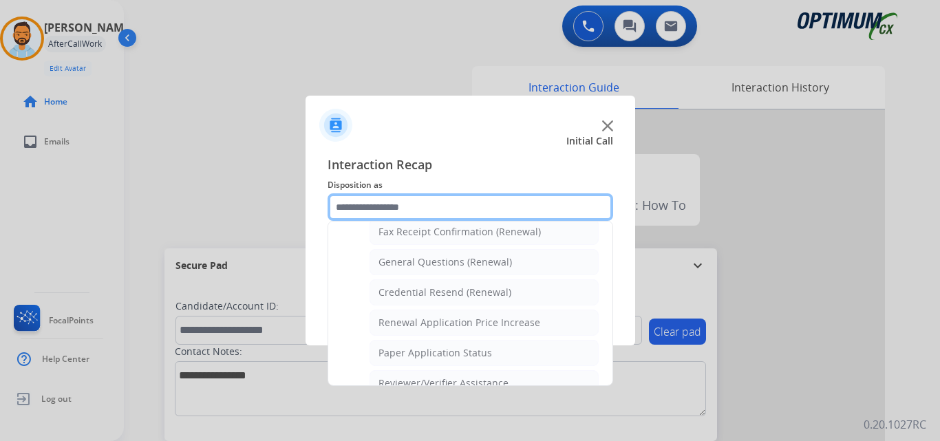
scroll to position [387, 0]
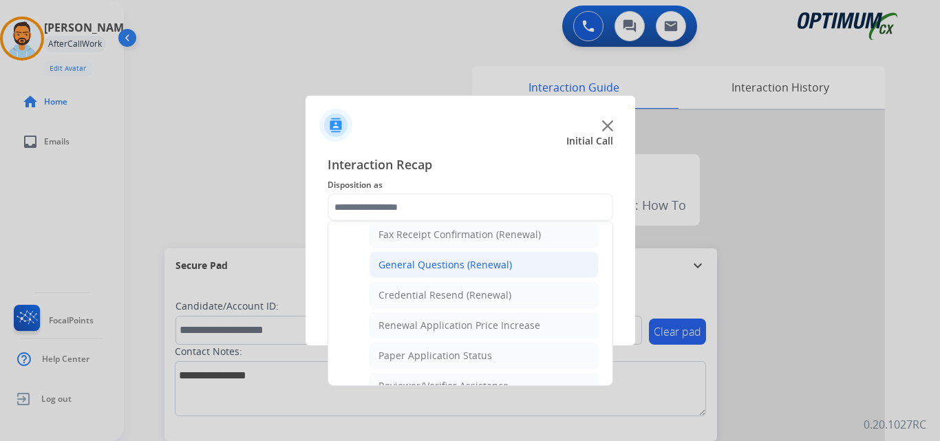
click at [450, 267] on div "General Questions (Renewal)" at bounding box center [444, 265] width 133 height 14
type input "**********"
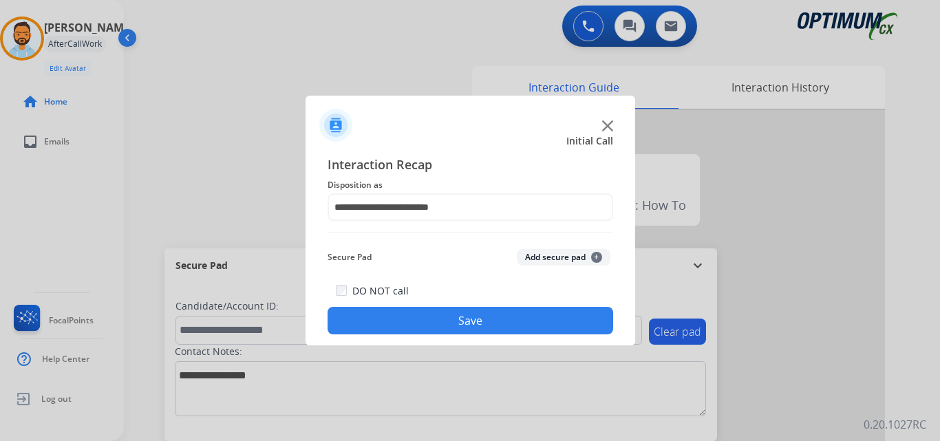
click at [462, 314] on button "Save" at bounding box center [469, 321] width 285 height 28
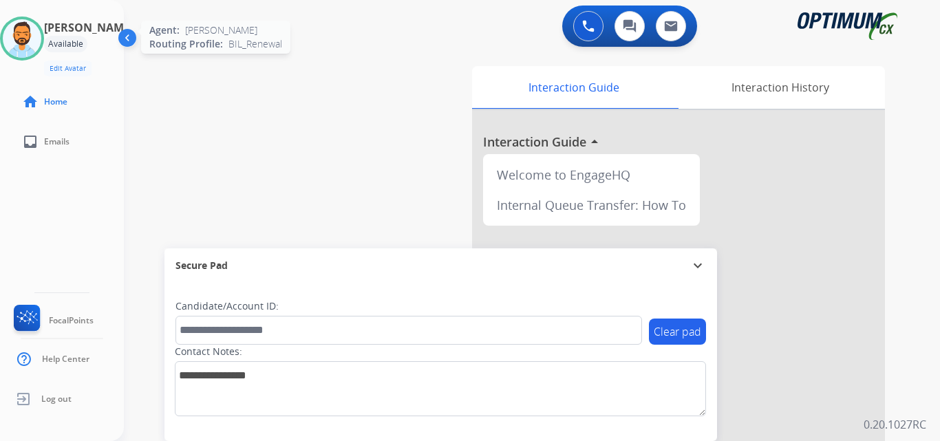
click at [28, 43] on img at bounding box center [22, 38] width 39 height 39
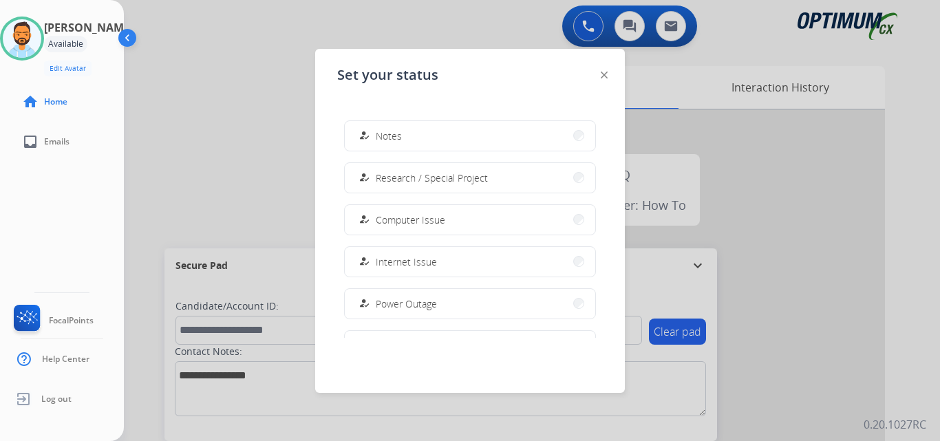
scroll to position [343, 0]
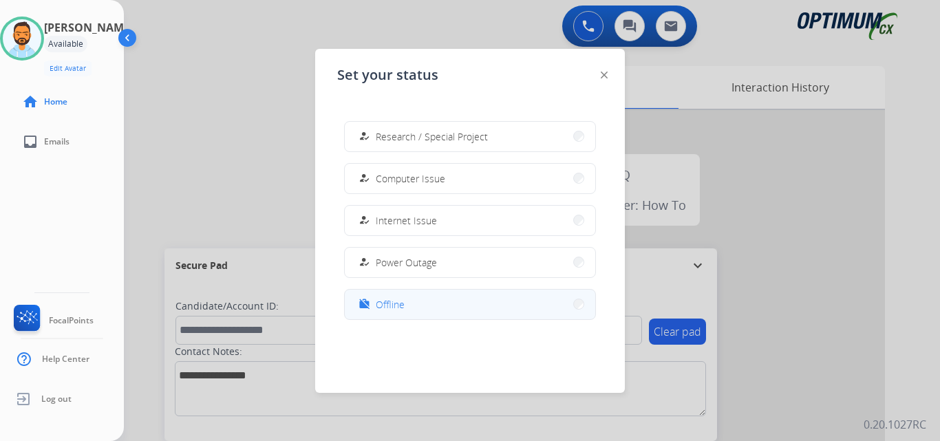
click at [420, 306] on button "work_off Offline" at bounding box center [470, 305] width 250 height 30
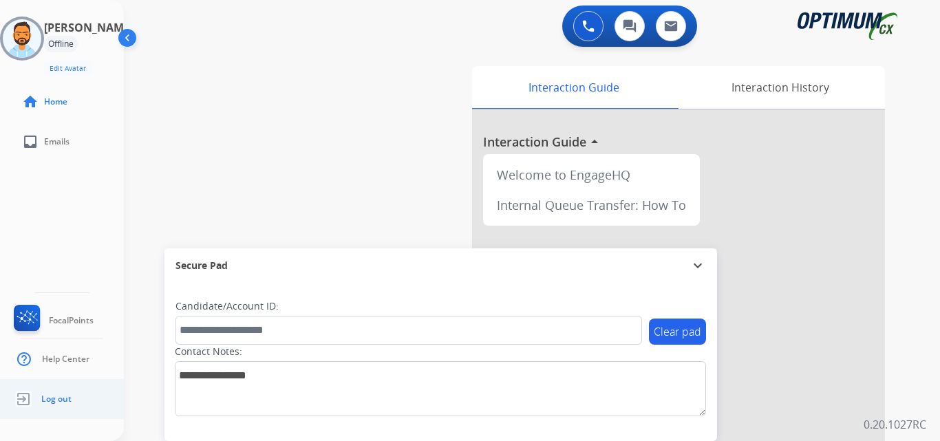
click at [39, 405] on link "Log out" at bounding box center [41, 399] width 61 height 26
